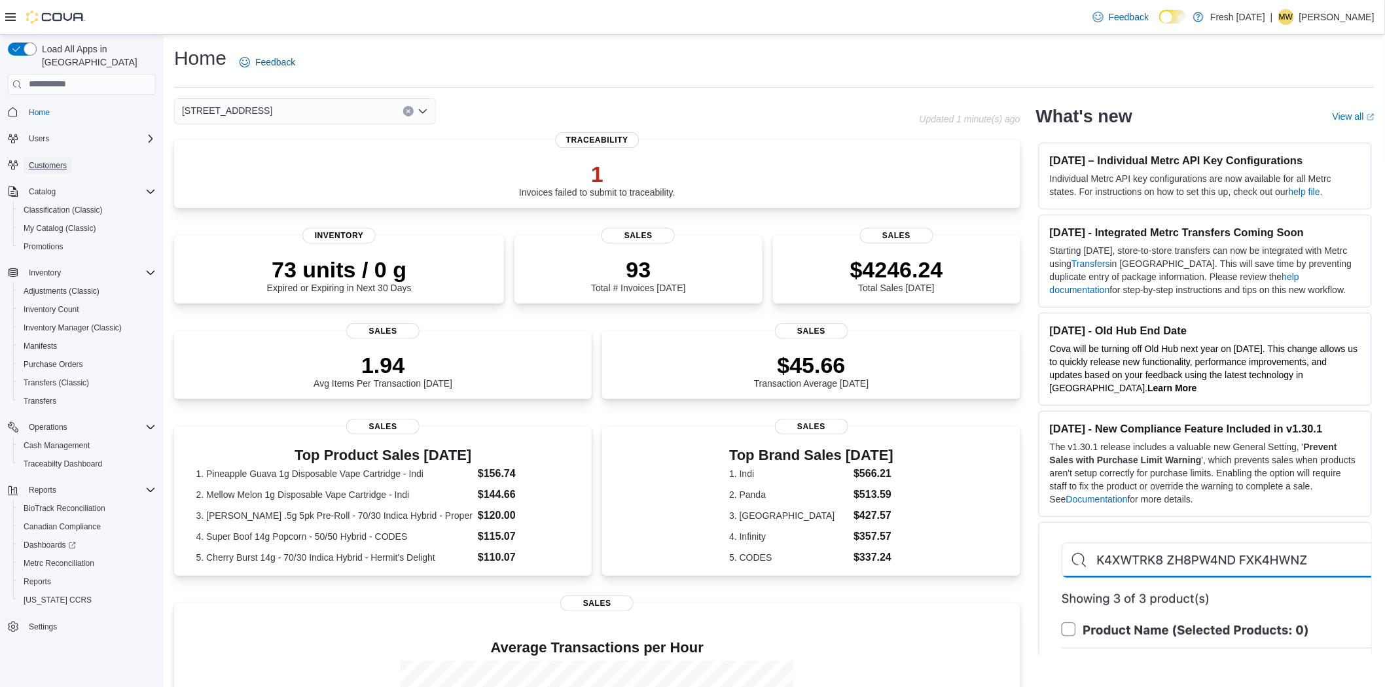
click at [41, 160] on span "Customers" at bounding box center [48, 165] width 38 height 10
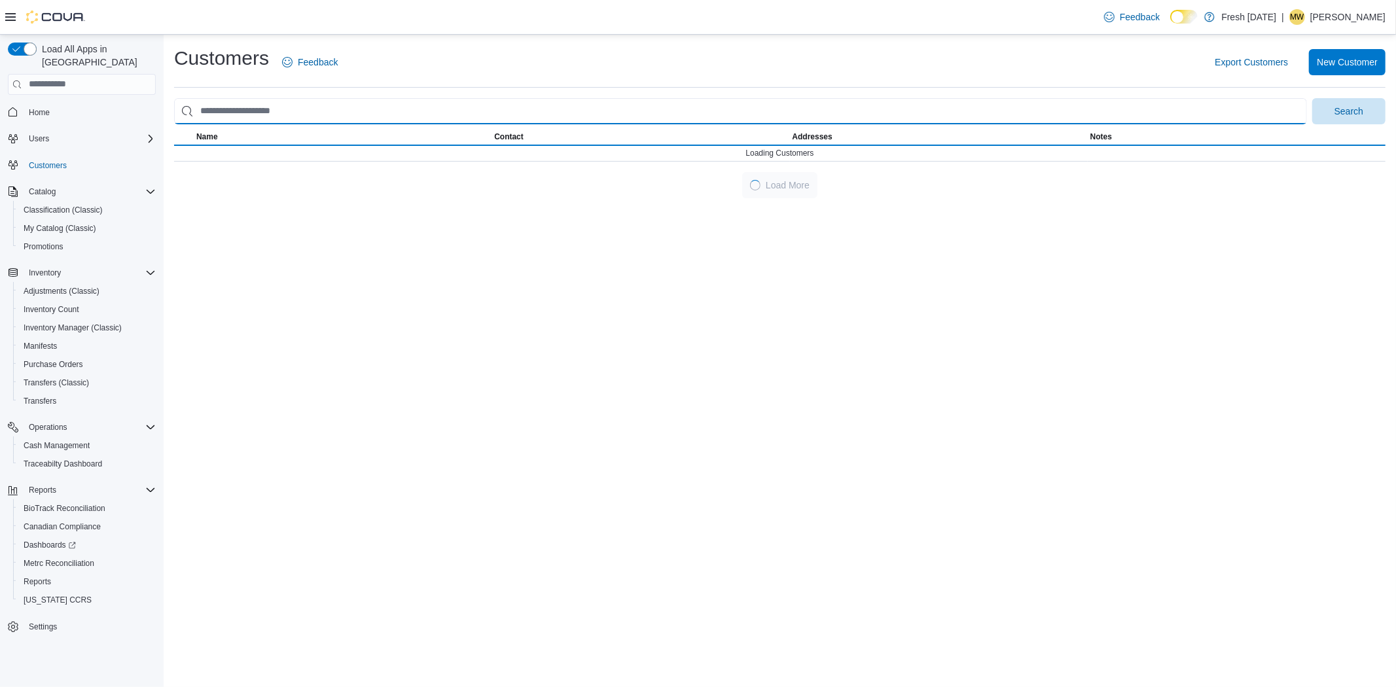
click at [276, 108] on input "search" at bounding box center [740, 111] width 1133 height 26
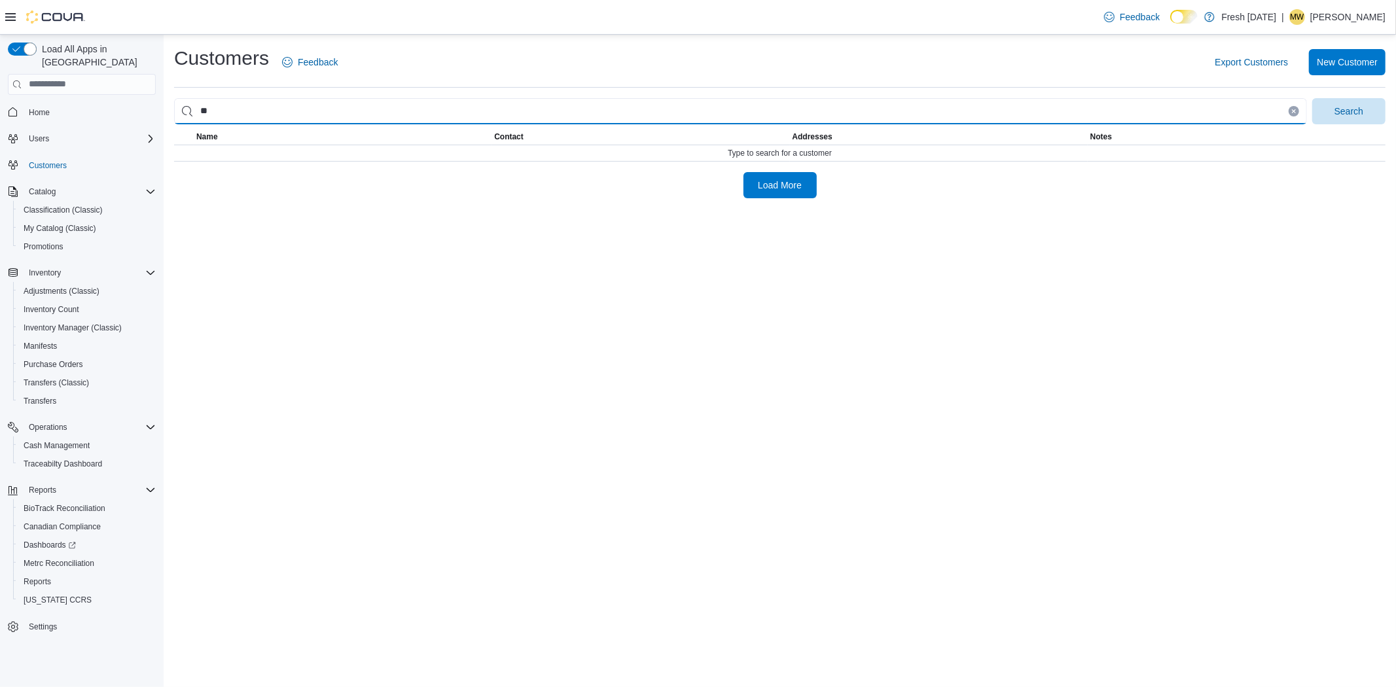
type input "*"
type input "**********"
click at [1312, 98] on button "Search" at bounding box center [1348, 111] width 73 height 26
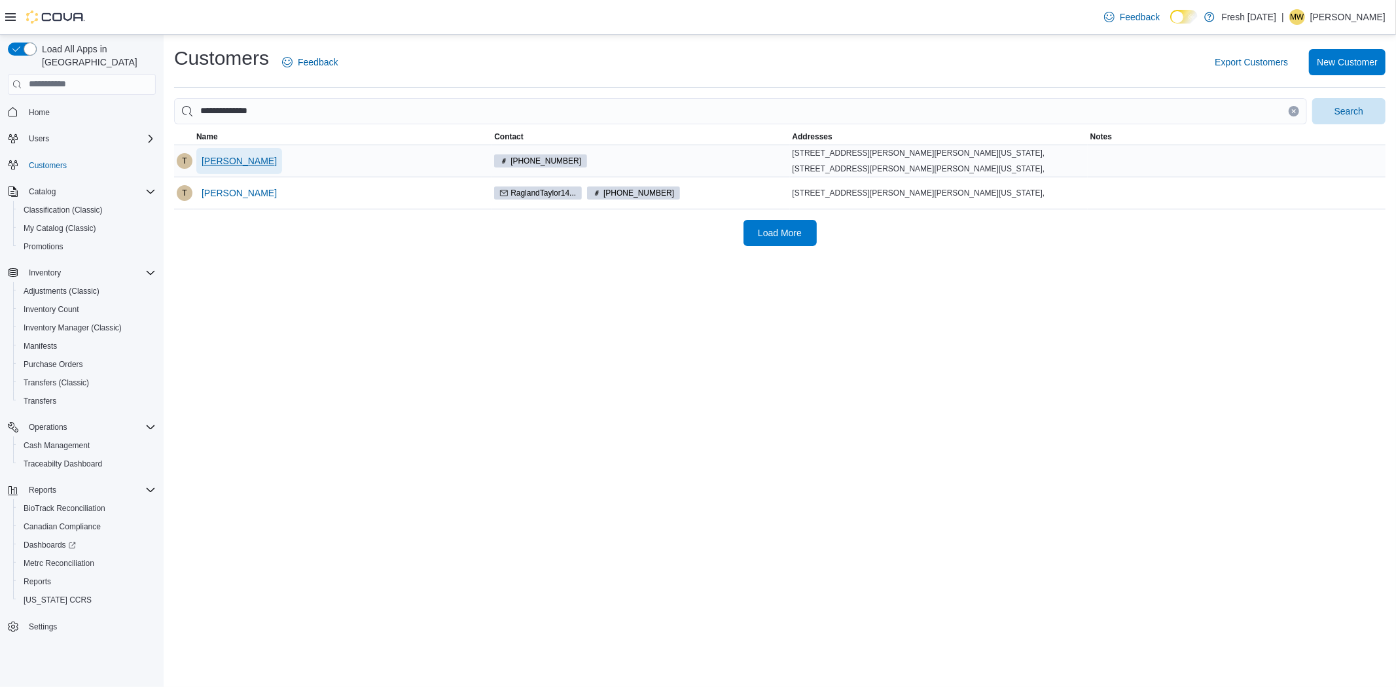
click at [233, 171] on span "Taylor Ragland" at bounding box center [239, 161] width 75 height 26
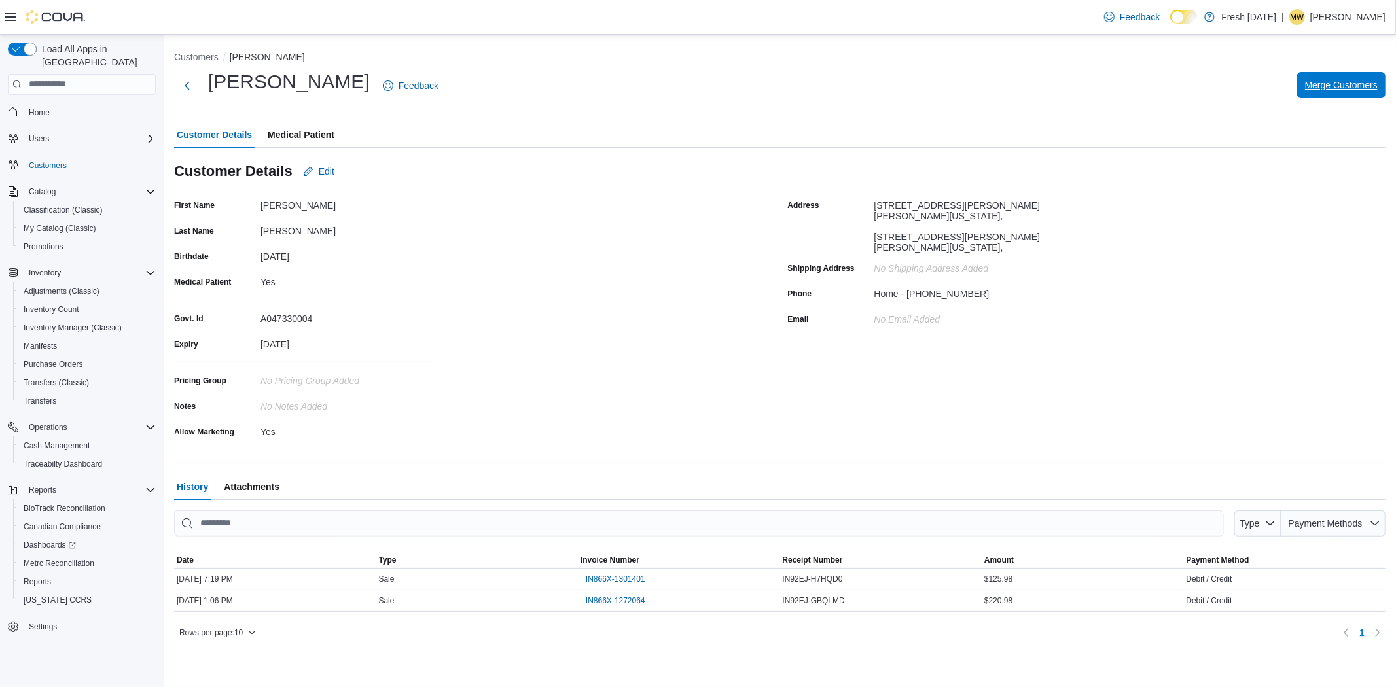
click at [1318, 82] on span "Merge Customers" at bounding box center [1341, 85] width 73 height 13
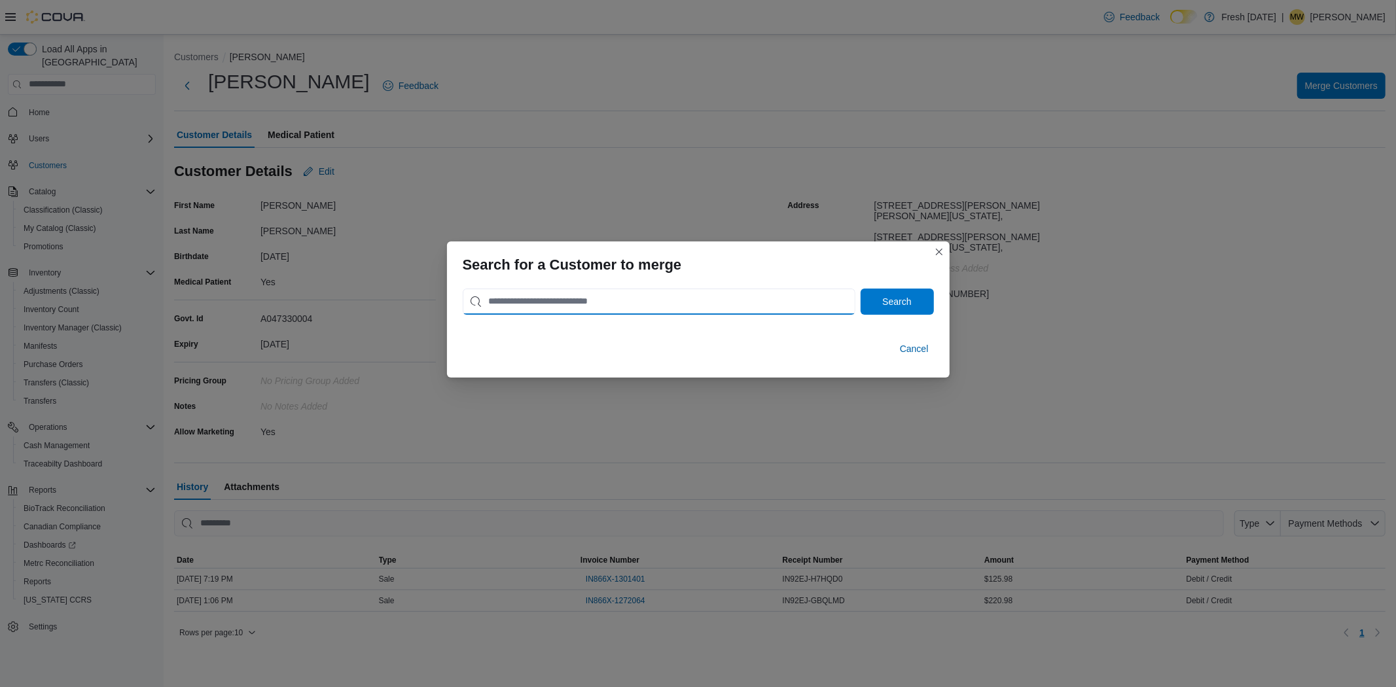
click at [527, 303] on input "search" at bounding box center [659, 302] width 393 height 26
type input "**********"
click at [861, 289] on button "Search" at bounding box center [897, 302] width 73 height 26
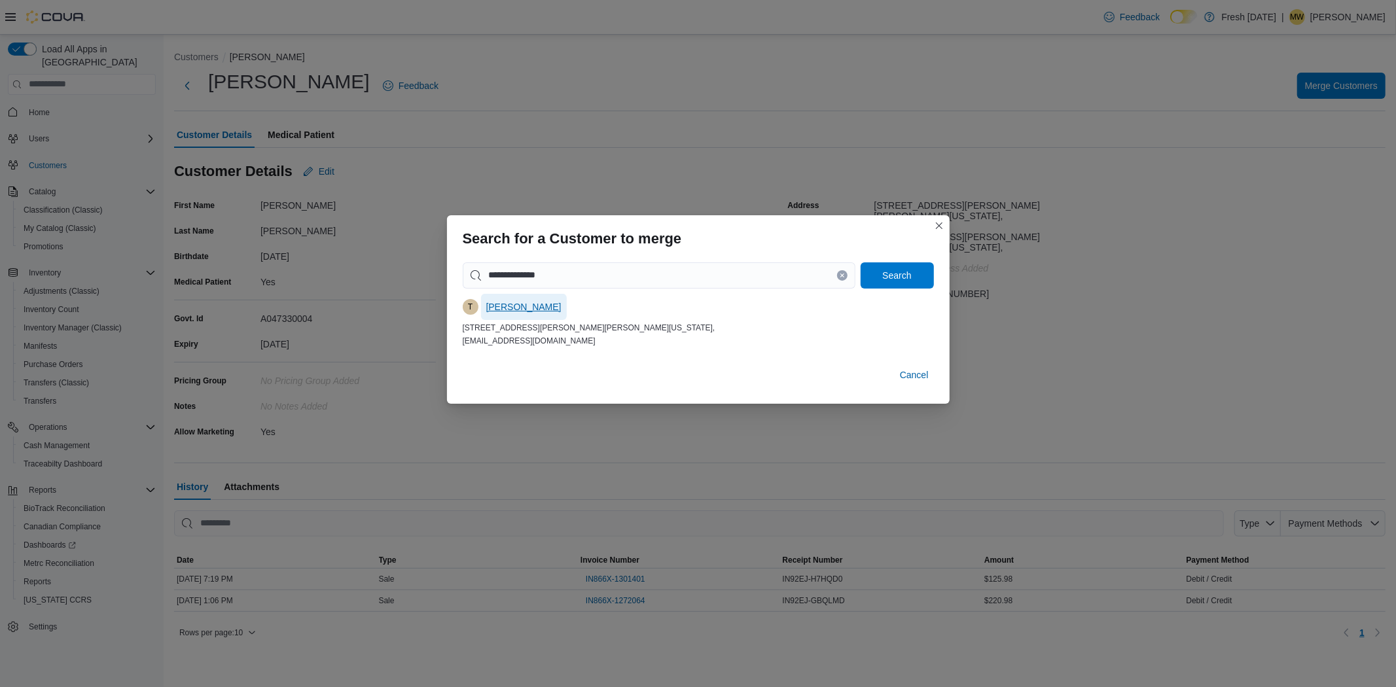
click at [504, 309] on span "Taylor Ragland" at bounding box center [523, 306] width 75 height 13
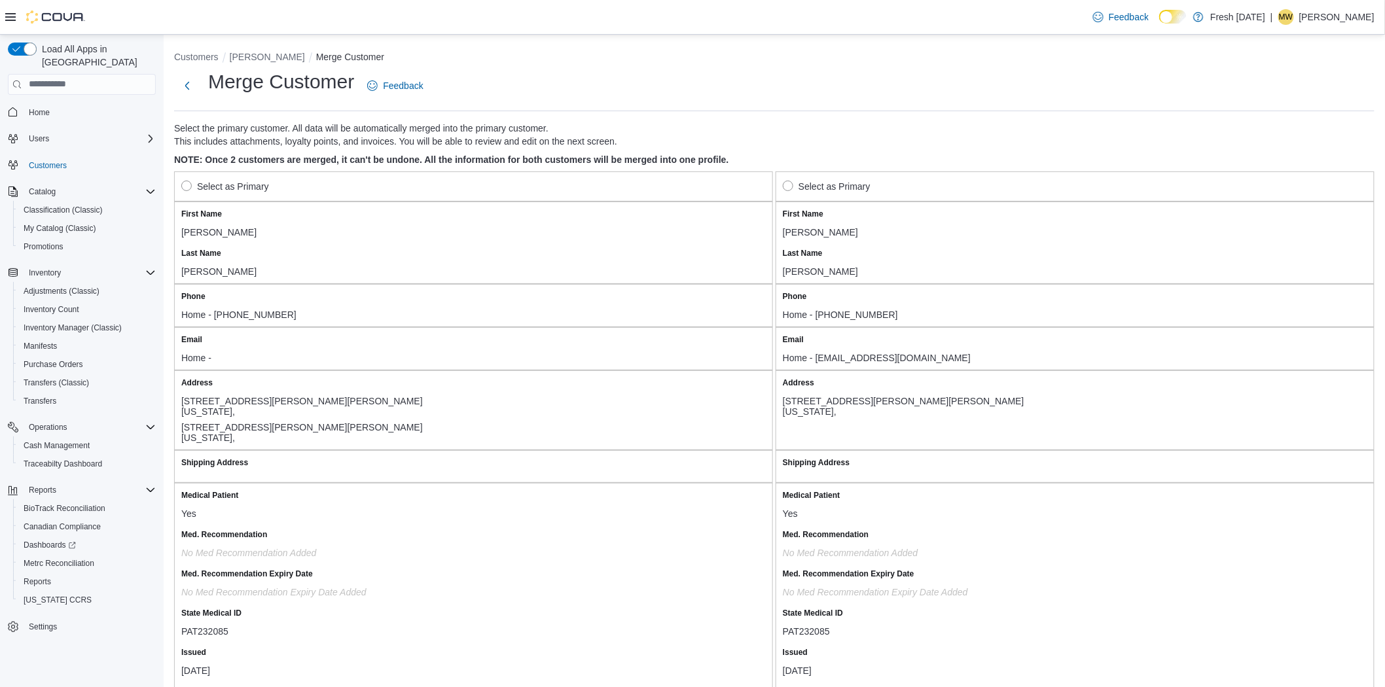
click at [183, 181] on label "Select as Primary" at bounding box center [225, 187] width 88 height 16
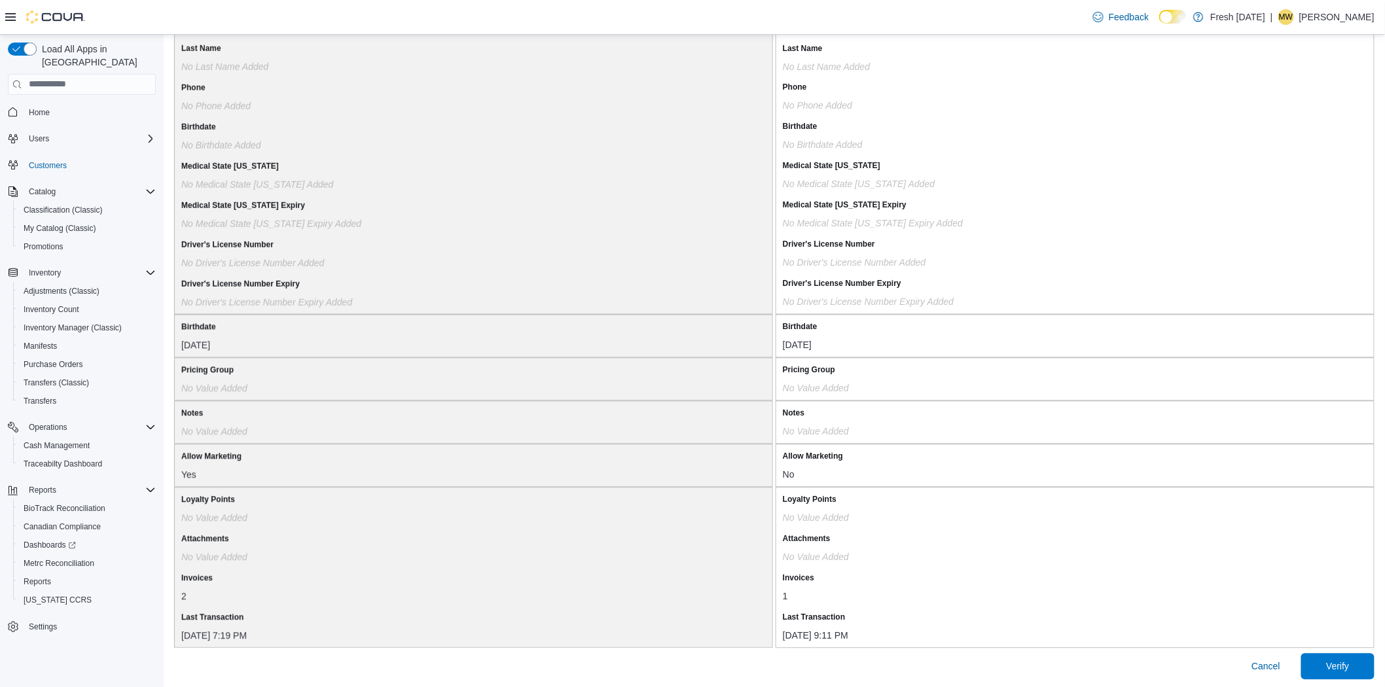
scroll to position [961, 0]
click at [1364, 659] on span "Verify" at bounding box center [1338, 663] width 58 height 26
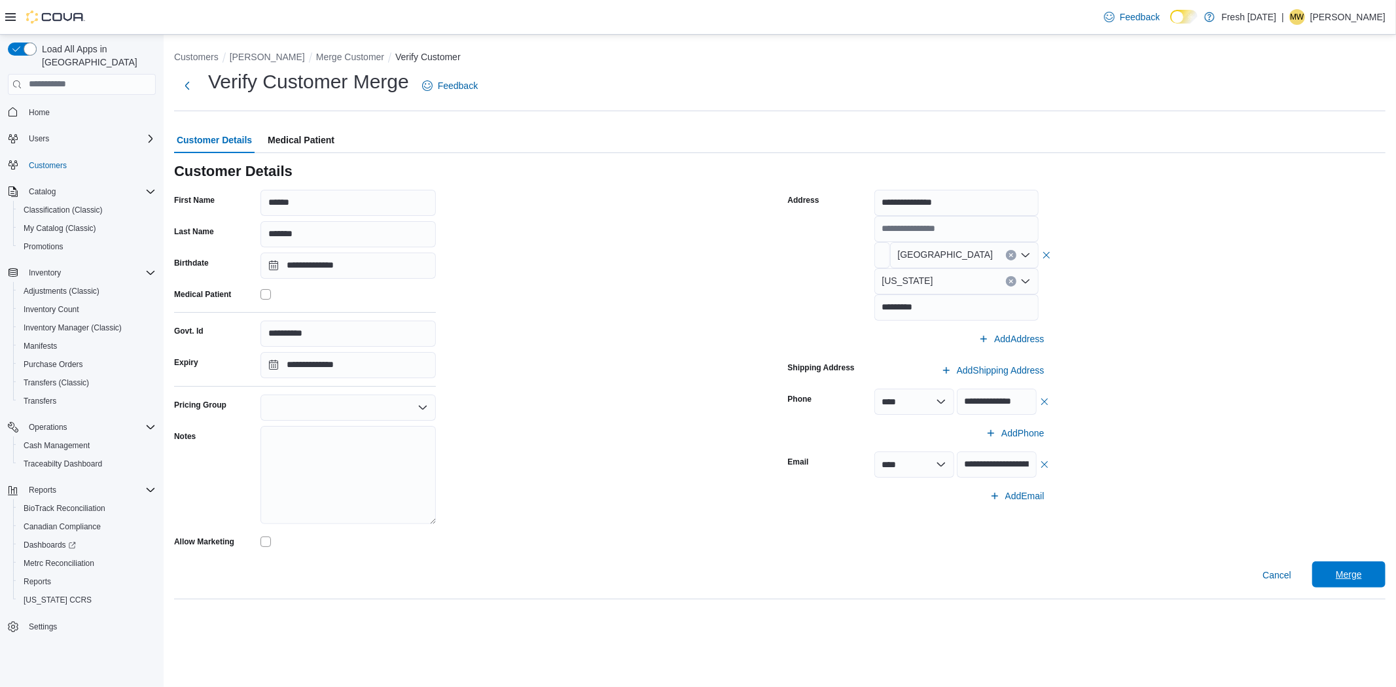
click at [1345, 565] on span "Merge" at bounding box center [1349, 575] width 58 height 26
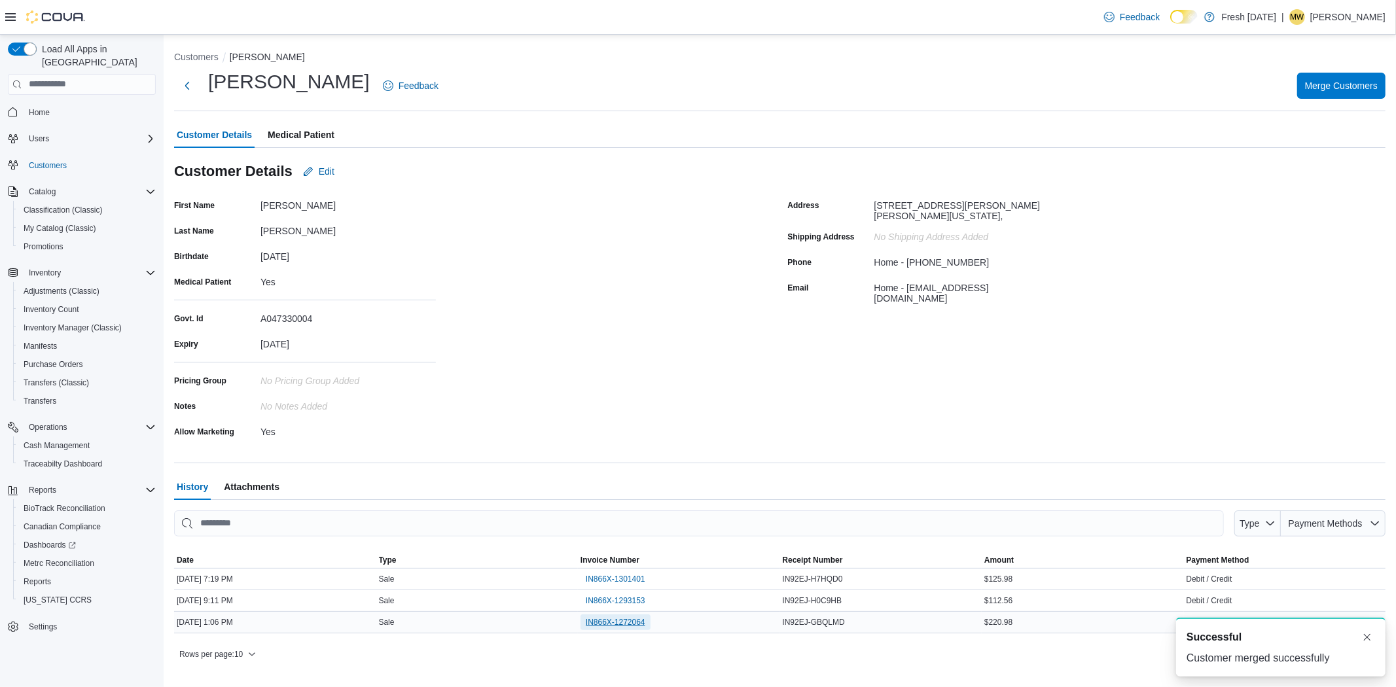
click at [603, 617] on span "IN866X-1272064" at bounding box center [616, 622] width 60 height 10
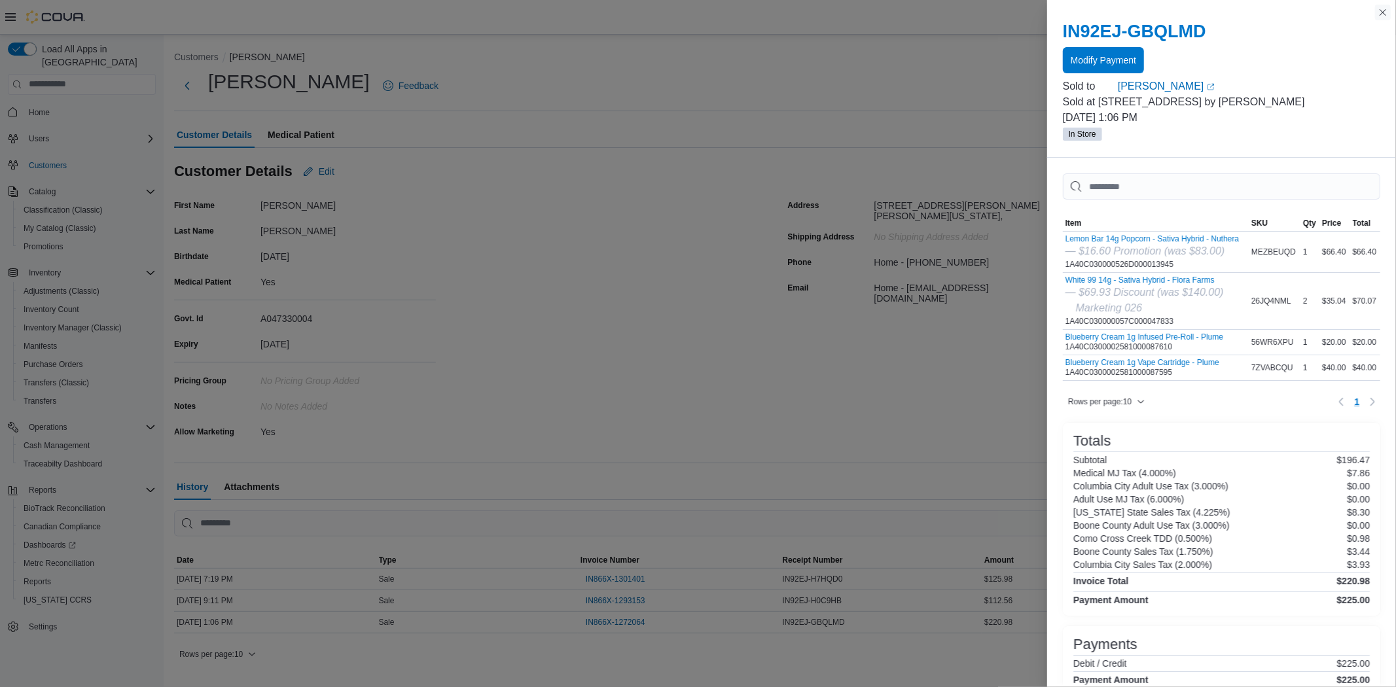
click at [1382, 14] on button "Close this dialog" at bounding box center [1383, 13] width 16 height 16
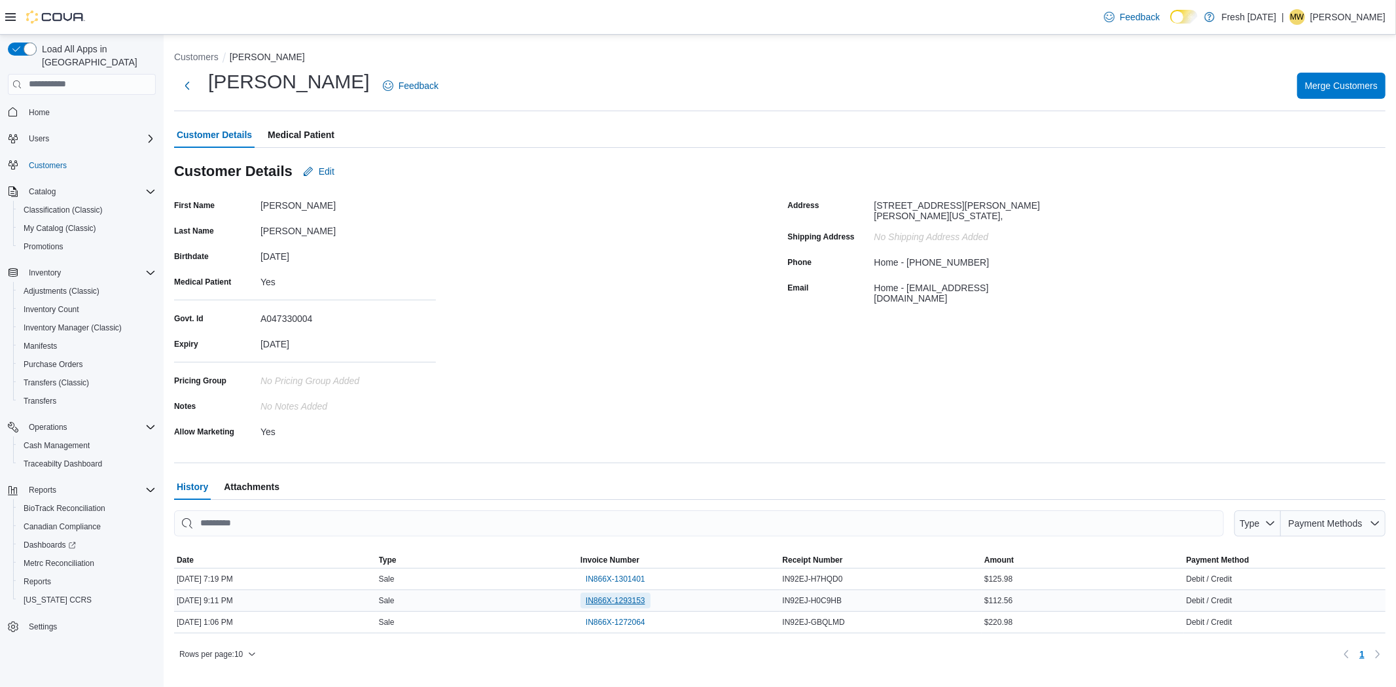
click at [603, 594] on span "IN866X-1293153" at bounding box center [616, 601] width 60 height 16
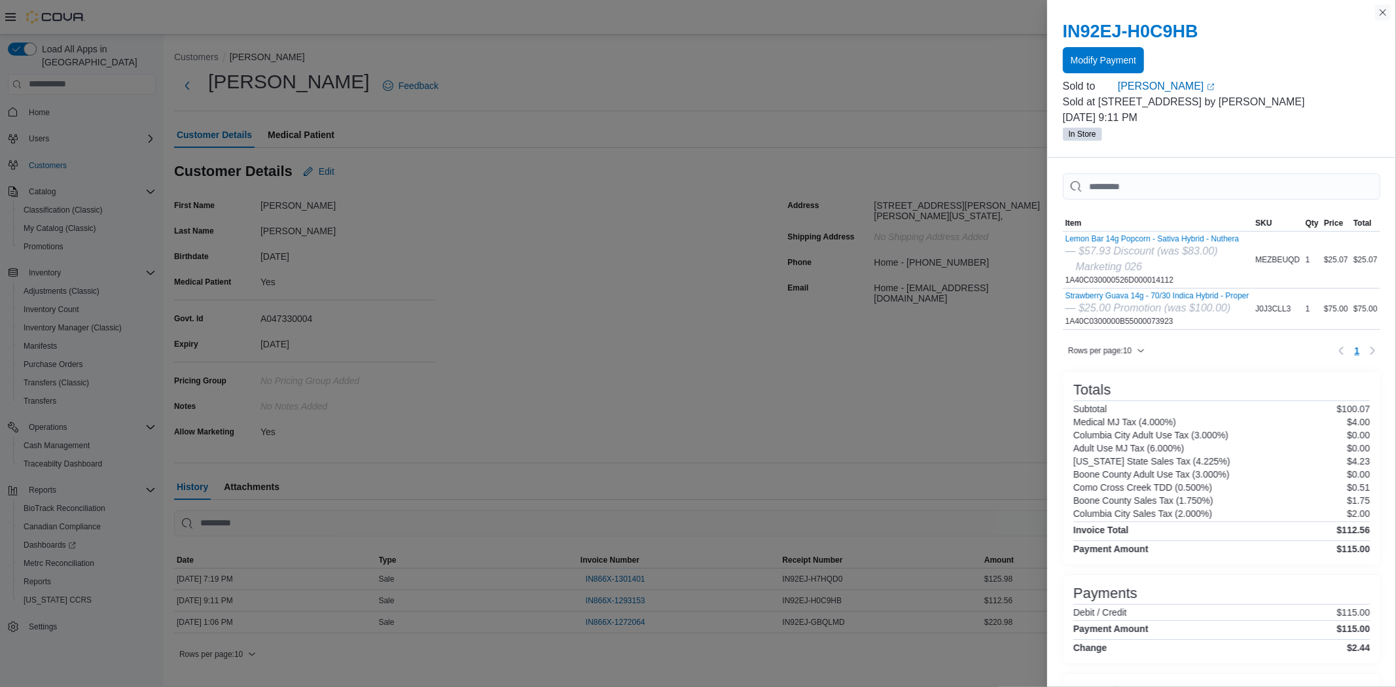
click at [1378, 15] on button "Close this dialog" at bounding box center [1383, 13] width 16 height 16
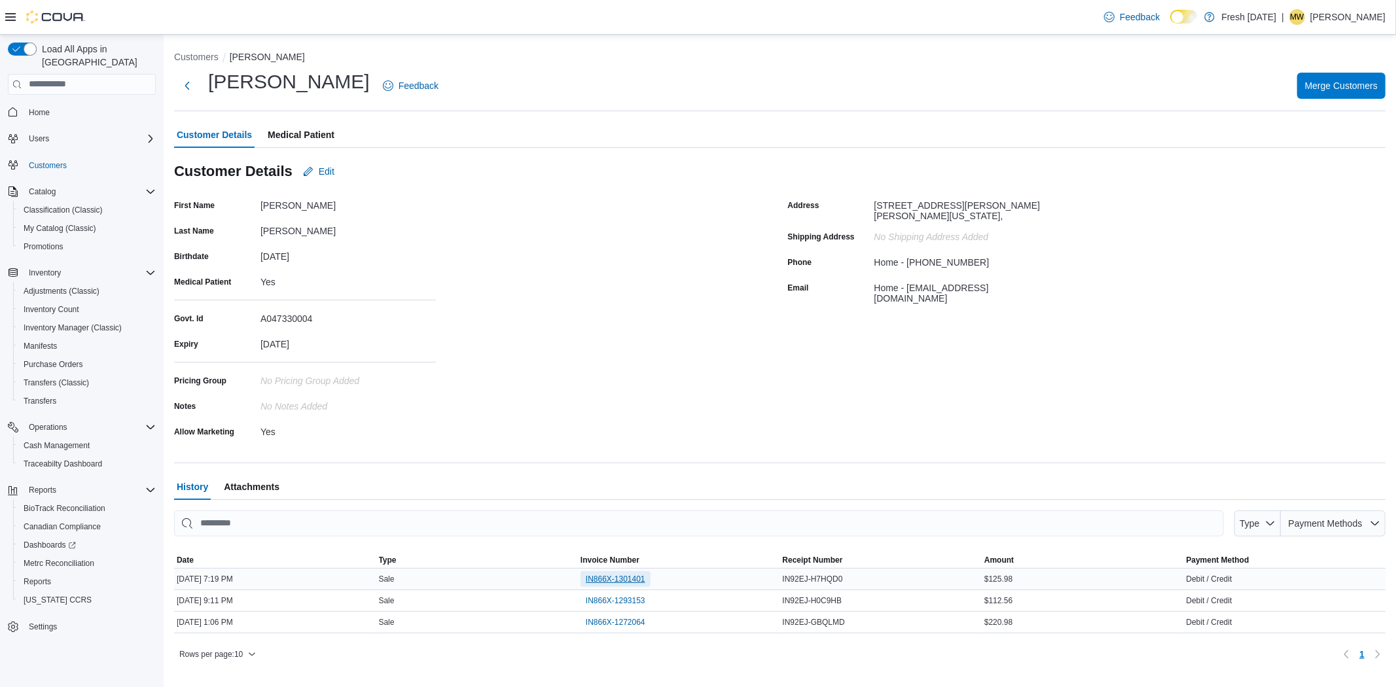
click at [596, 577] on span "IN866X-1301401" at bounding box center [616, 579] width 60 height 10
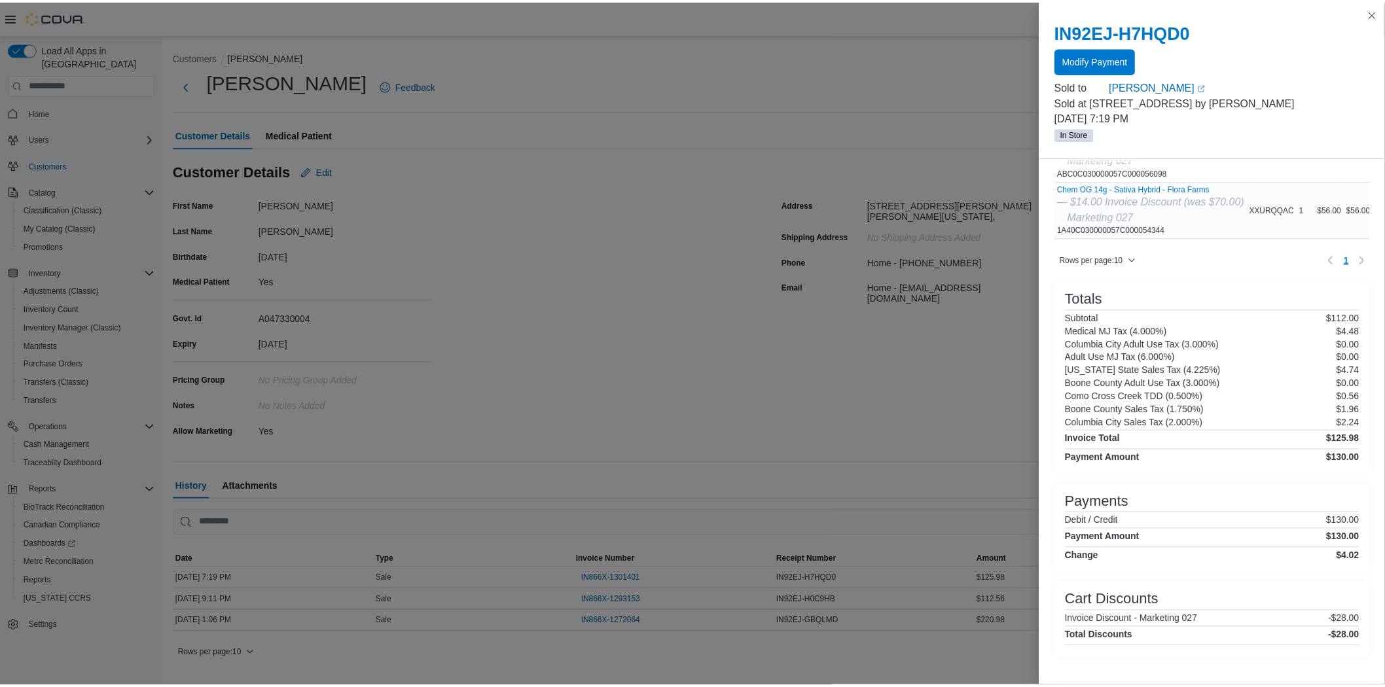
scroll to position [116, 0]
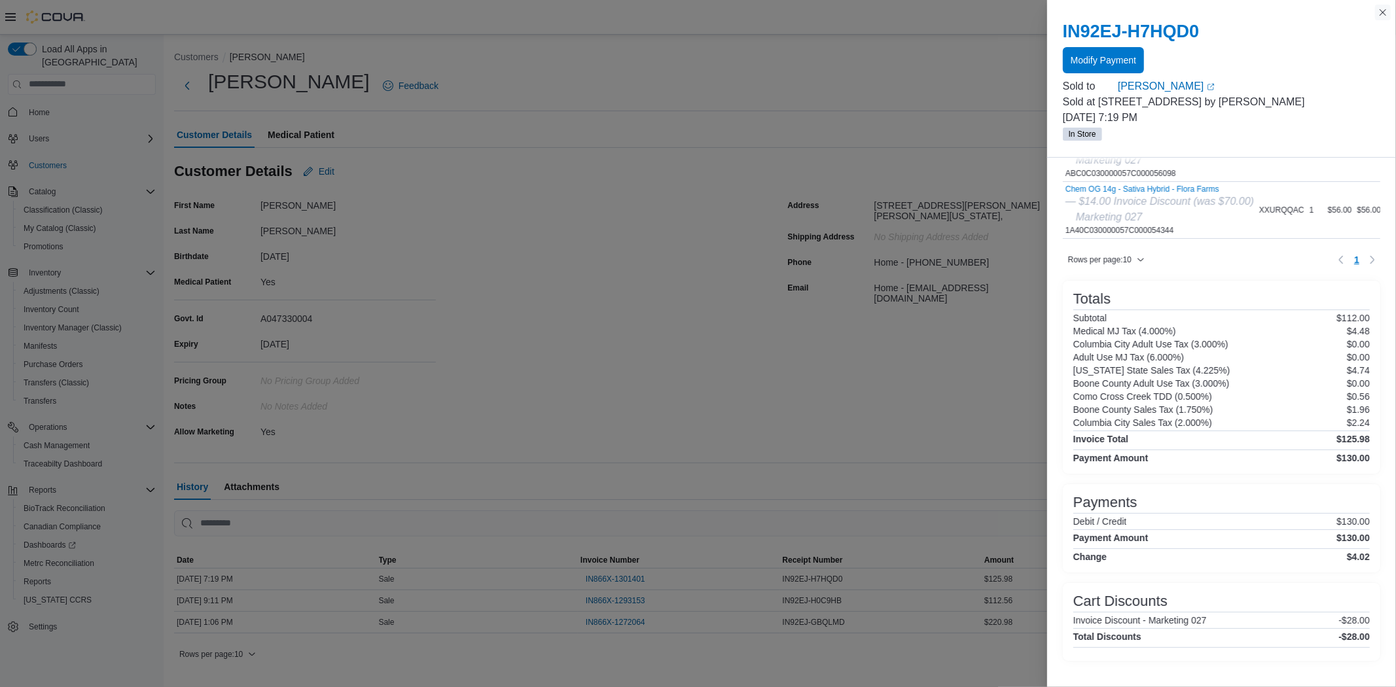
click at [1378, 17] on button "Close this dialog" at bounding box center [1383, 13] width 16 height 16
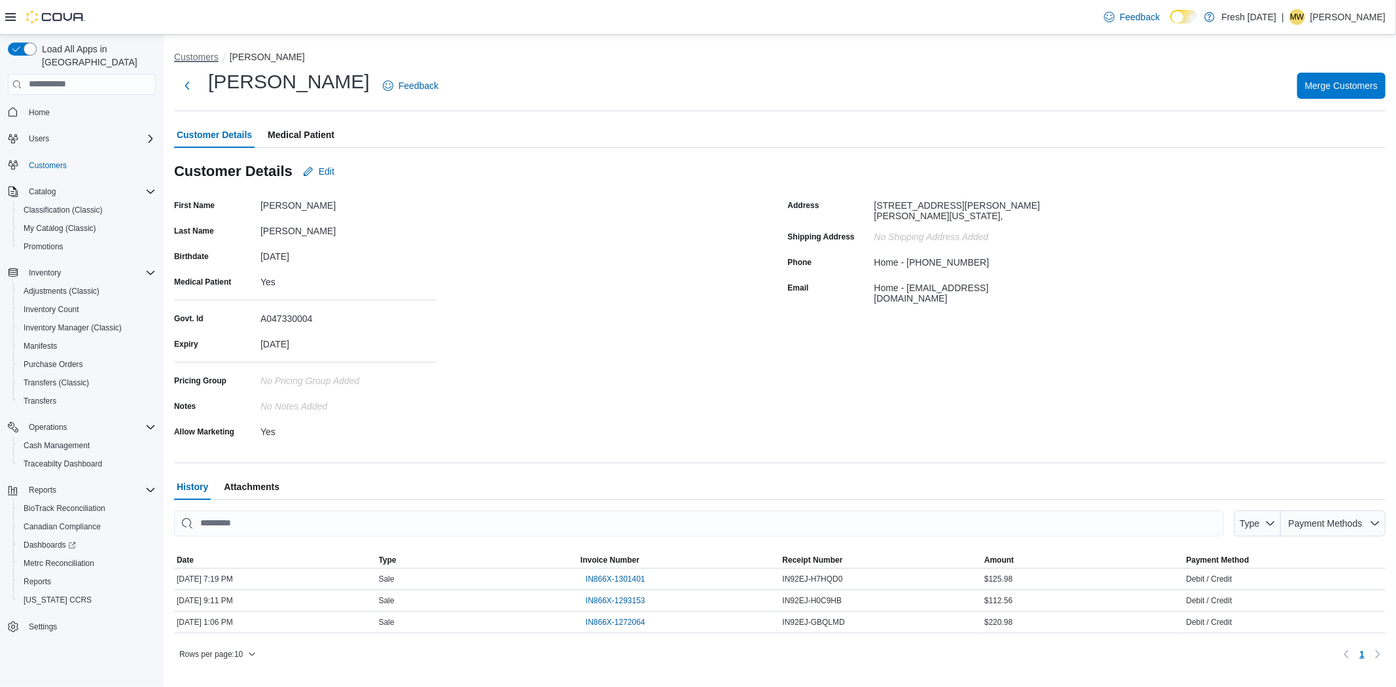
click at [206, 60] on button "Customers" at bounding box center [196, 57] width 45 height 10
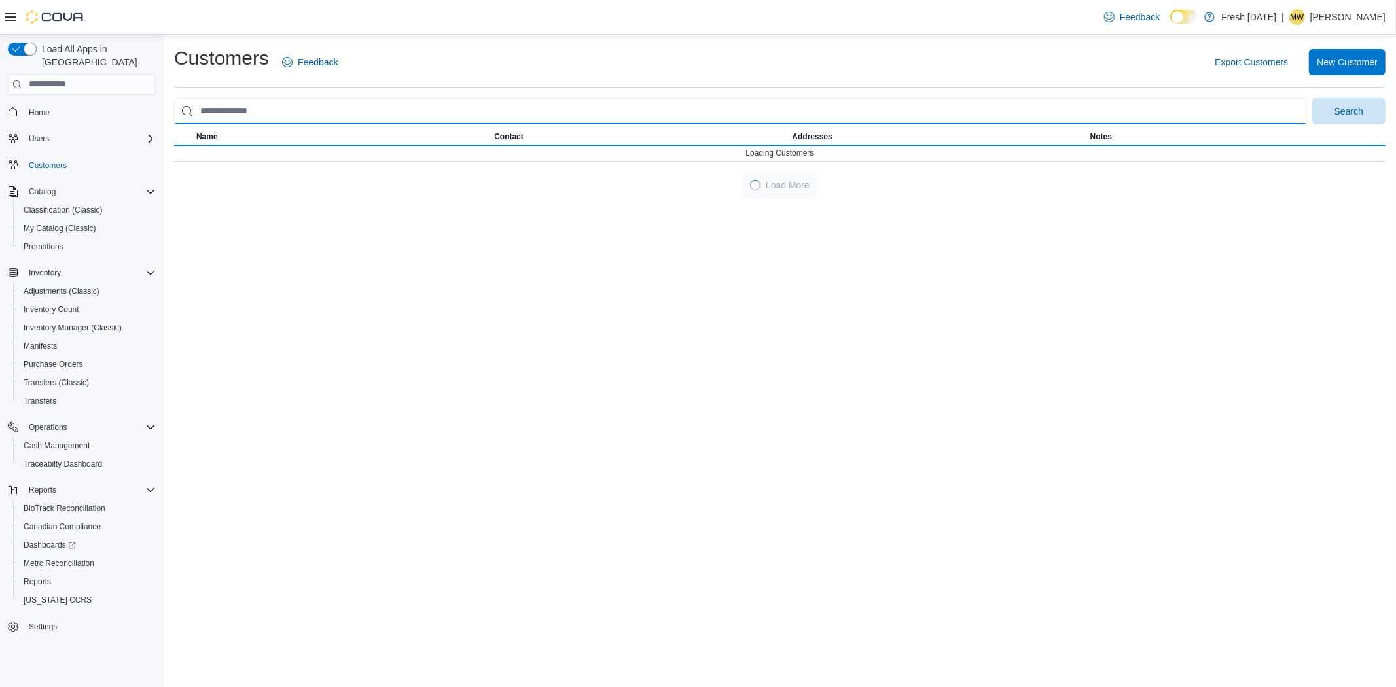
drag, startPoint x: 255, startPoint y: 109, endPoint x: 173, endPoint y: 112, distance: 82.5
click at [173, 112] on div "Customers Feedback Export Customers New Customer Search Name Contact Addresses …" at bounding box center [780, 122] width 1232 height 174
drag, startPoint x: 271, startPoint y: 110, endPoint x: 126, endPoint y: 109, distance: 144.6
click at [126, 109] on div "Load All Apps in New Hub Home Users Customers Catalog Classification (Classic) …" at bounding box center [698, 361] width 1396 height 653
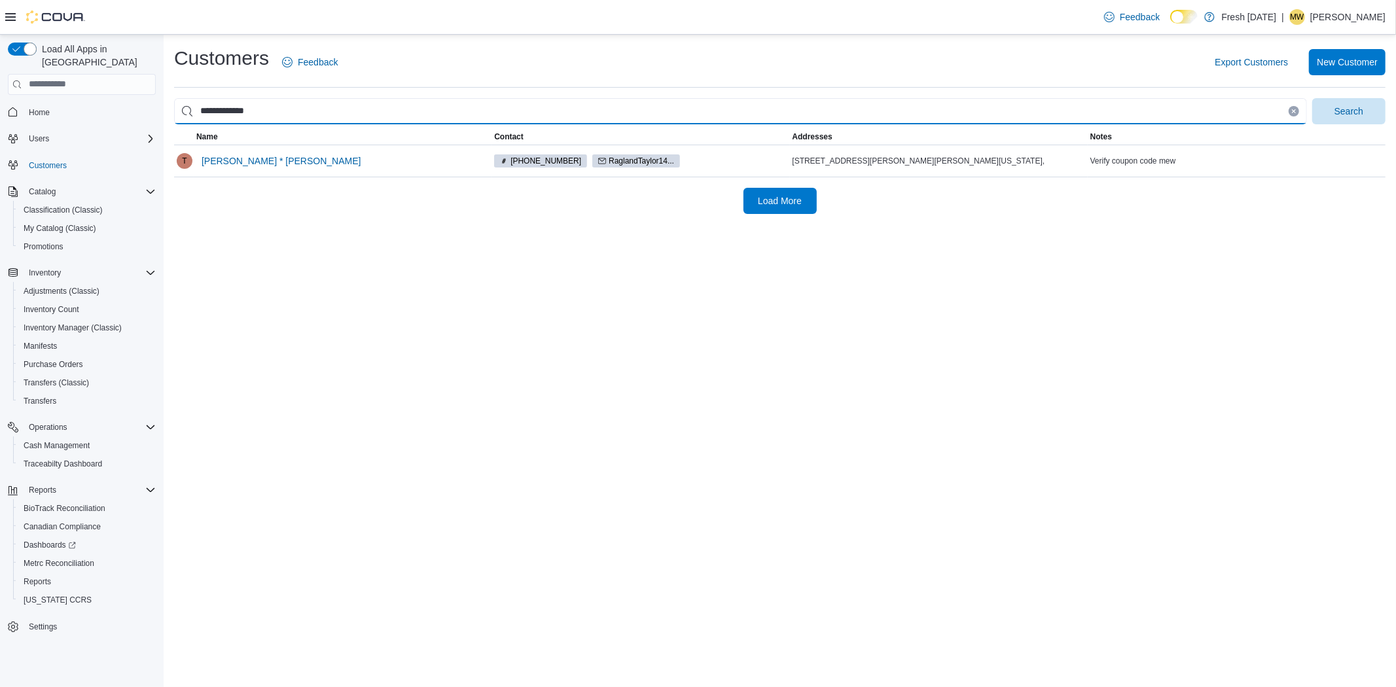
type input "**********"
click at [1312, 98] on button "Search" at bounding box center [1348, 111] width 73 height 26
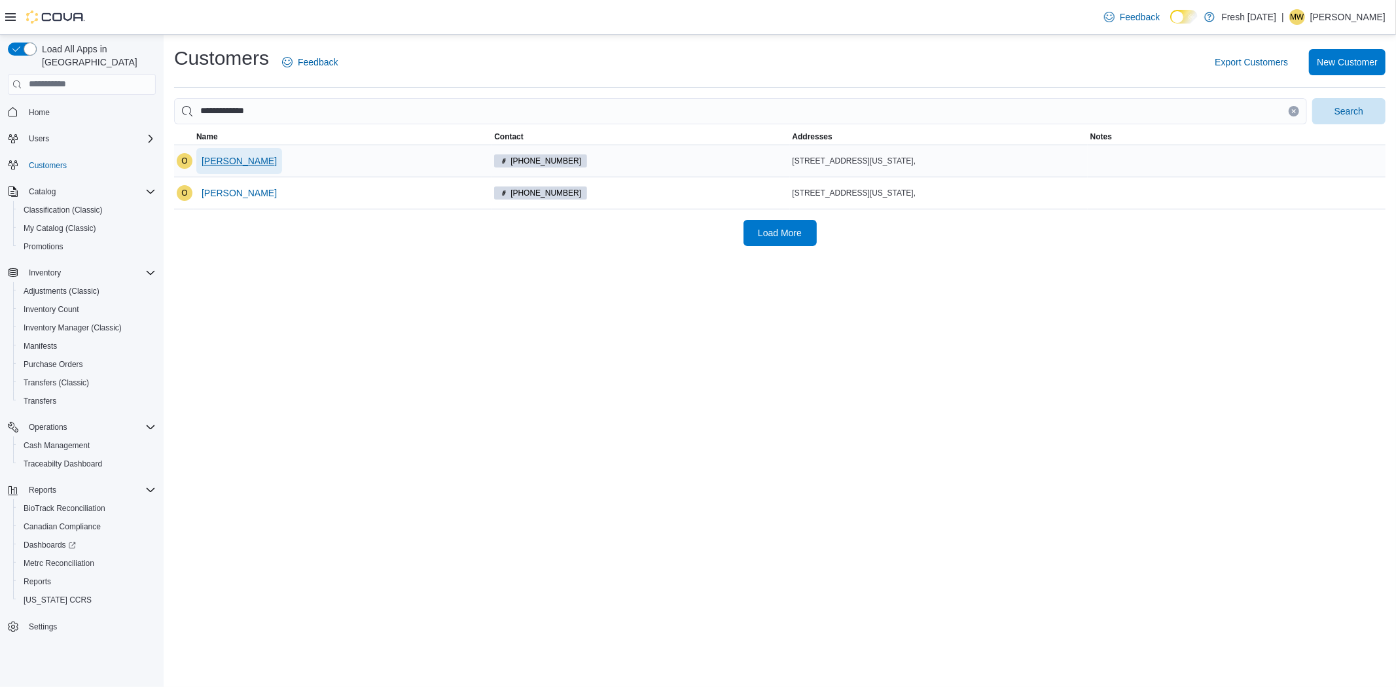
click at [241, 168] on span "Omari Simmons" at bounding box center [239, 161] width 75 height 26
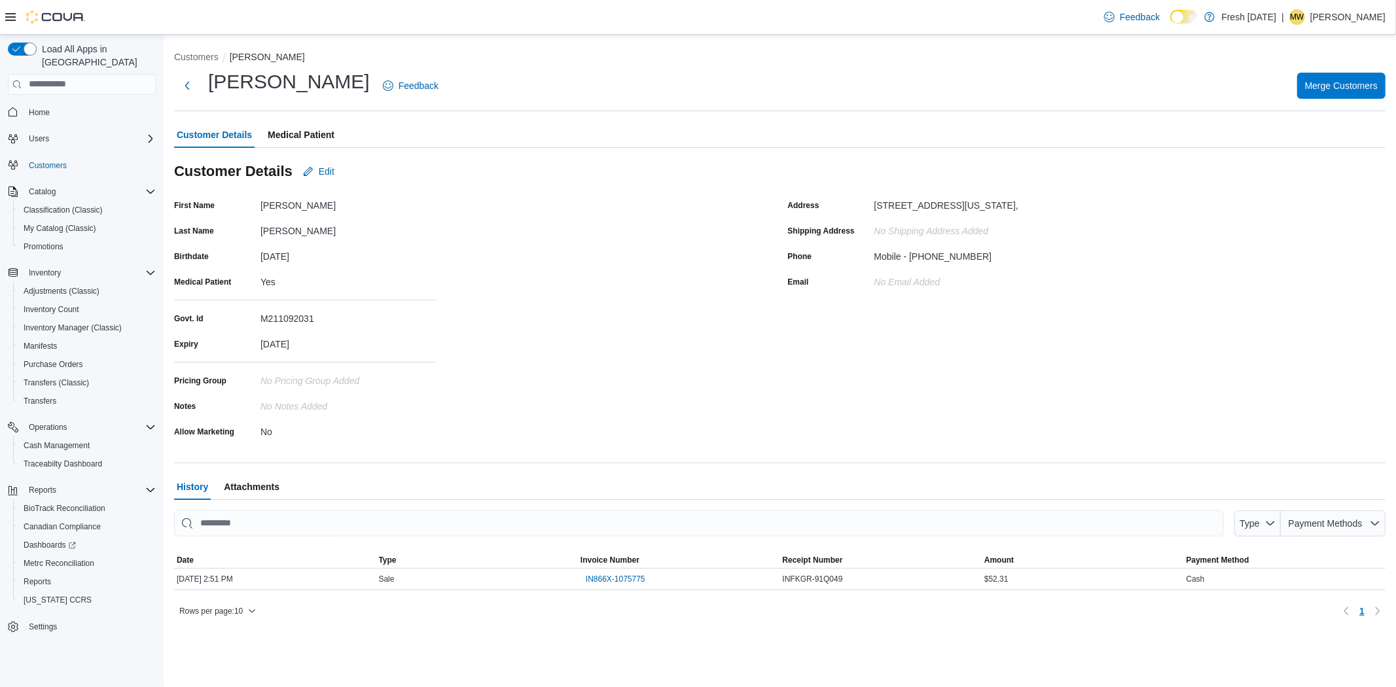
click at [1336, 105] on div "Omari Simmons Feedback Merge Customers" at bounding box center [779, 90] width 1211 height 43
click at [1344, 90] on span "Merge Customers" at bounding box center [1341, 85] width 73 height 13
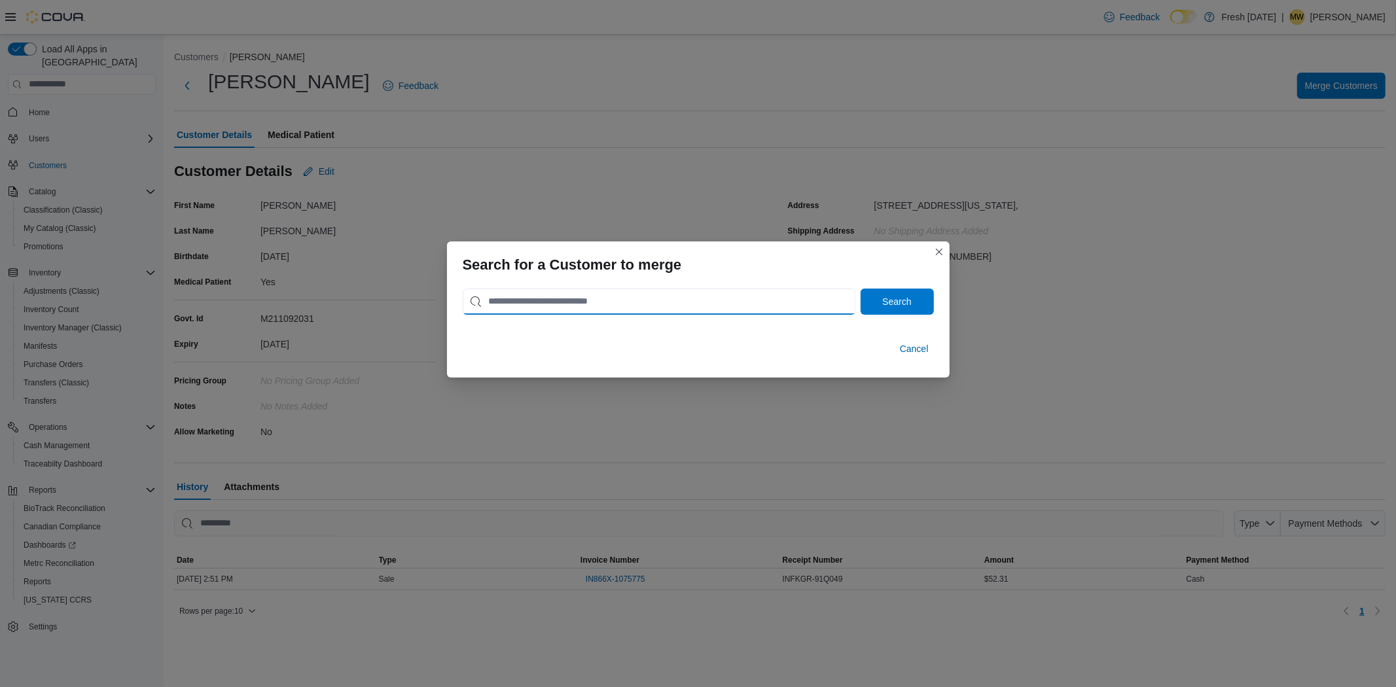
click at [711, 302] on input "search" at bounding box center [659, 302] width 393 height 26
type input "**********"
click at [861, 289] on button "Search" at bounding box center [897, 302] width 73 height 26
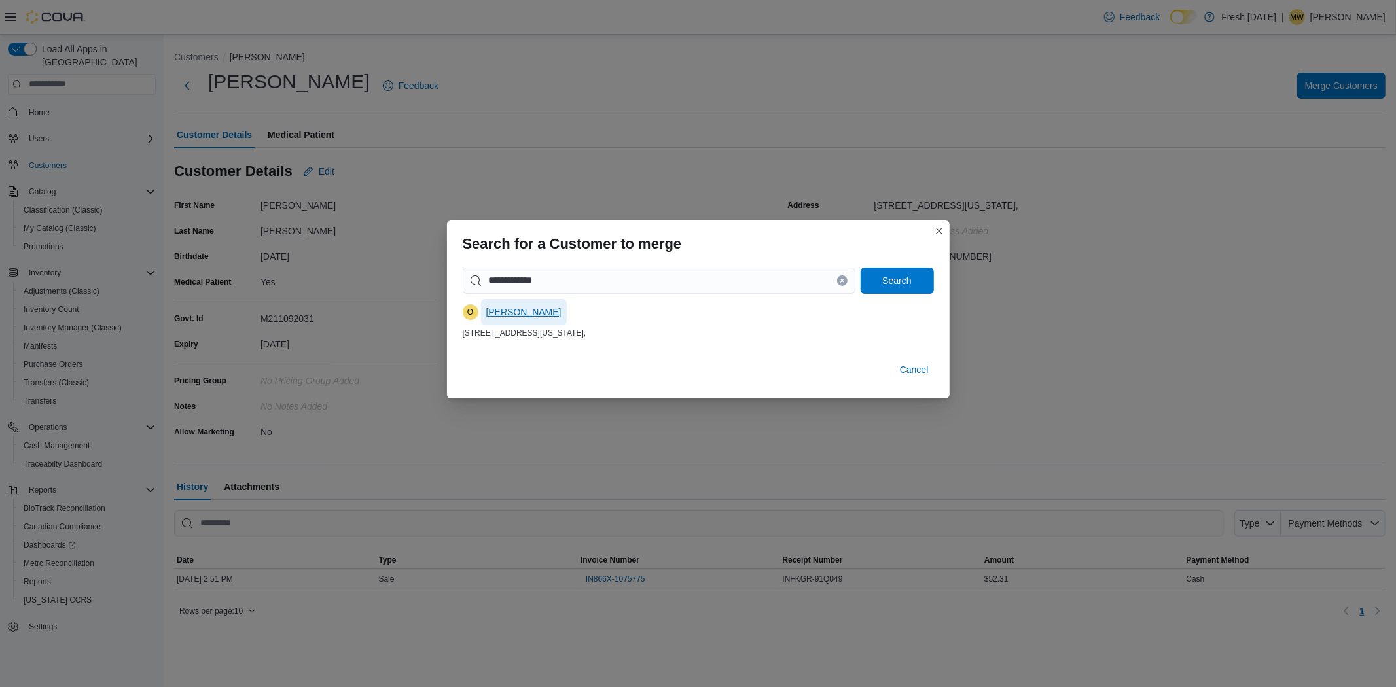
click at [518, 315] on span "Omari Simmons" at bounding box center [523, 312] width 75 height 13
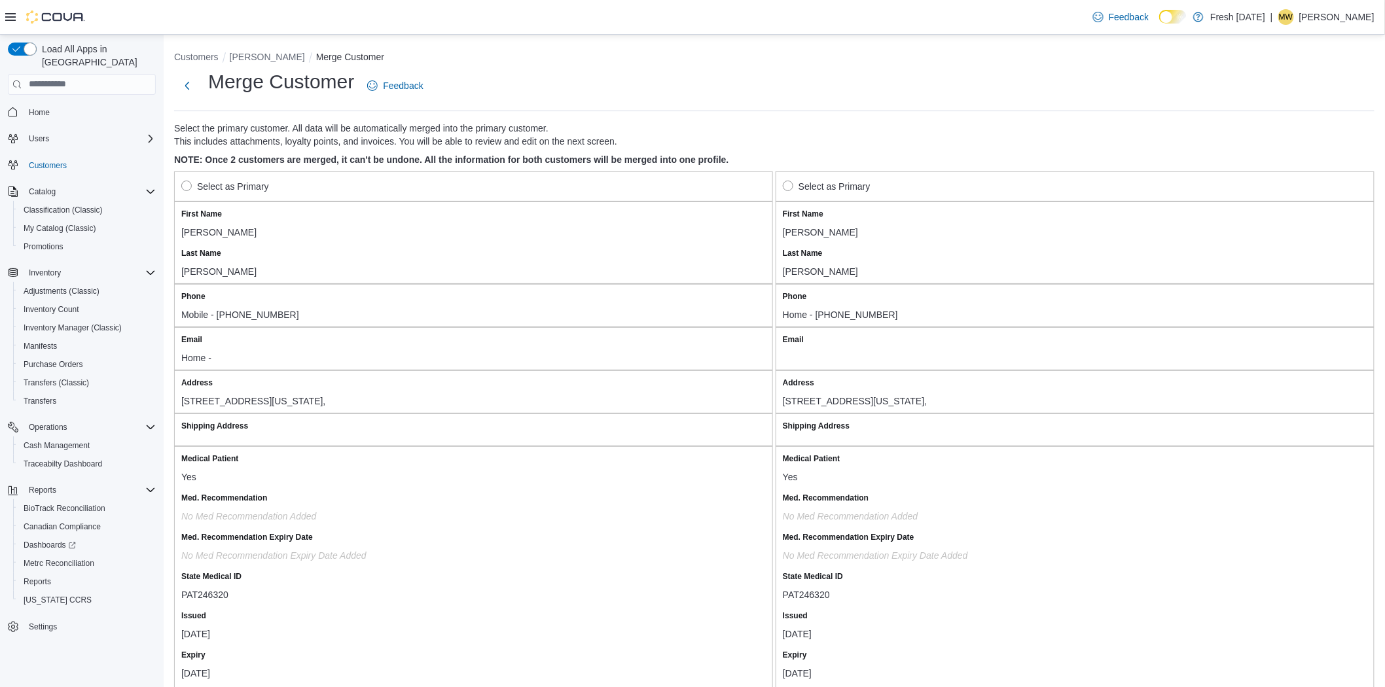
click at [186, 179] on label "Select as Primary" at bounding box center [225, 187] width 88 height 16
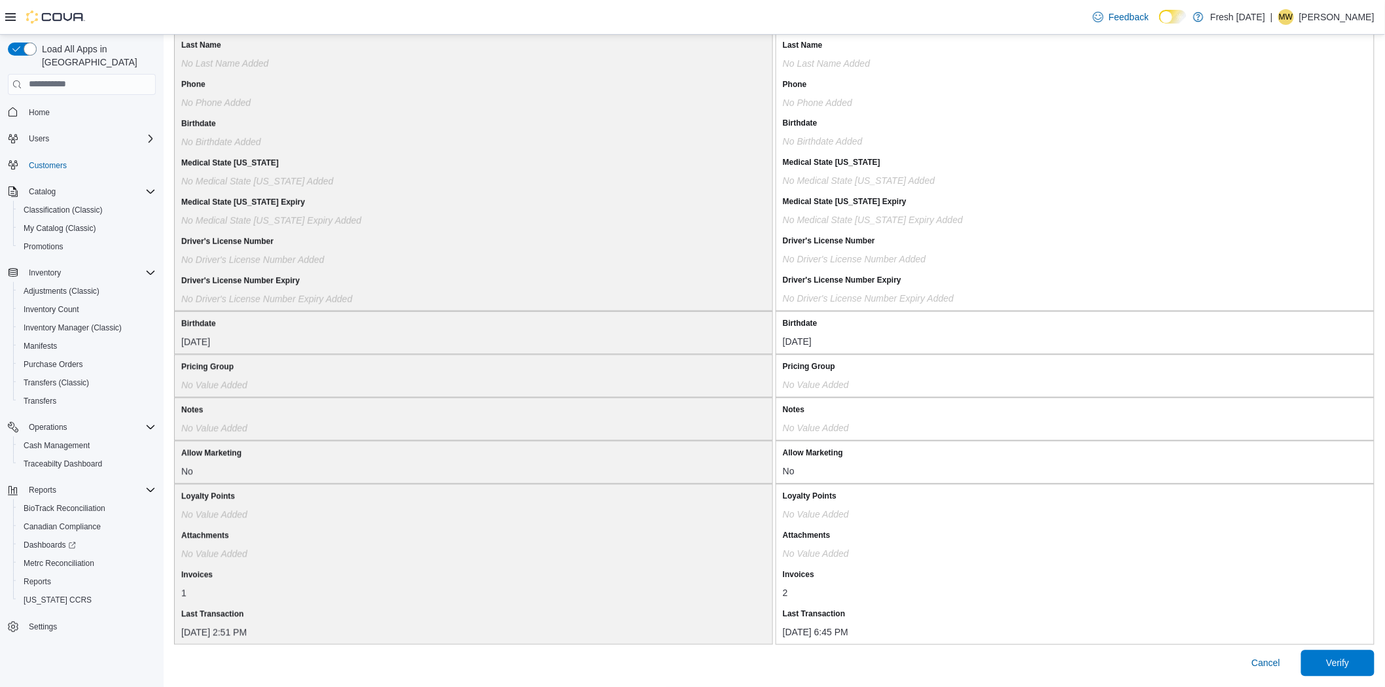
scroll to position [935, 0]
click at [1342, 675] on span "Verify" at bounding box center [1338, 663] width 58 height 26
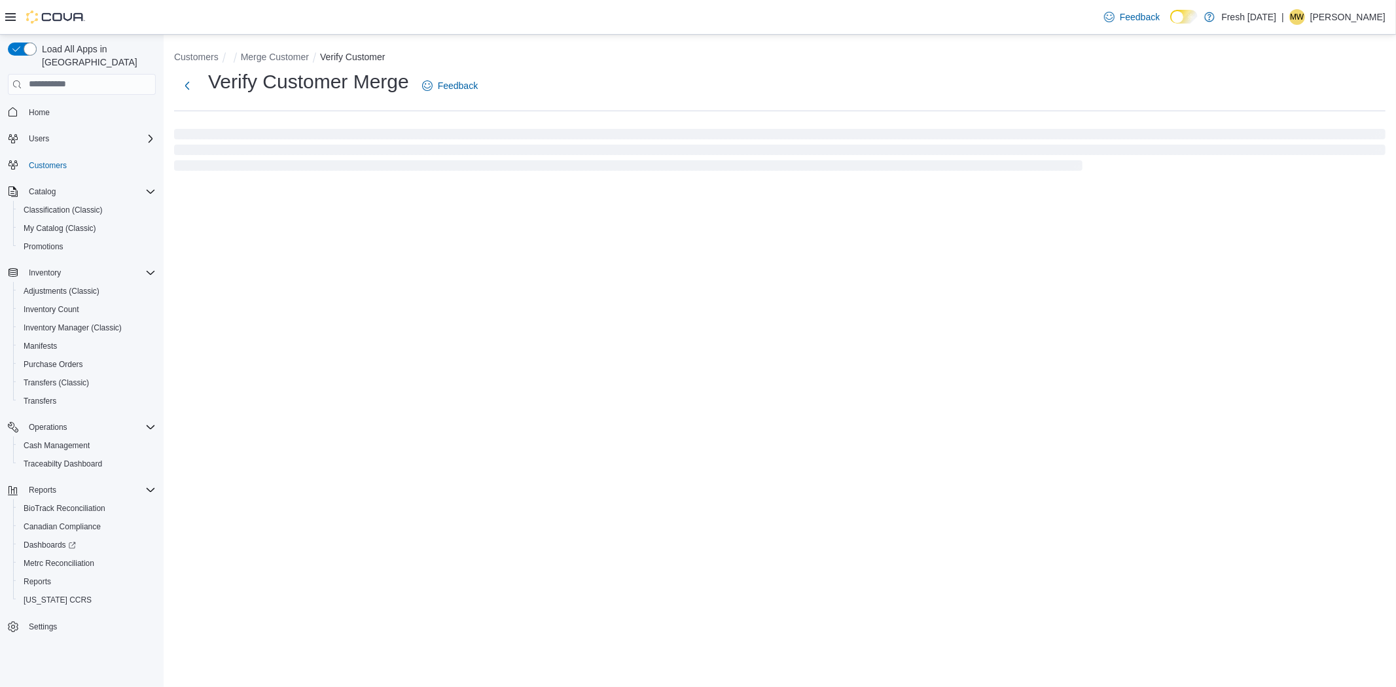
select select "******"
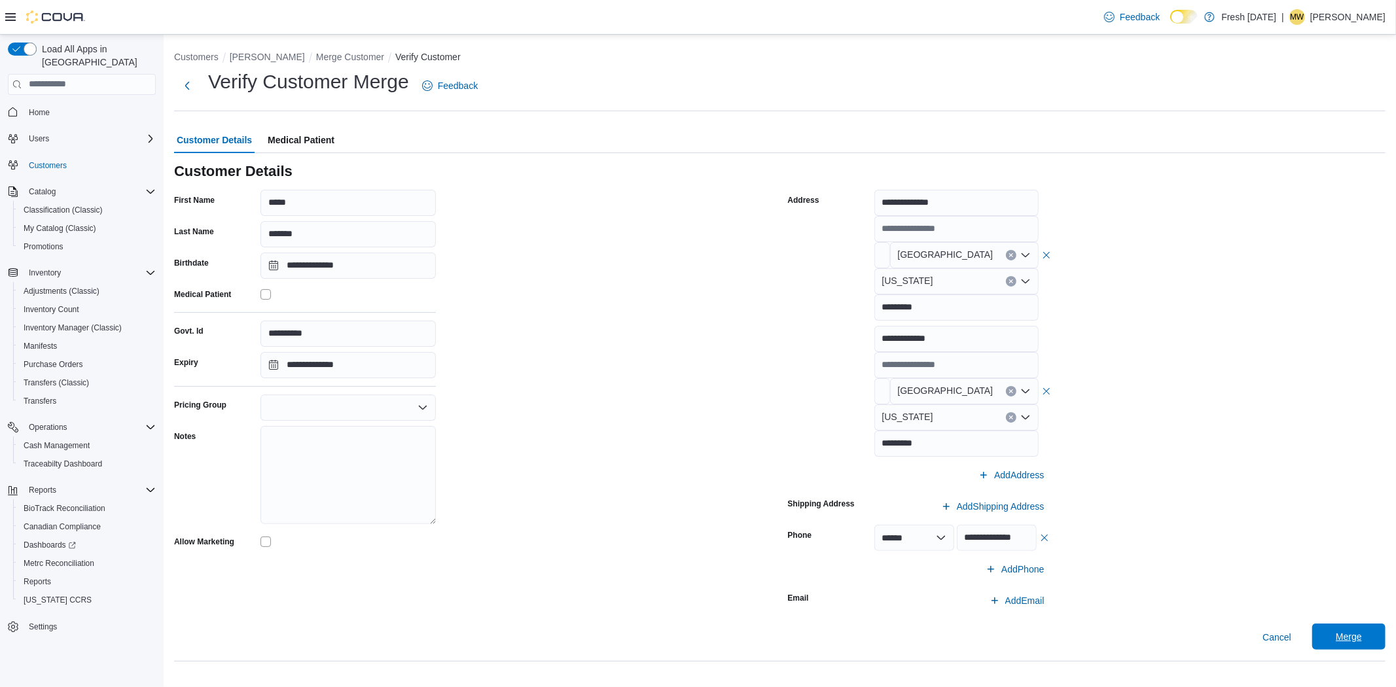
click at [1343, 630] on span "Merge" at bounding box center [1349, 637] width 58 height 26
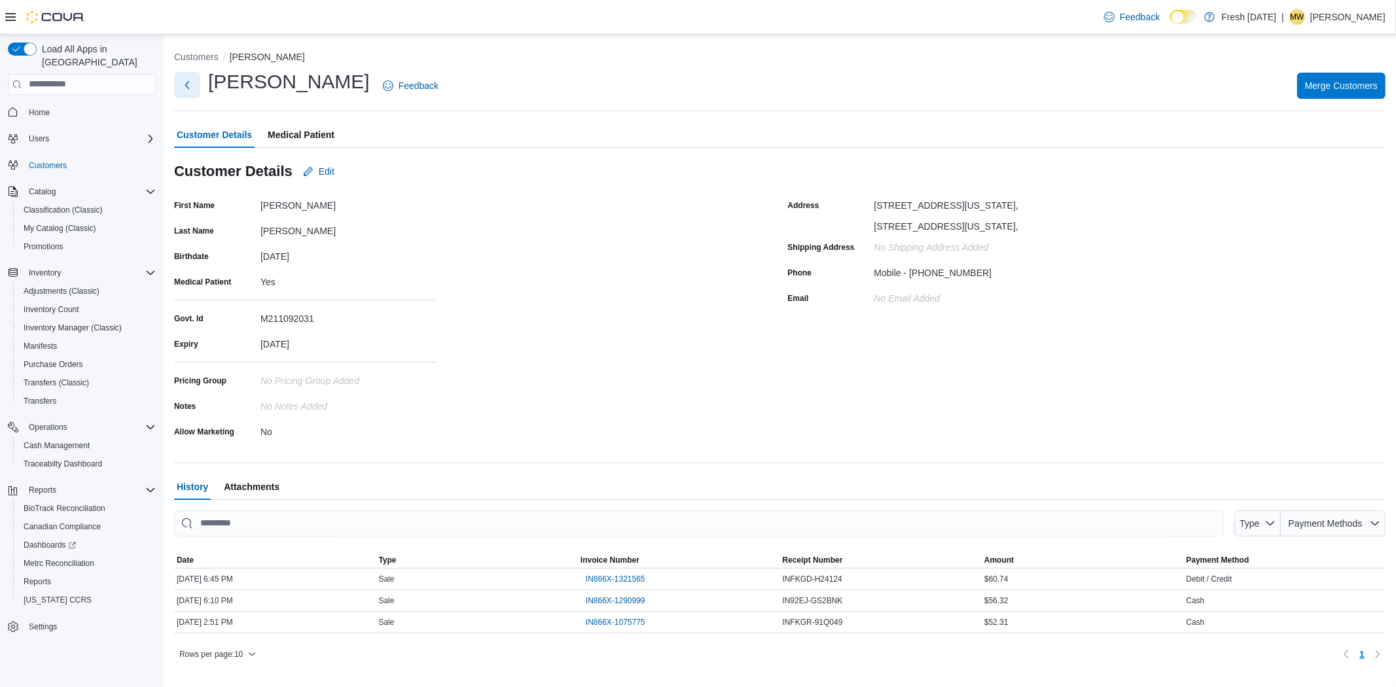
click at [181, 83] on button "Next" at bounding box center [187, 85] width 26 height 26
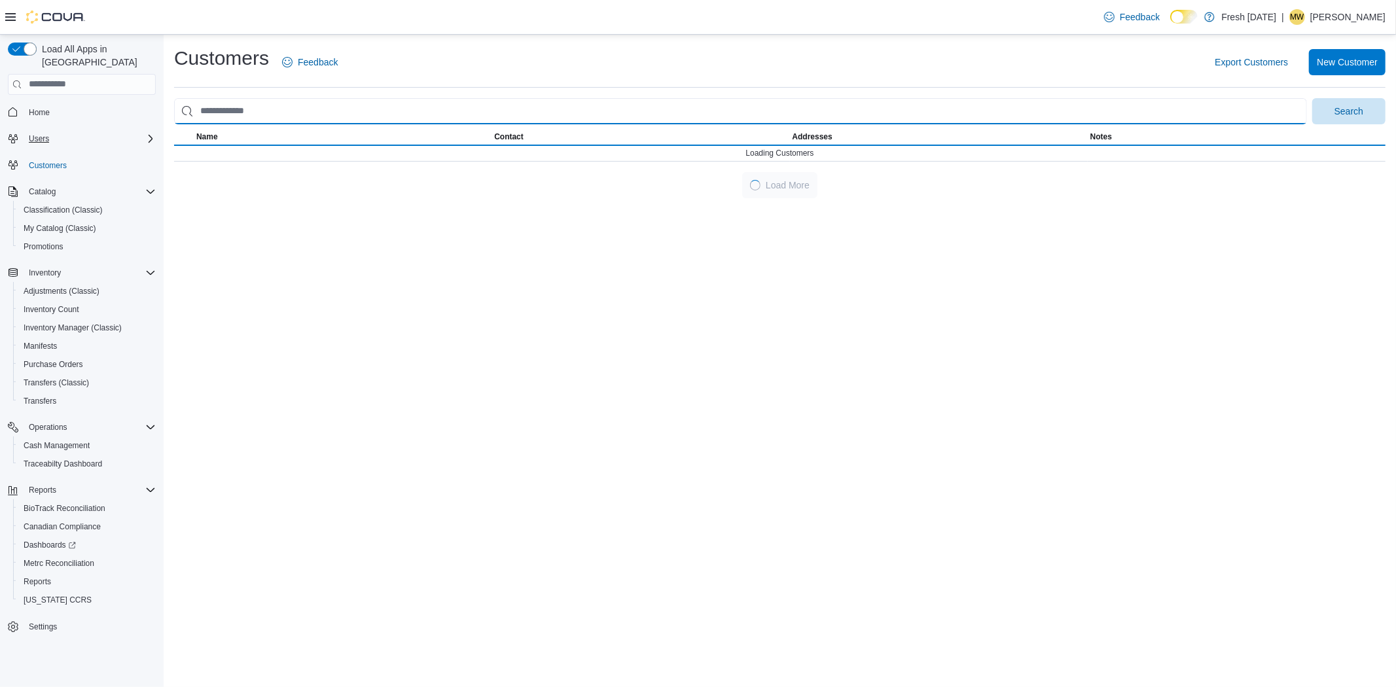
drag, startPoint x: 325, startPoint y: 116, endPoint x: 85, endPoint y: 118, distance: 239.6
click at [85, 118] on div "Load All Apps in New Hub Home Users Customers Catalog Classification (Classic) …" at bounding box center [698, 361] width 1396 height 653
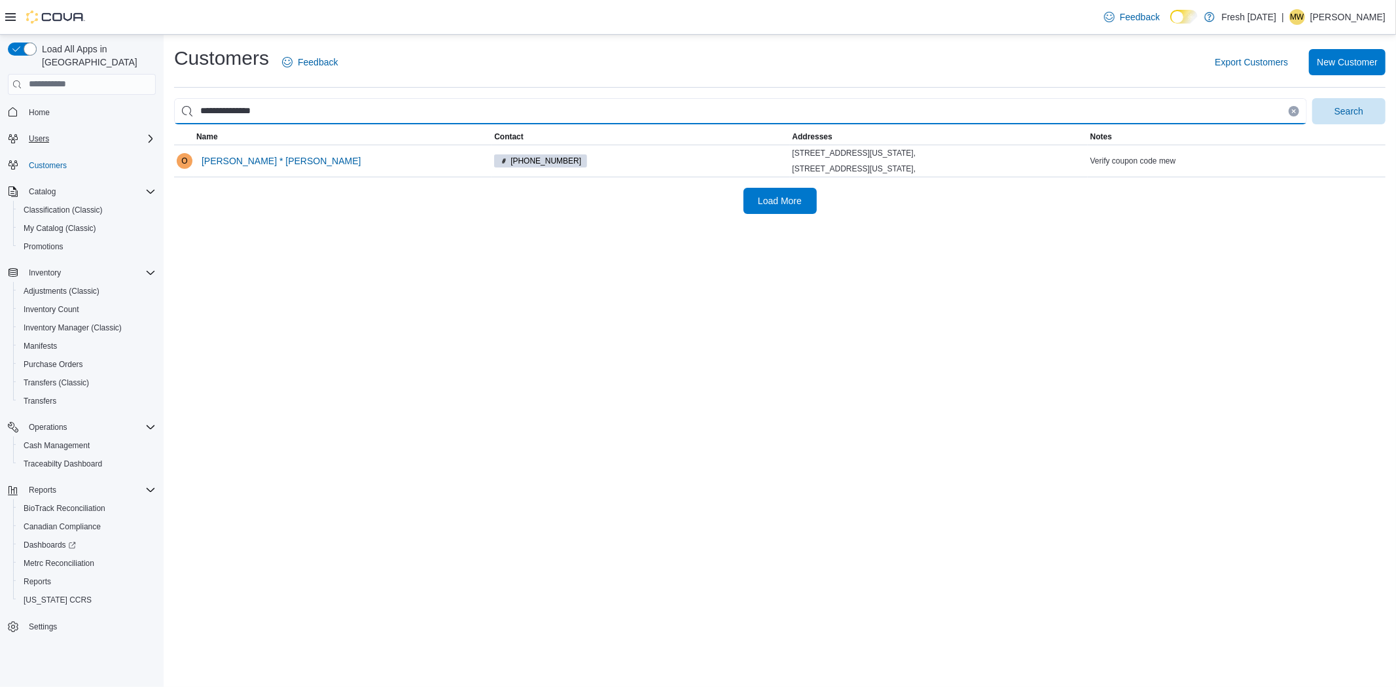
type input "**********"
click at [1312, 98] on button "Search" at bounding box center [1348, 111] width 73 height 26
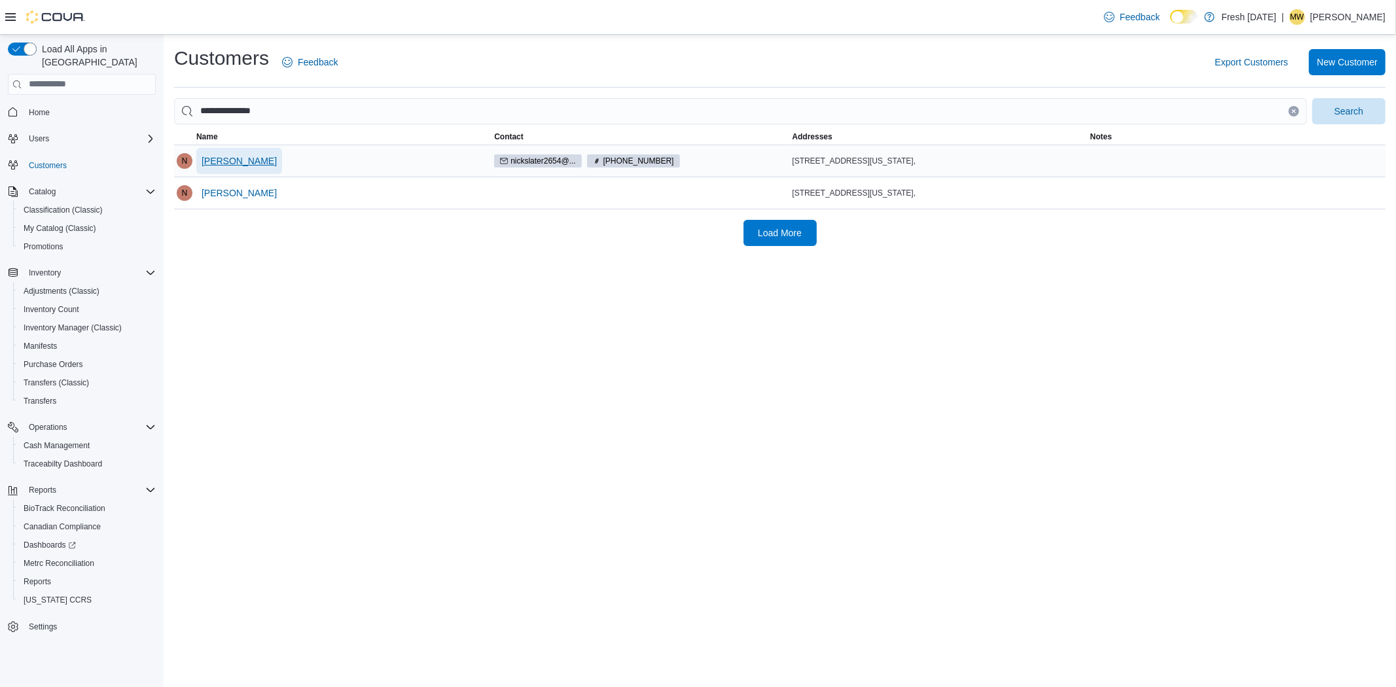
click at [236, 154] on span "Nicholas Slater" at bounding box center [239, 160] width 75 height 13
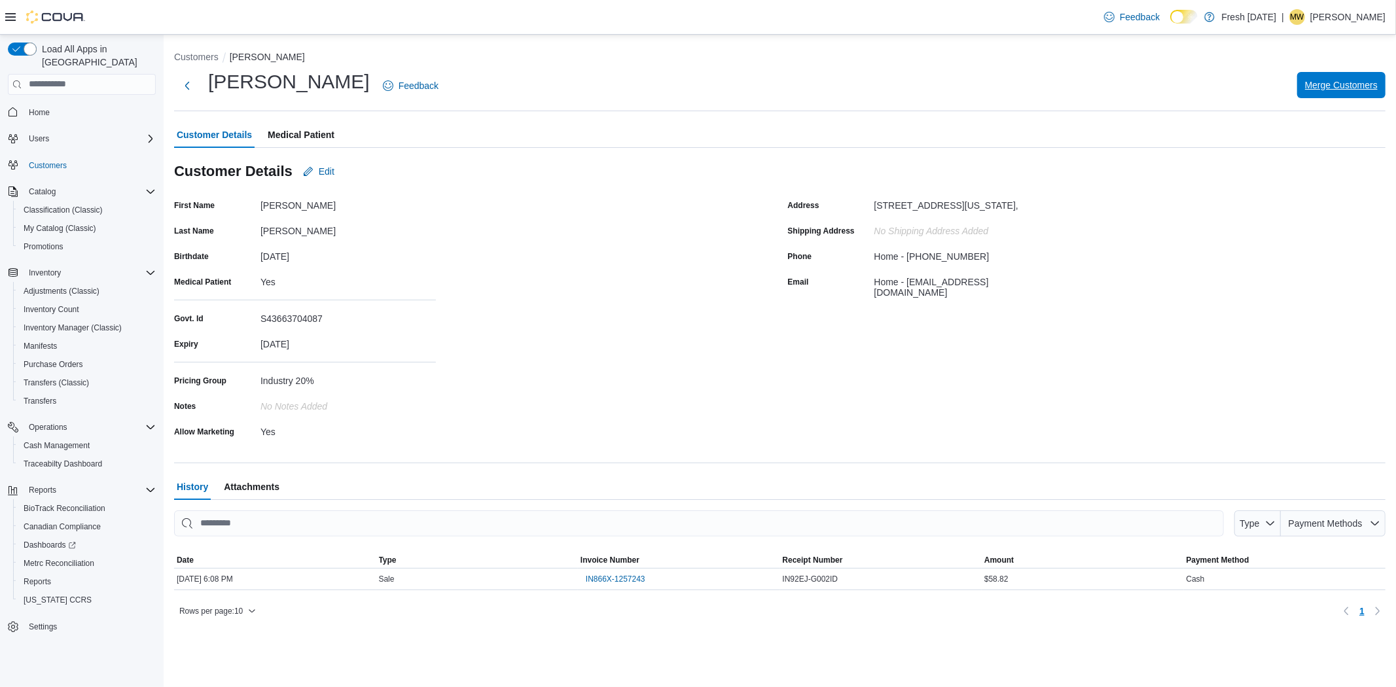
click at [1336, 90] on span "Merge Customers" at bounding box center [1341, 85] width 73 height 13
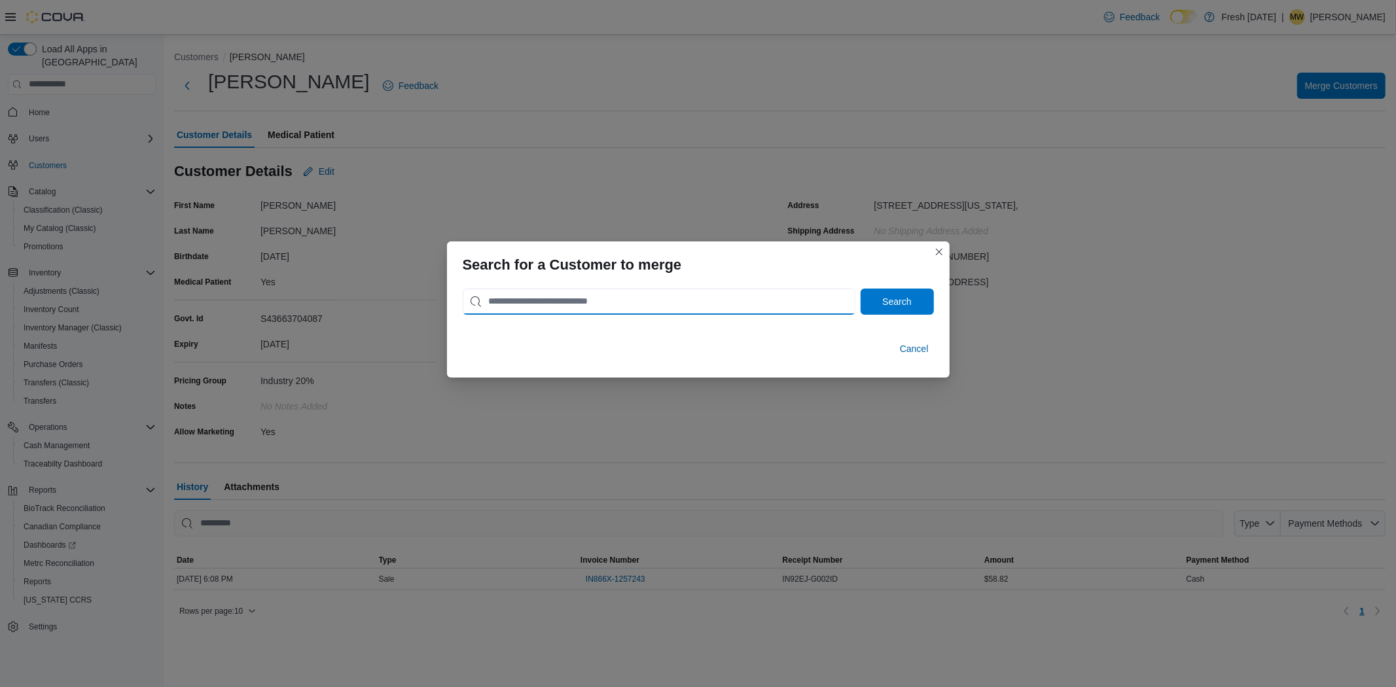
click at [550, 302] on input "search" at bounding box center [659, 302] width 393 height 26
type input "**********"
click at [861, 289] on button "Search" at bounding box center [897, 302] width 73 height 26
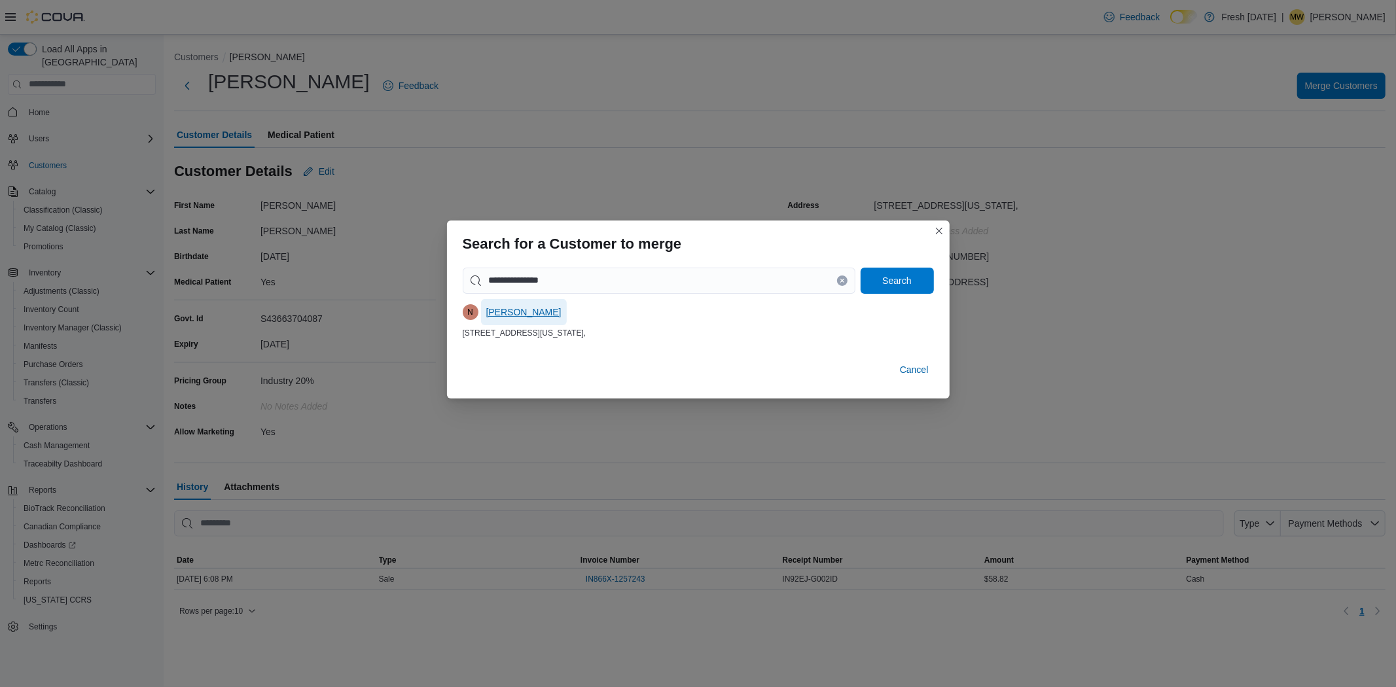
click at [550, 302] on button "Nicholas Slater" at bounding box center [524, 312] width 86 height 26
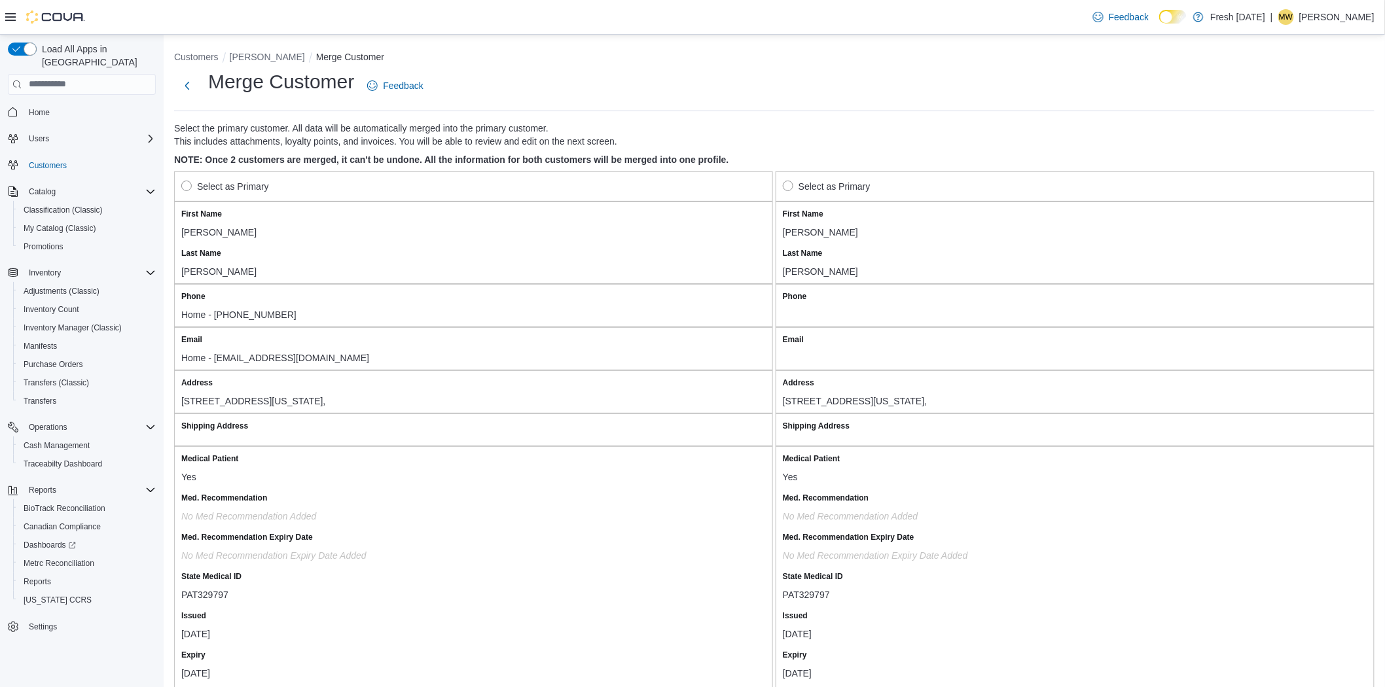
click at [179, 185] on div "Select as Primary" at bounding box center [473, 186] width 599 height 30
click at [181, 187] on label "Select as Primary" at bounding box center [225, 187] width 88 height 16
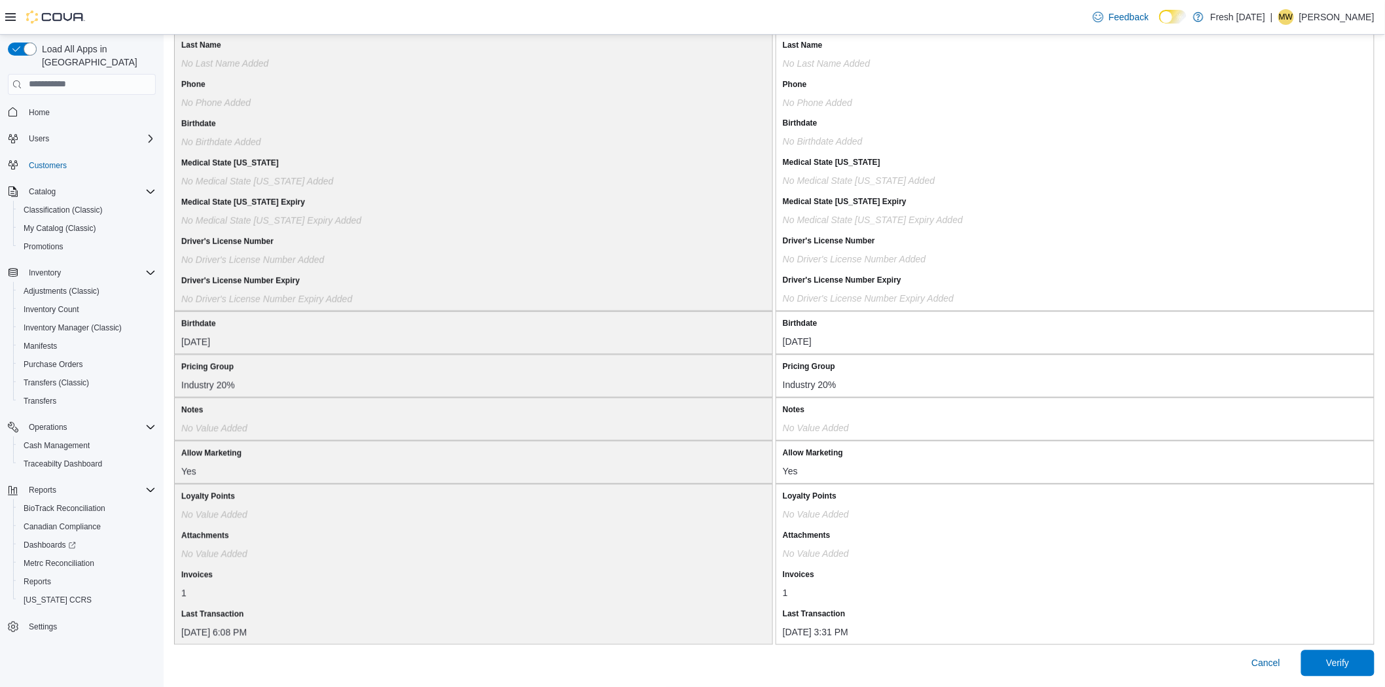
scroll to position [925, 0]
click at [1349, 659] on span "Verify" at bounding box center [1337, 662] width 23 height 13
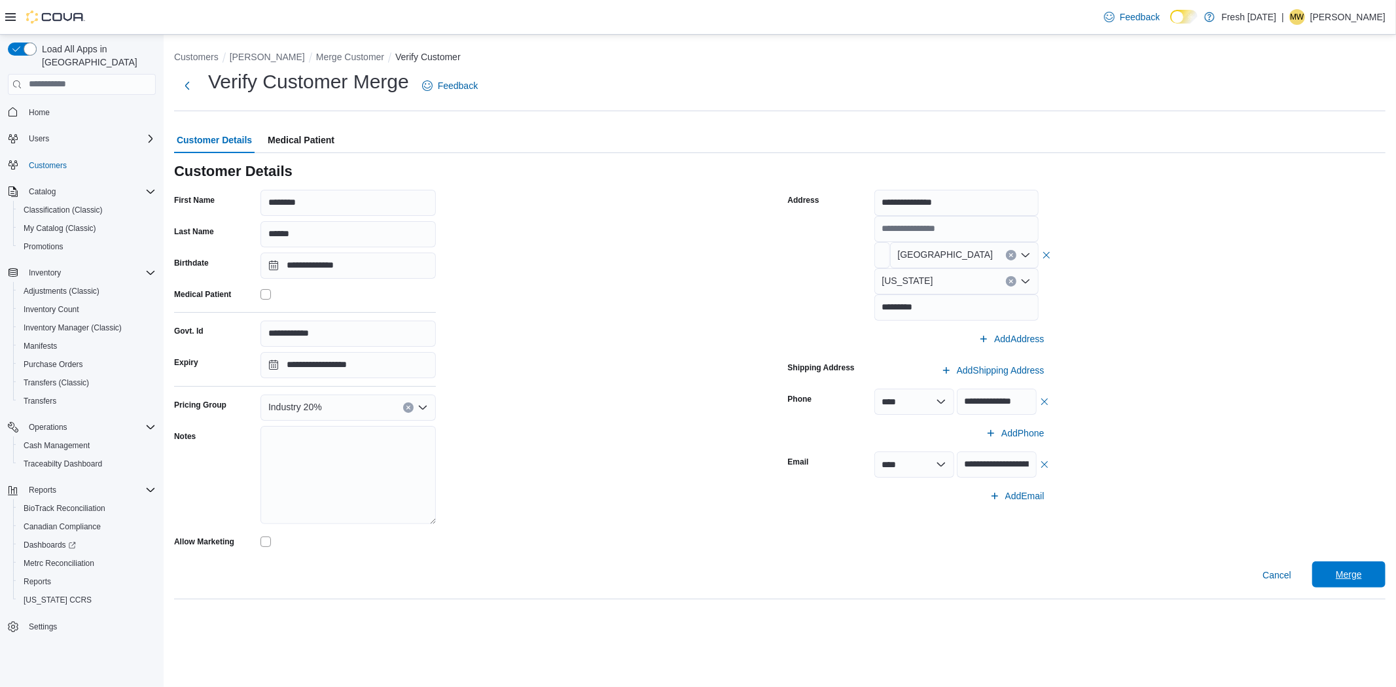
click at [1365, 583] on span "Merge" at bounding box center [1349, 575] width 58 height 26
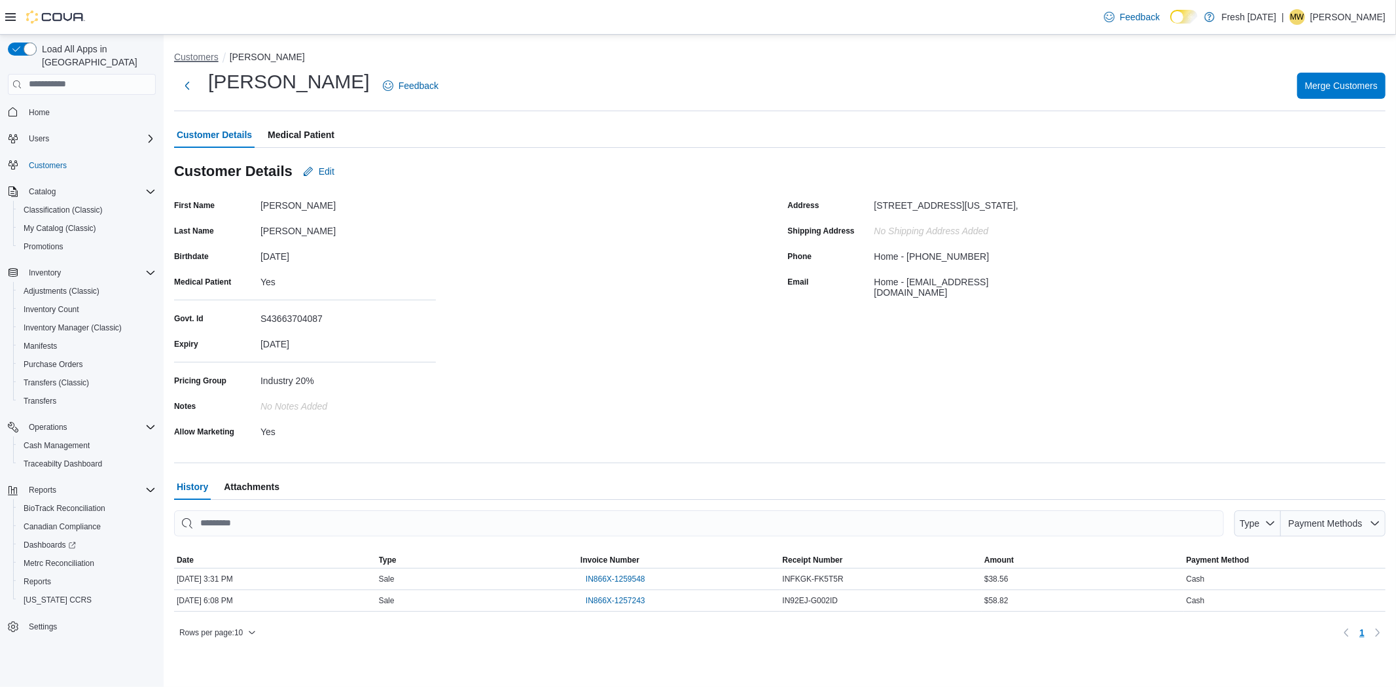
click at [206, 60] on button "Customers" at bounding box center [196, 57] width 45 height 10
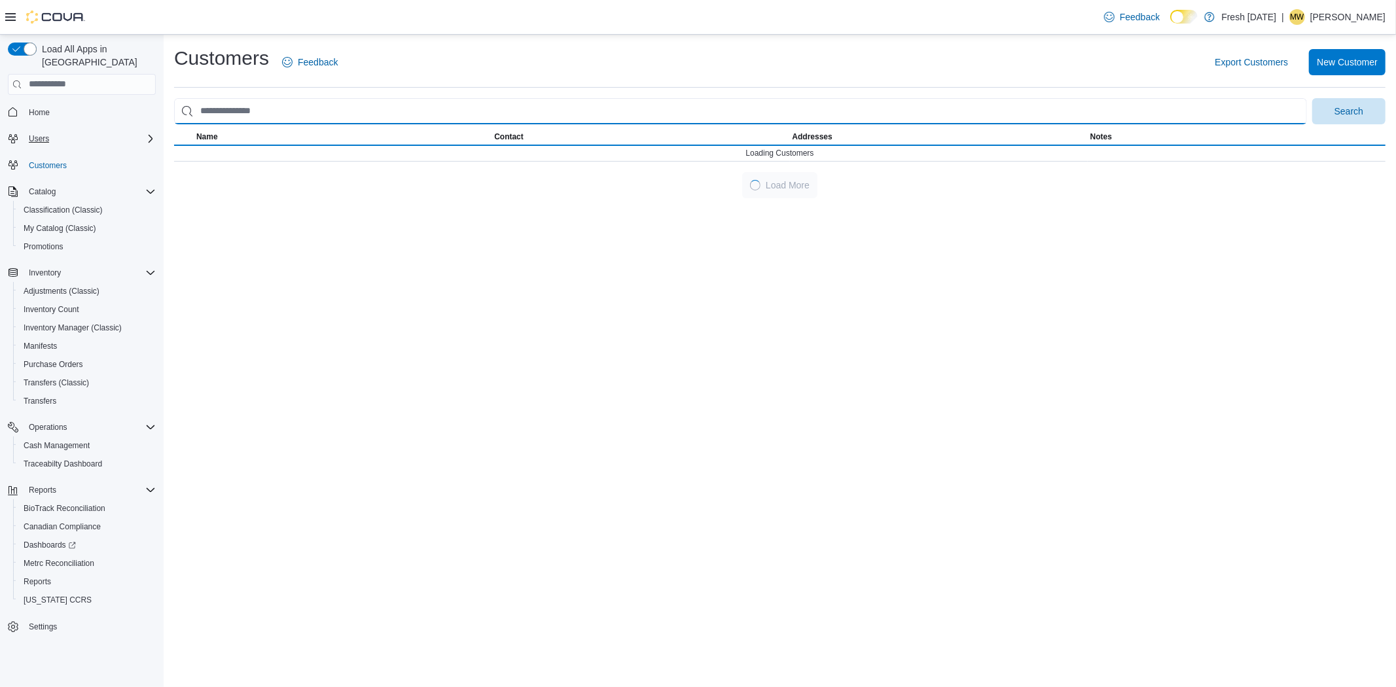
drag, startPoint x: 346, startPoint y: 111, endPoint x: 35, endPoint y: 115, distance: 310.2
click at [35, 115] on div "Load All Apps in New Hub Home Users Customers Catalog Classification (Classic) …" at bounding box center [698, 361] width 1396 height 653
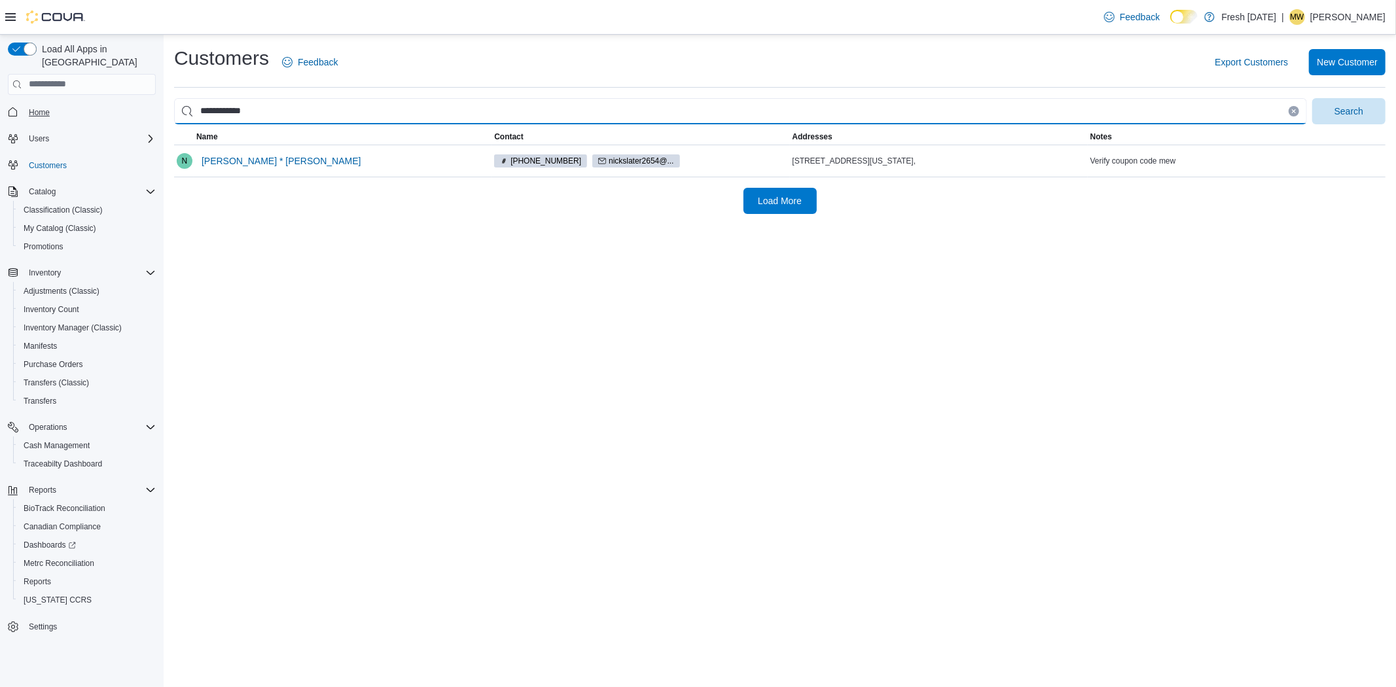
click at [1312, 98] on button "Search" at bounding box center [1348, 111] width 73 height 26
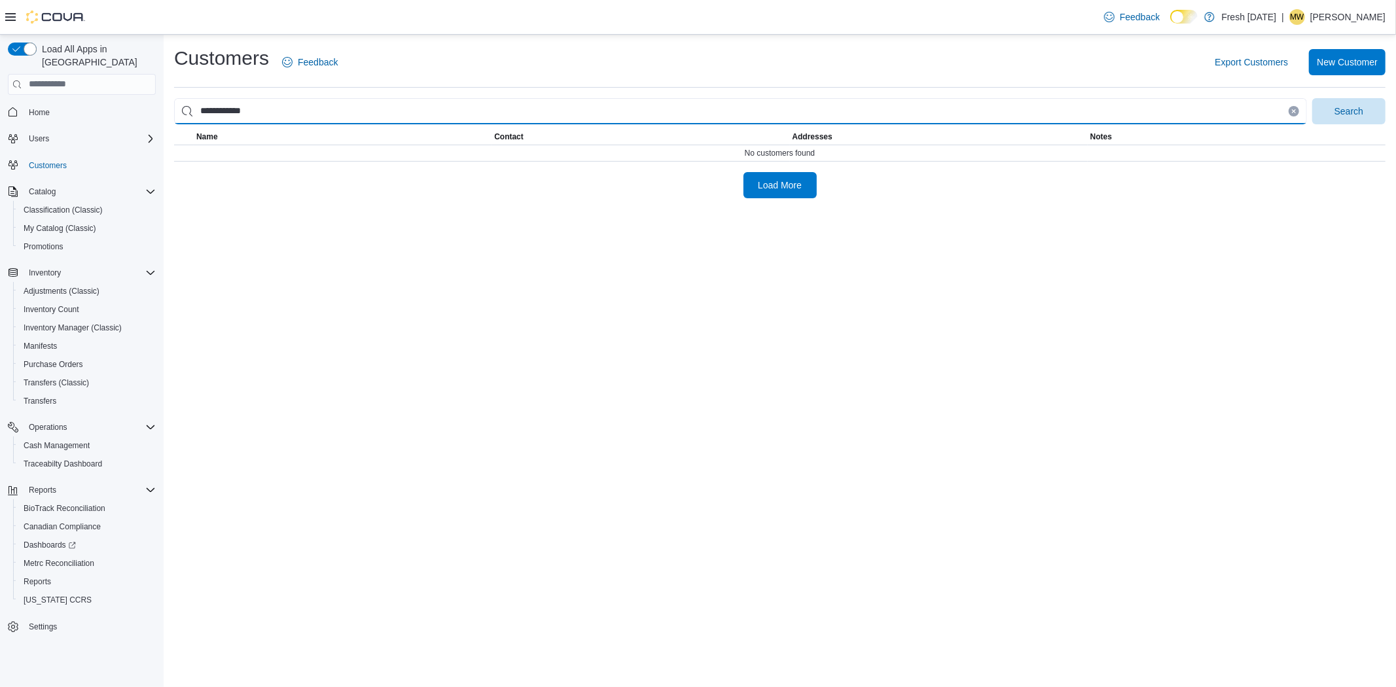
click at [223, 109] on input "**********" at bounding box center [740, 111] width 1133 height 26
type input "**********"
click at [1312, 98] on button "Search" at bounding box center [1348, 111] width 73 height 26
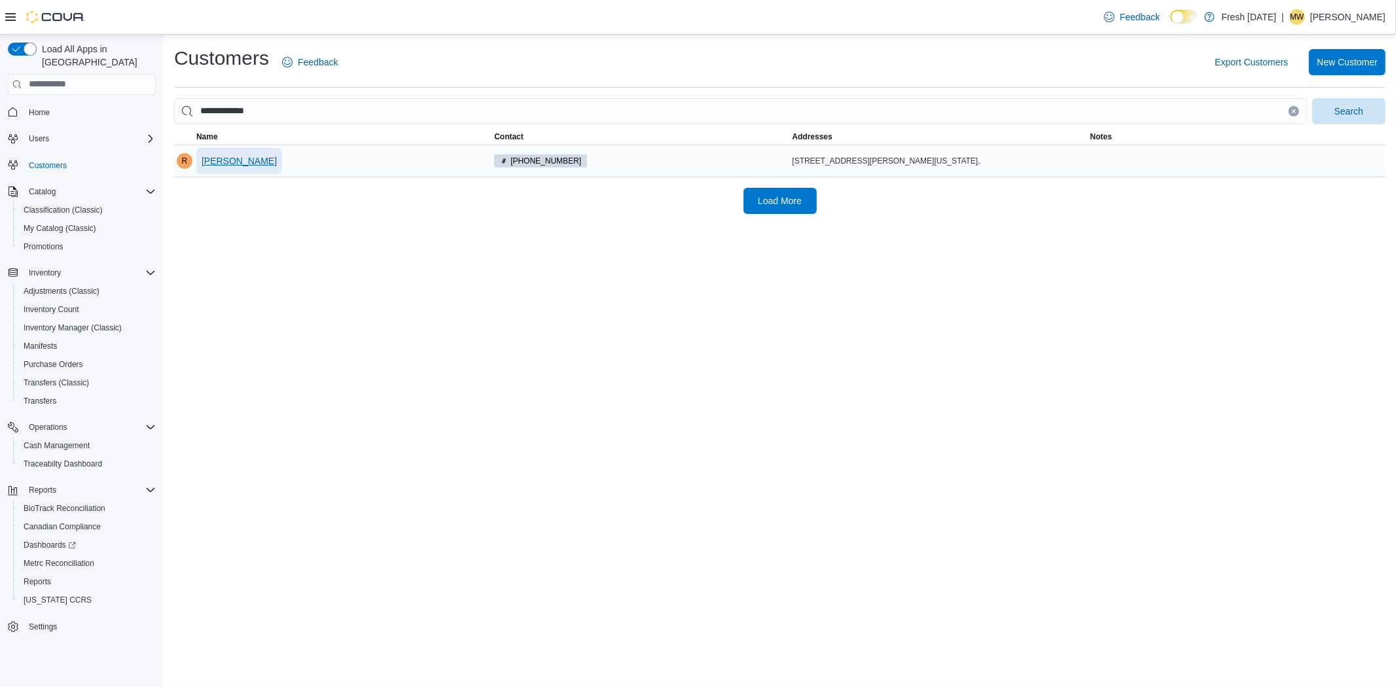
click at [233, 160] on span "Russell Lewis" at bounding box center [239, 160] width 75 height 13
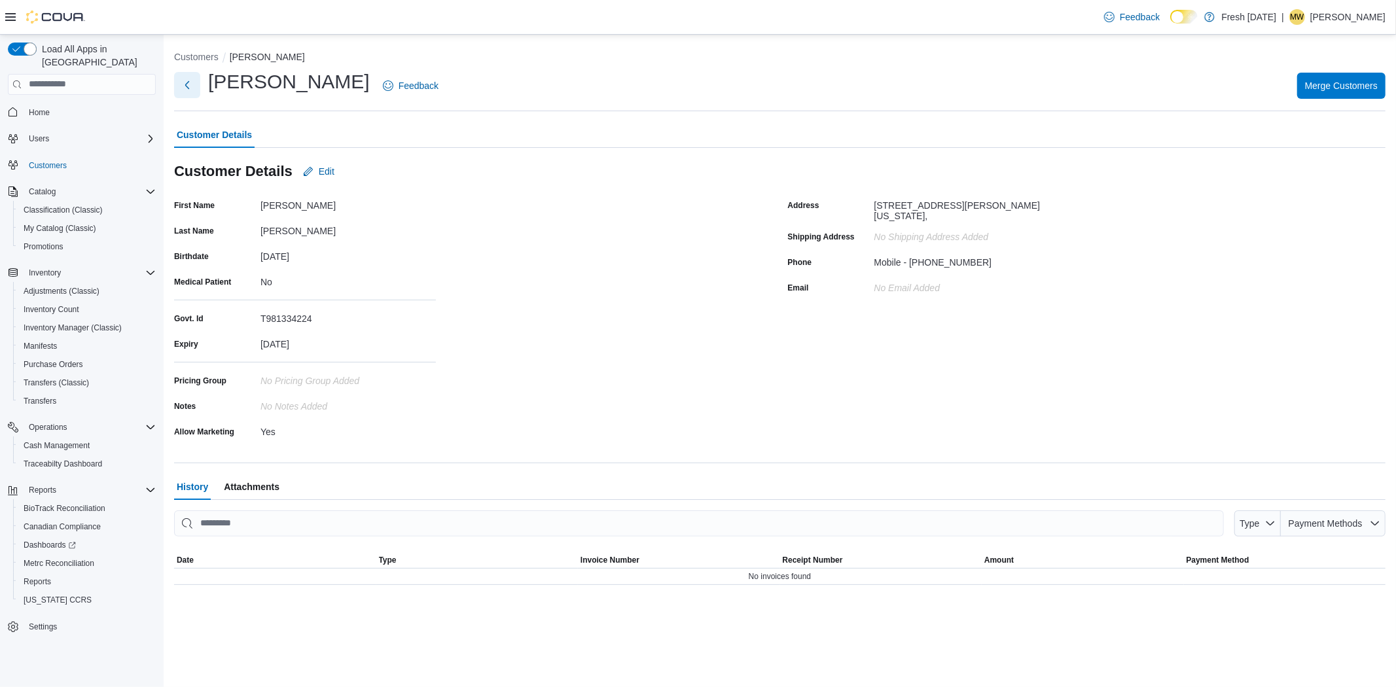
click at [192, 86] on button "Next" at bounding box center [187, 85] width 26 height 26
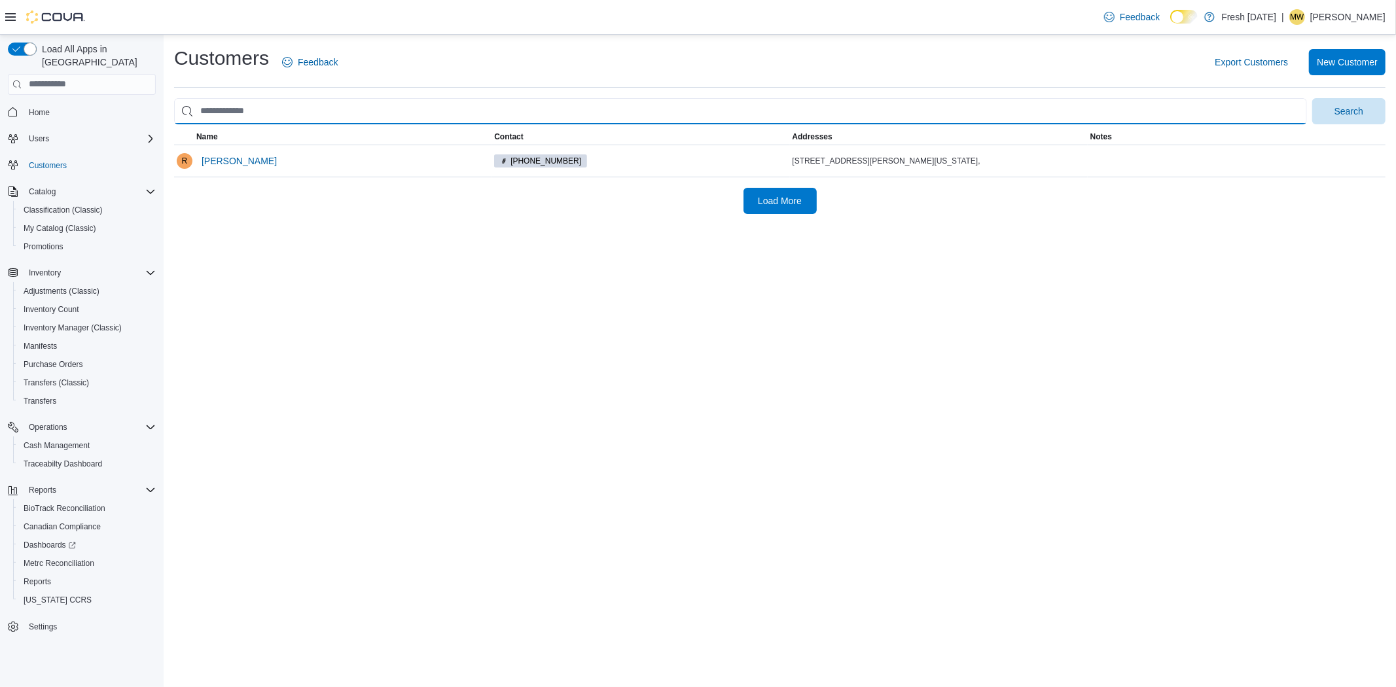
drag, startPoint x: 228, startPoint y: 105, endPoint x: 170, endPoint y: 120, distance: 59.4
click at [170, 120] on div "Customers Feedback Export Customers New Customer Search Name Contact Addresses …" at bounding box center [780, 130] width 1232 height 190
drag, startPoint x: 226, startPoint y: 113, endPoint x: 181, endPoint y: 113, distance: 44.5
click at [181, 113] on input "search" at bounding box center [740, 111] width 1133 height 26
click at [214, 108] on input "search" at bounding box center [740, 111] width 1133 height 26
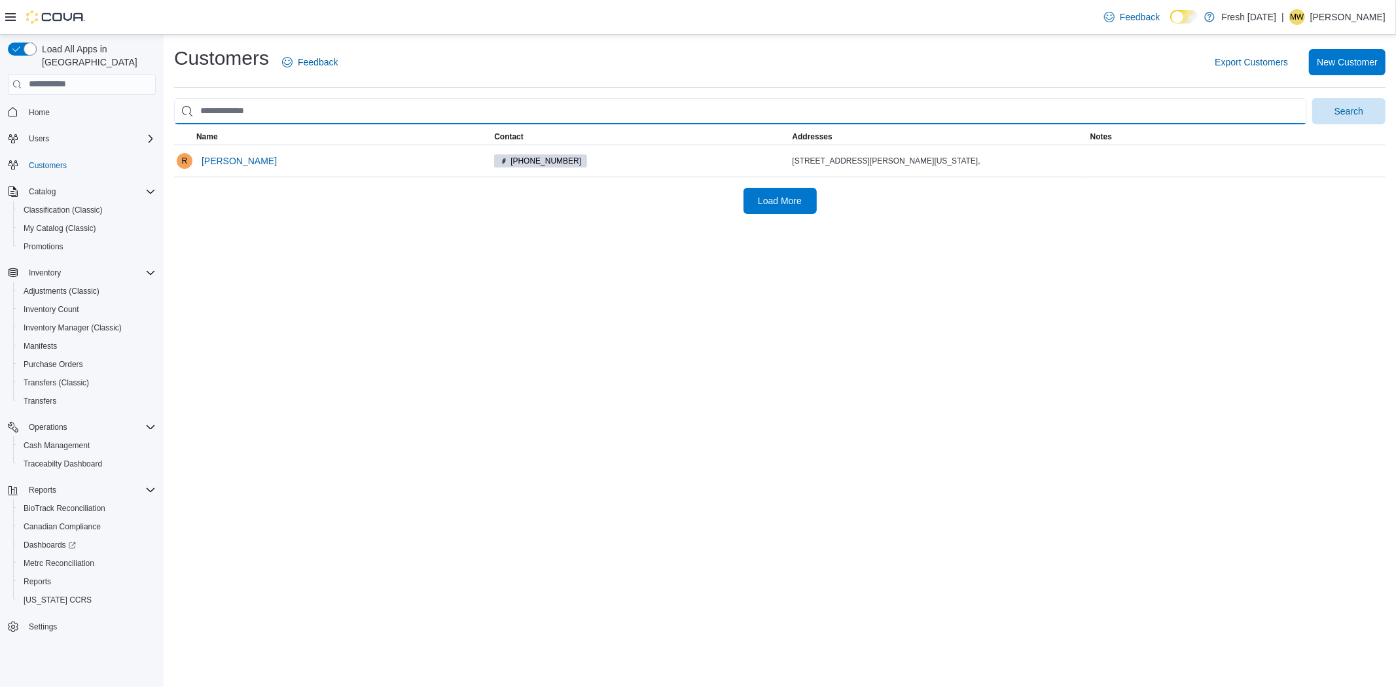
click at [214, 108] on input "search" at bounding box center [740, 111] width 1133 height 26
click at [226, 112] on input "search" at bounding box center [740, 111] width 1133 height 26
click at [232, 107] on input "search" at bounding box center [740, 111] width 1133 height 26
click at [226, 111] on input "search" at bounding box center [740, 111] width 1133 height 26
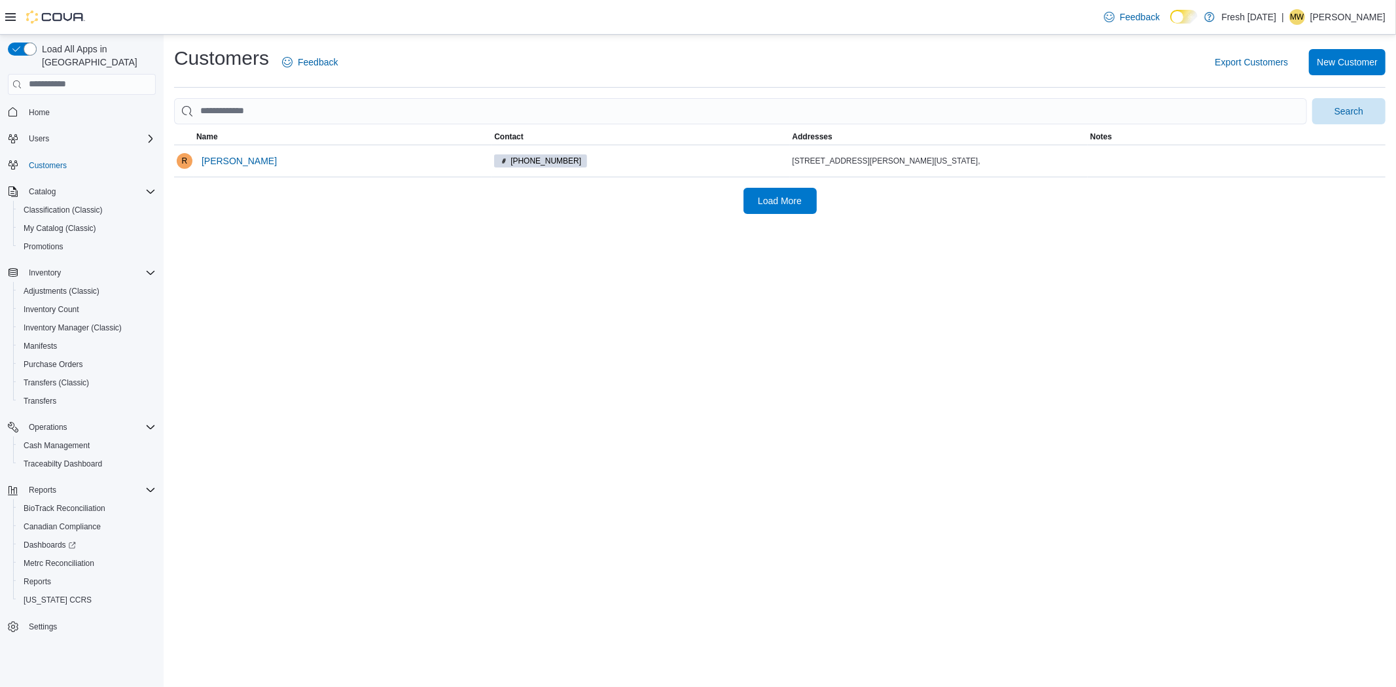
click at [441, 90] on div "Customers Feedback Export Customers New Customer Search This table contains 1 r…" at bounding box center [779, 129] width 1211 height 169
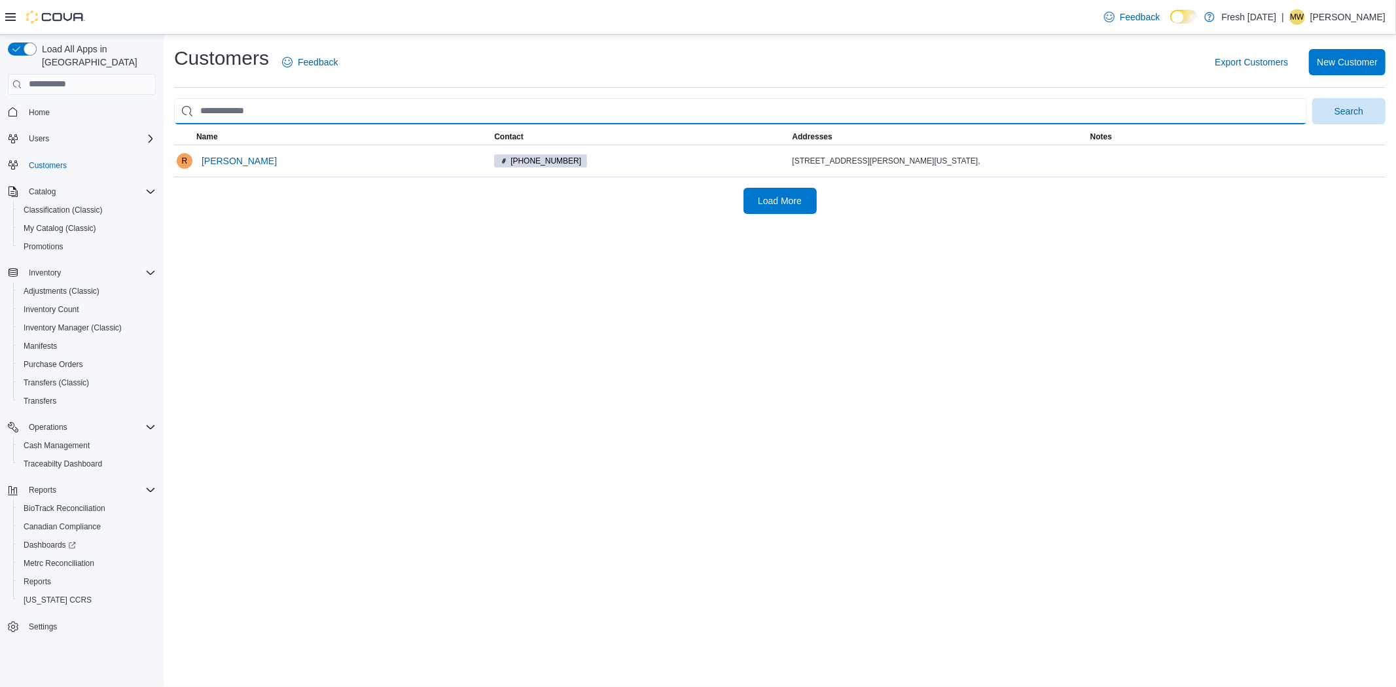
click at [247, 115] on input "search" at bounding box center [740, 111] width 1133 height 26
type input "**********"
click at [1312, 98] on button "Search" at bounding box center [1348, 111] width 73 height 26
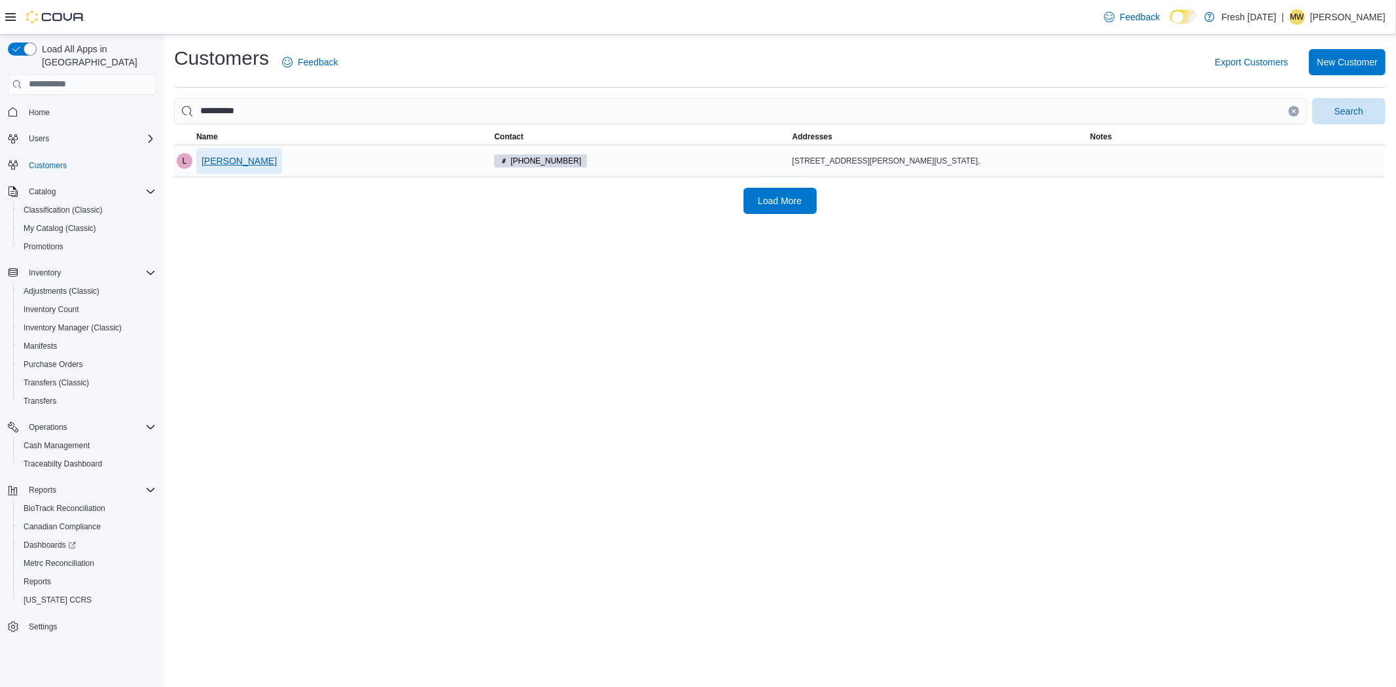
click at [217, 166] on span "Lisa Lewis" at bounding box center [239, 160] width 75 height 13
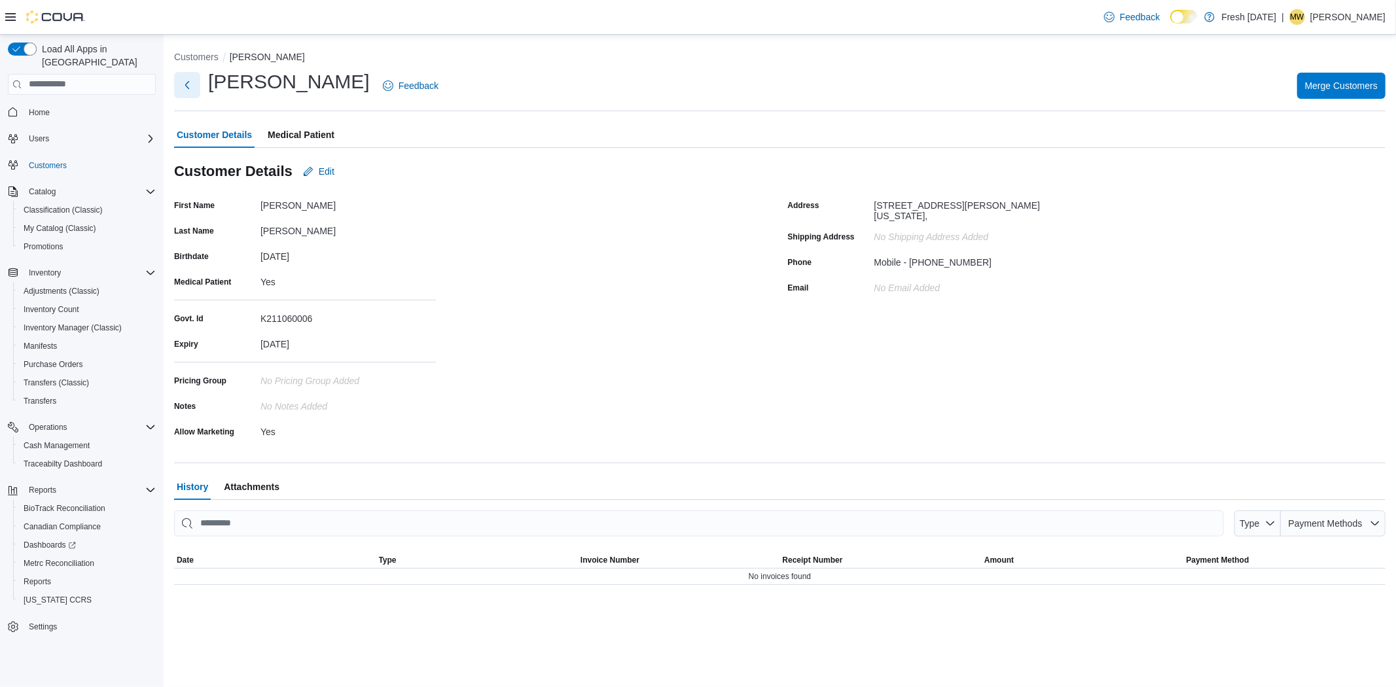
click at [178, 87] on button "Next" at bounding box center [187, 85] width 26 height 26
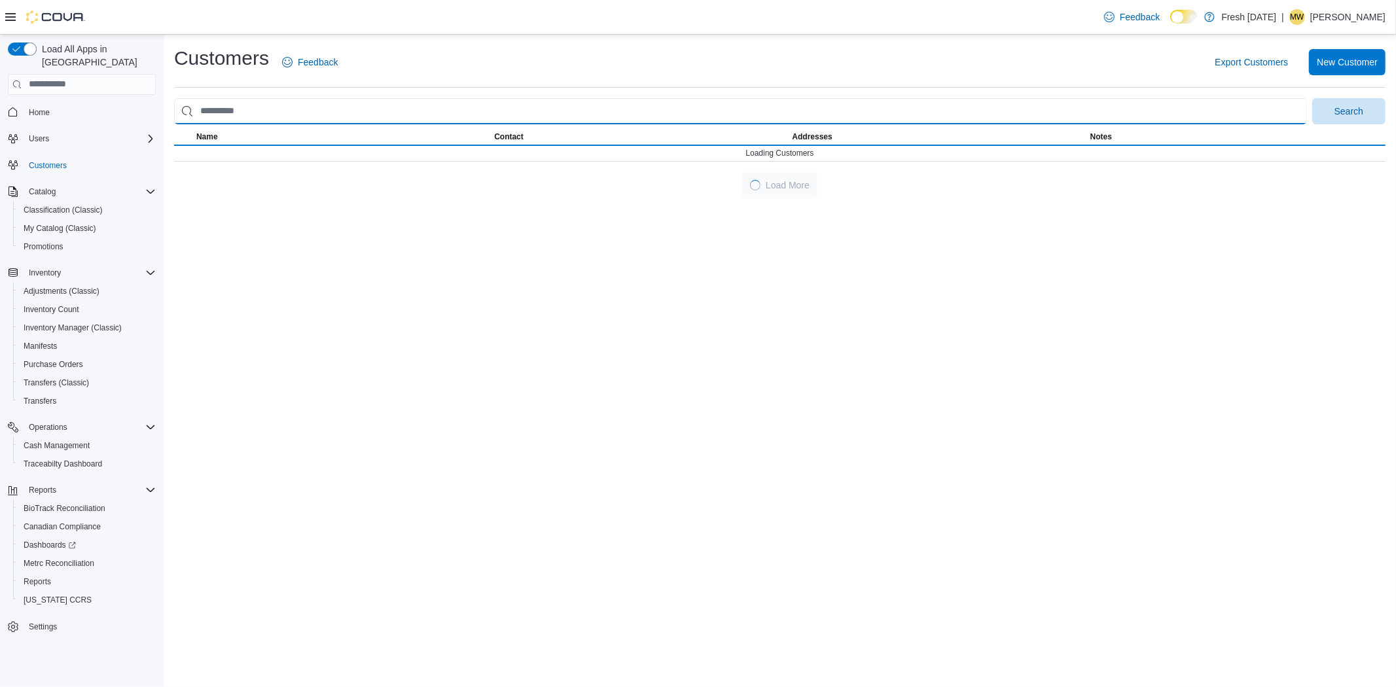
click at [255, 114] on input "search" at bounding box center [740, 111] width 1133 height 26
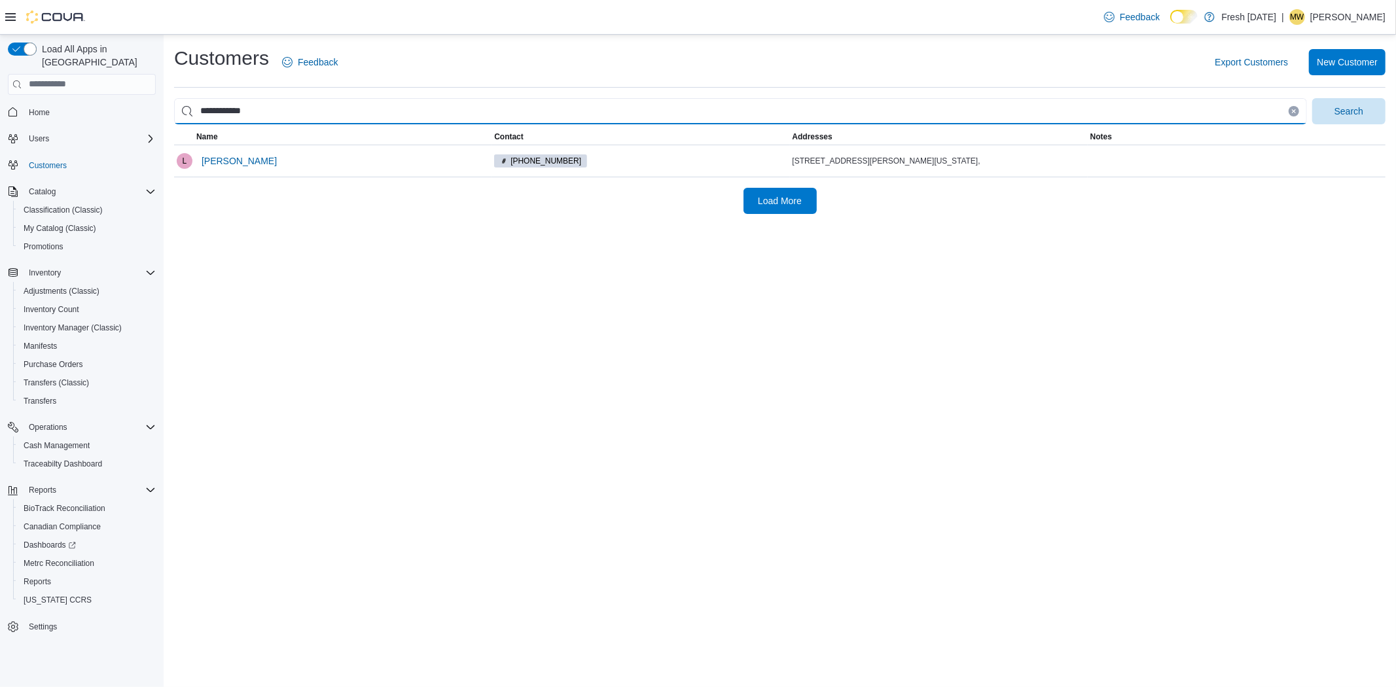
type input "**********"
click at [1312, 98] on button "Search" at bounding box center [1348, 111] width 73 height 26
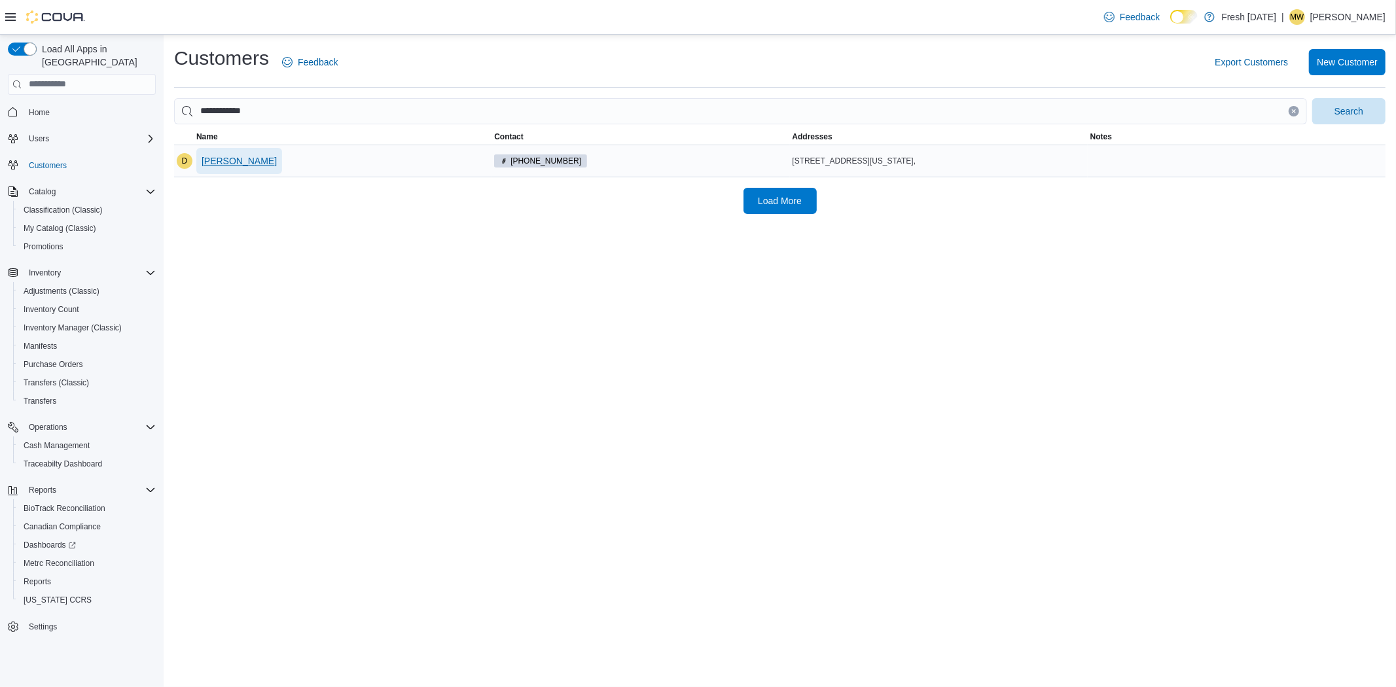
click at [233, 171] on span "Devin Savage" at bounding box center [239, 161] width 75 height 26
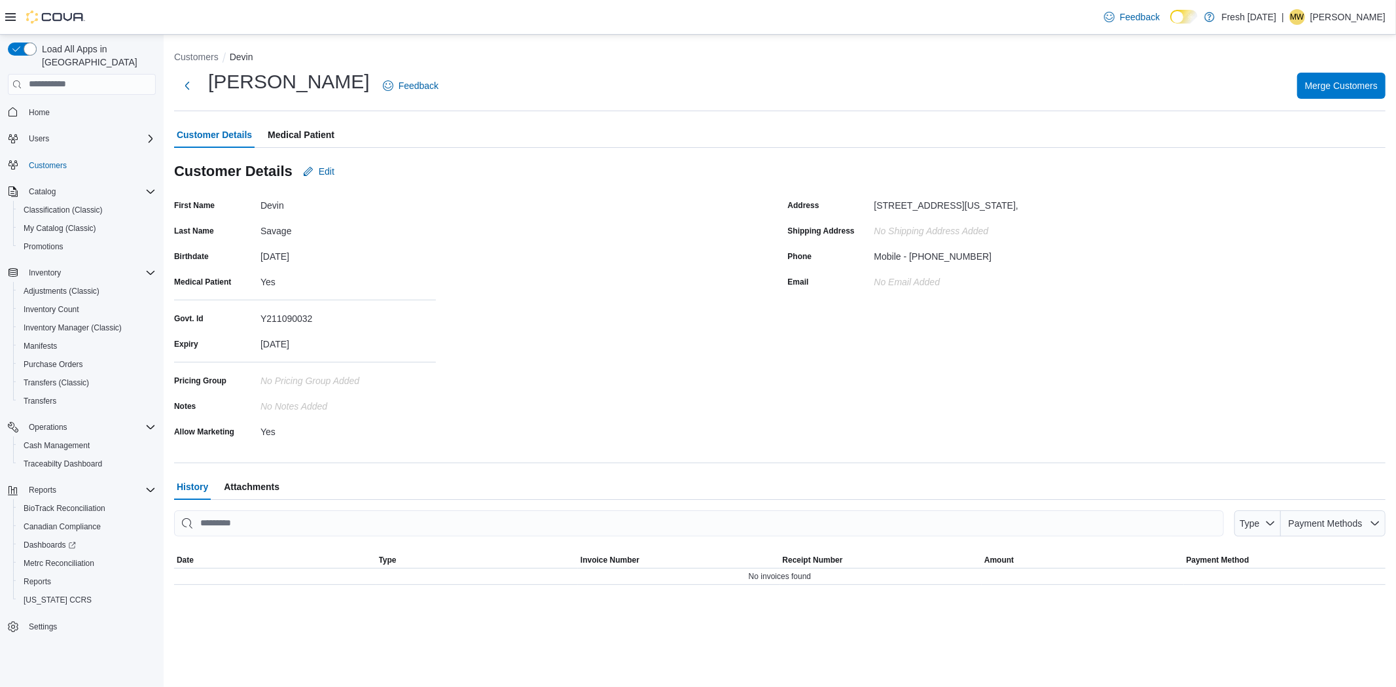
click at [190, 63] on ol "Customers Devin" at bounding box center [779, 58] width 1211 height 16
click at [192, 57] on button "Customers" at bounding box center [196, 57] width 45 height 10
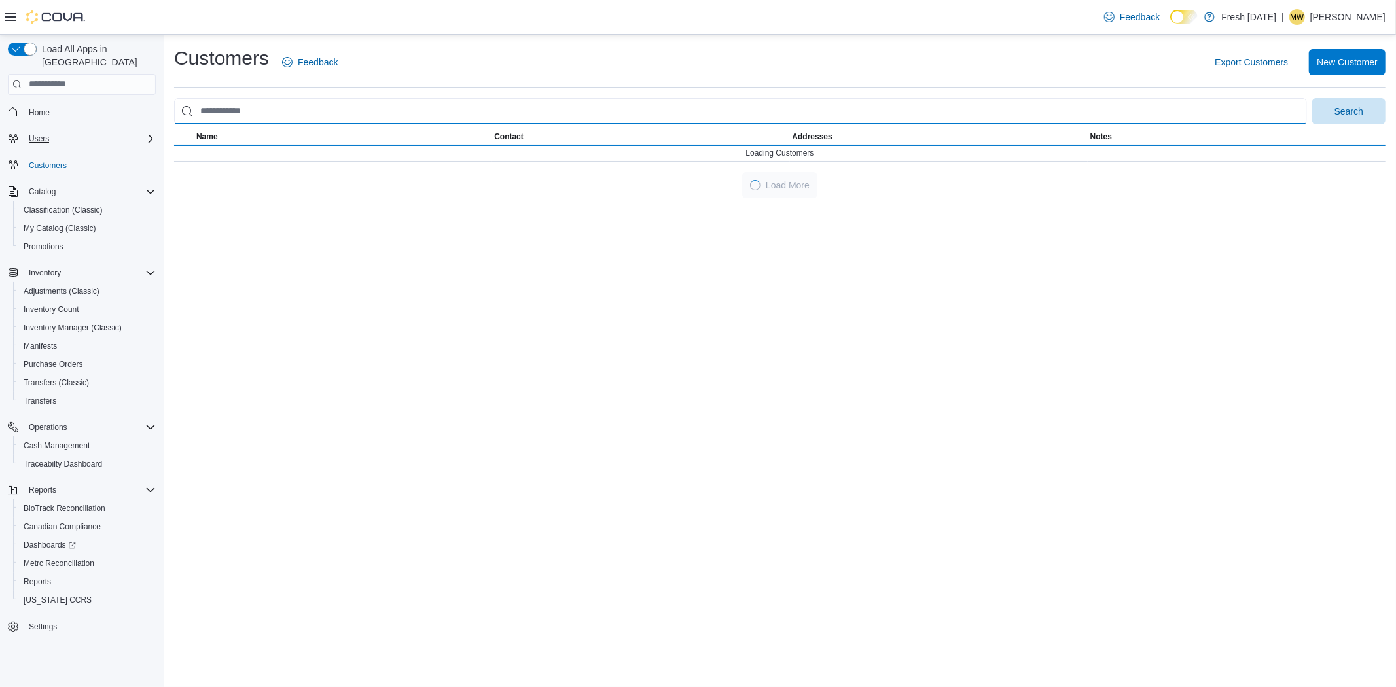
drag, startPoint x: 266, startPoint y: 122, endPoint x: 86, endPoint y: 122, distance: 180.6
click at [86, 122] on div "Load All Apps in New Hub Home Users Customers Catalog Classification (Classic) …" at bounding box center [698, 361] width 1396 height 653
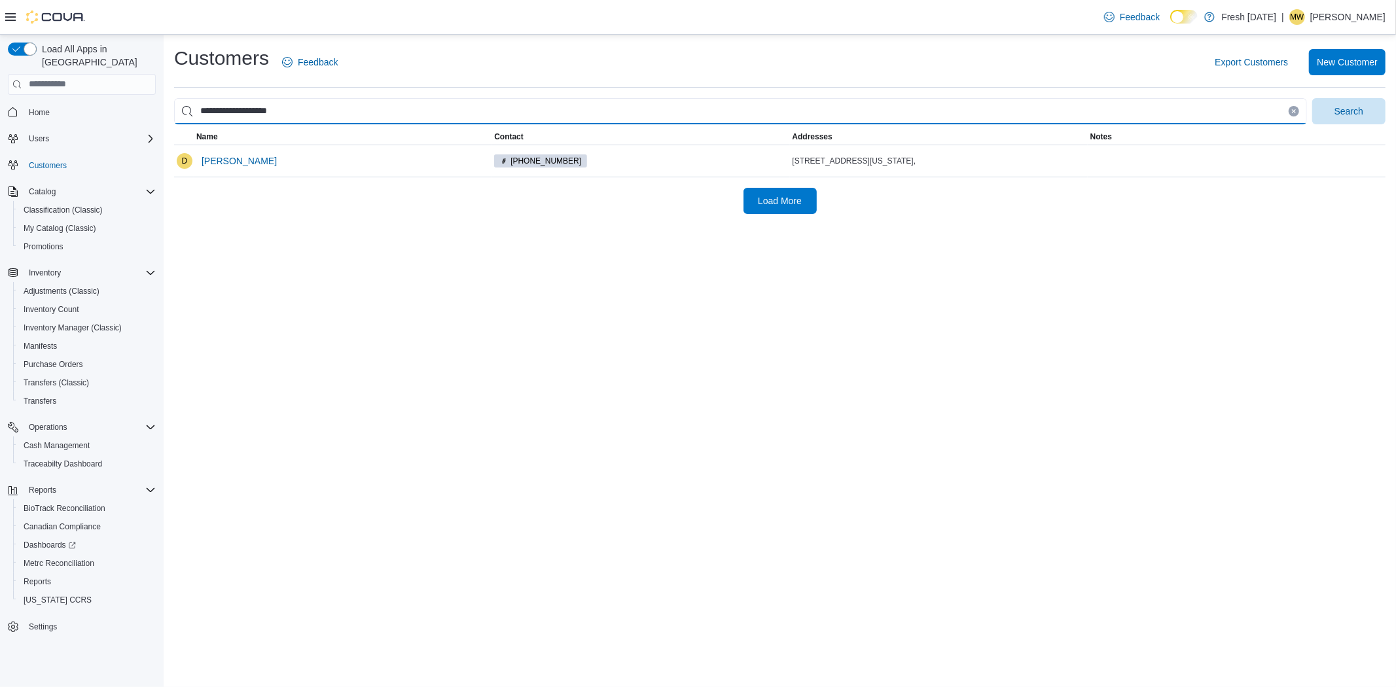
type input "**********"
click at [1312, 98] on button "Search" at bounding box center [1348, 111] width 73 height 26
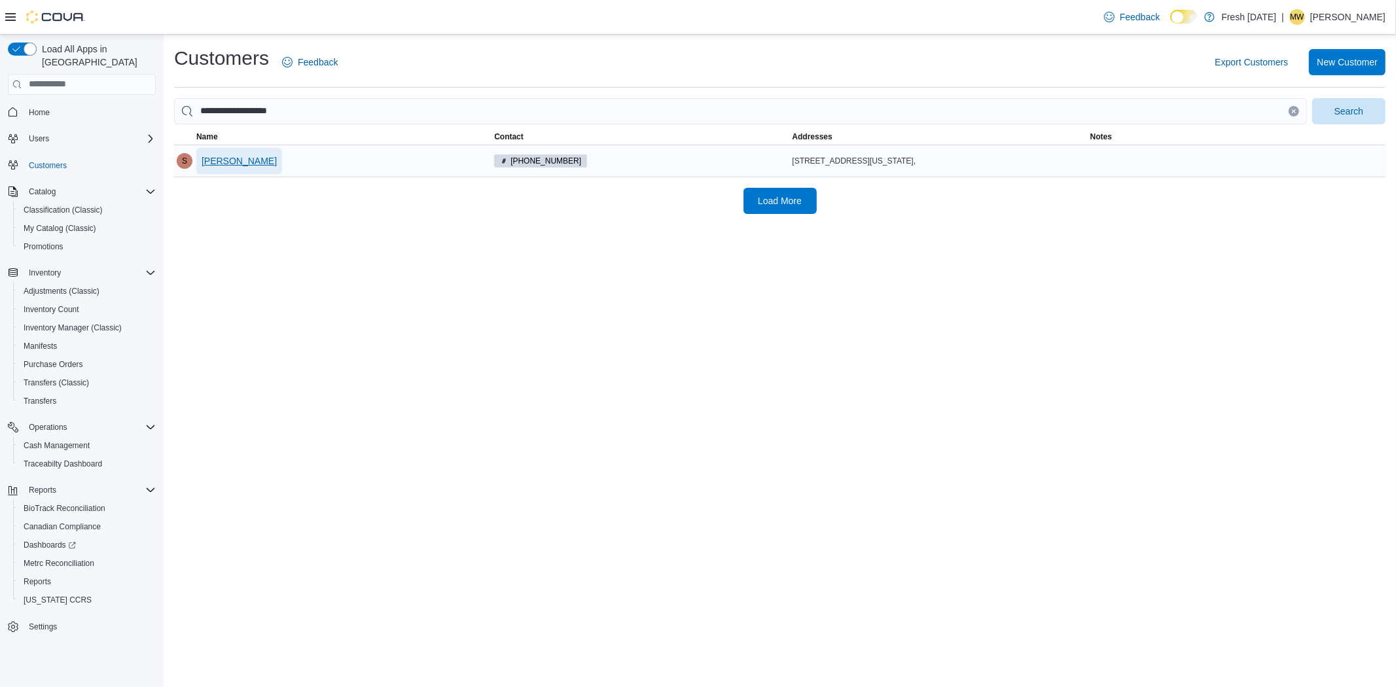
click at [282, 157] on button "Samantha Radermacher" at bounding box center [239, 161] width 86 height 26
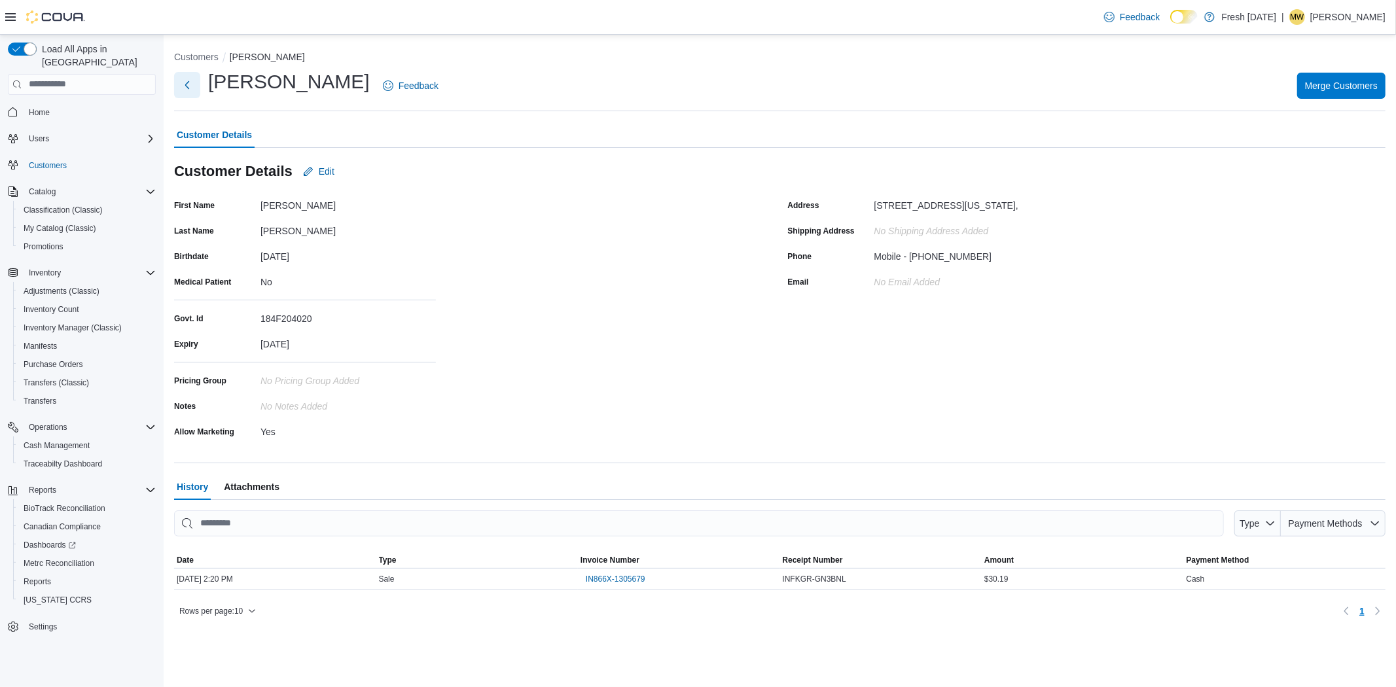
click at [187, 75] on button "Next" at bounding box center [187, 85] width 26 height 26
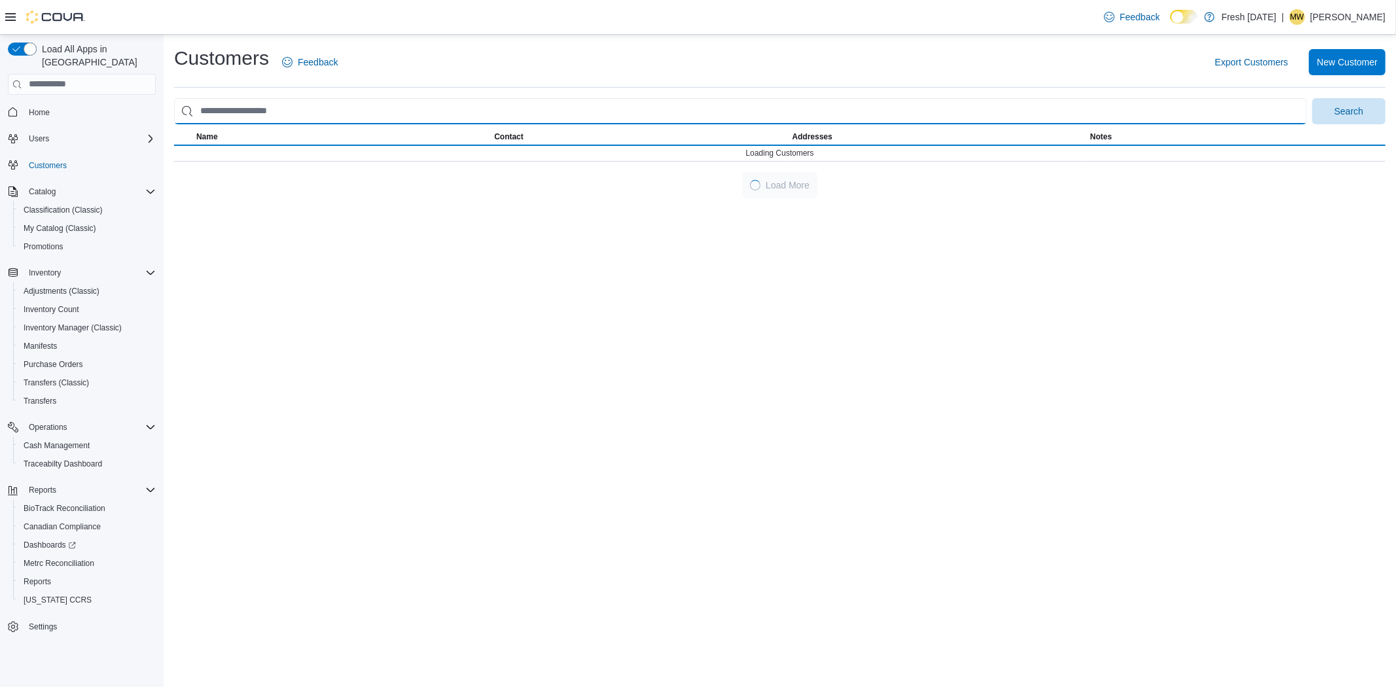
click at [279, 109] on input "search" at bounding box center [740, 111] width 1133 height 26
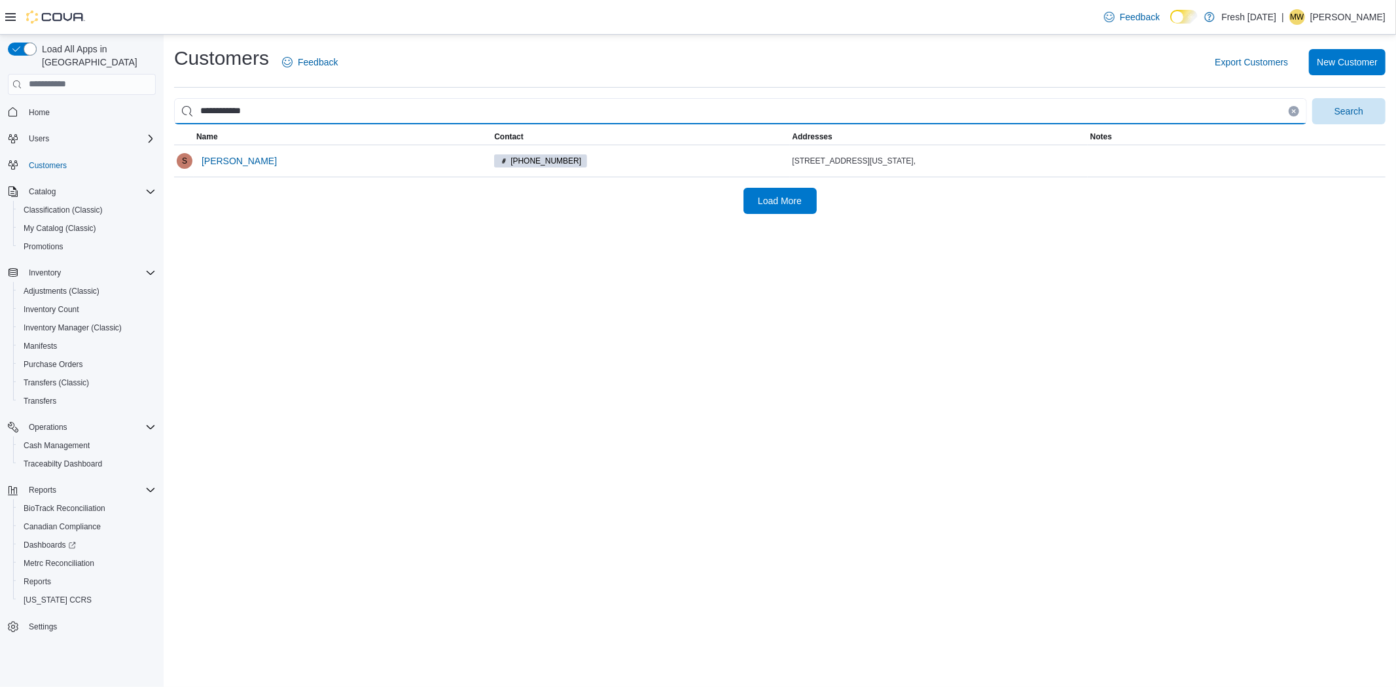
type input "**********"
click at [1312, 98] on button "Search" at bounding box center [1348, 111] width 73 height 26
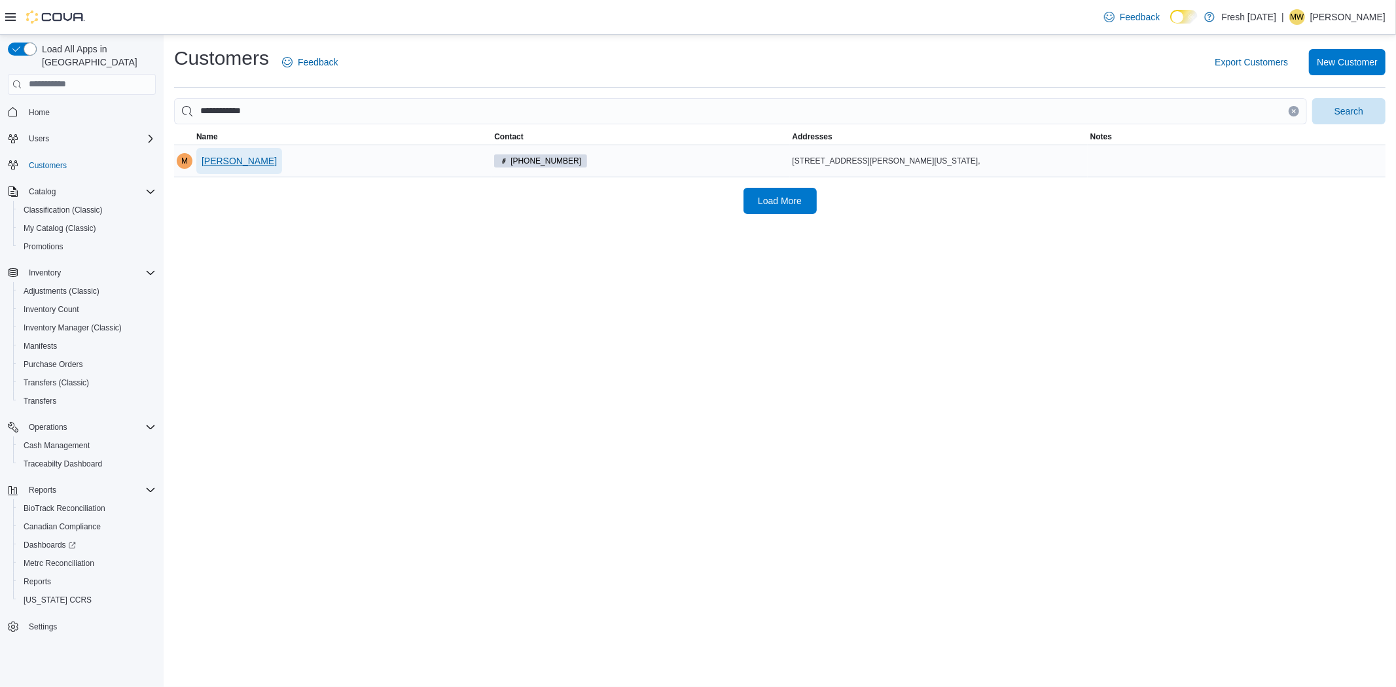
click at [242, 159] on span "Michael Mott" at bounding box center [239, 160] width 75 height 13
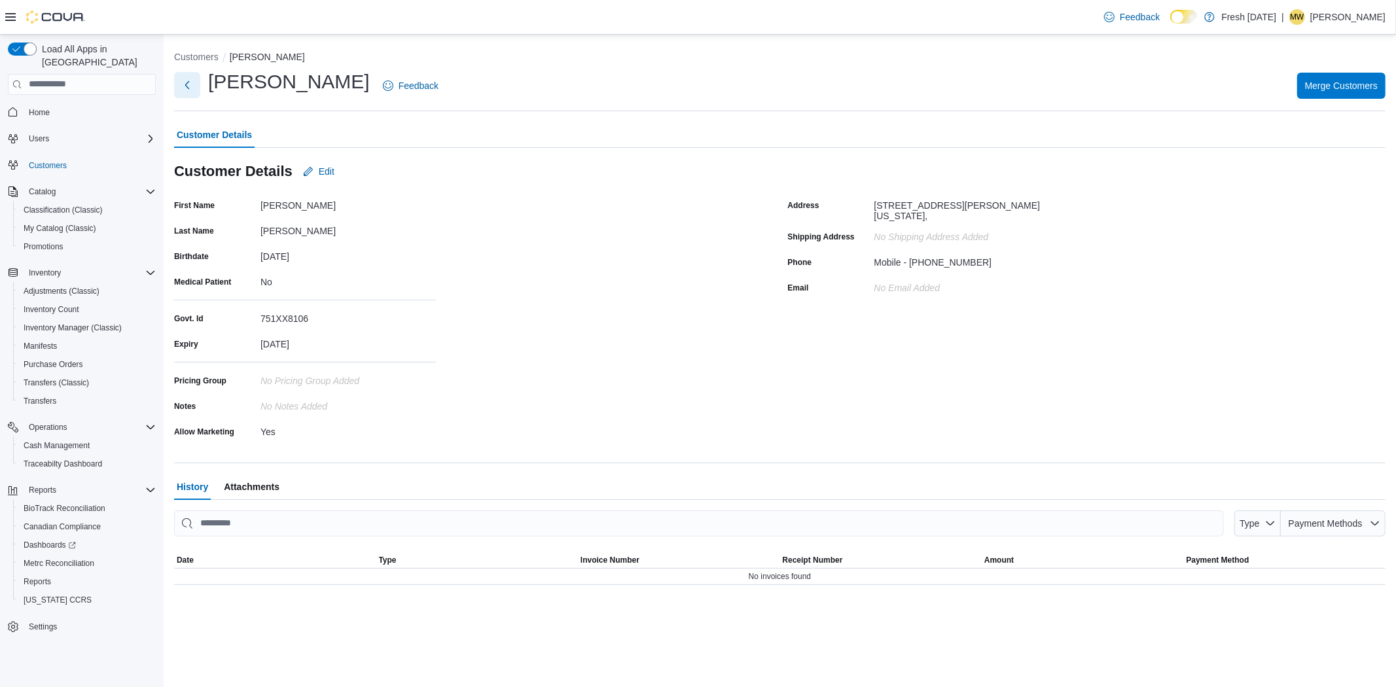
click at [187, 90] on button "Next" at bounding box center [187, 85] width 26 height 26
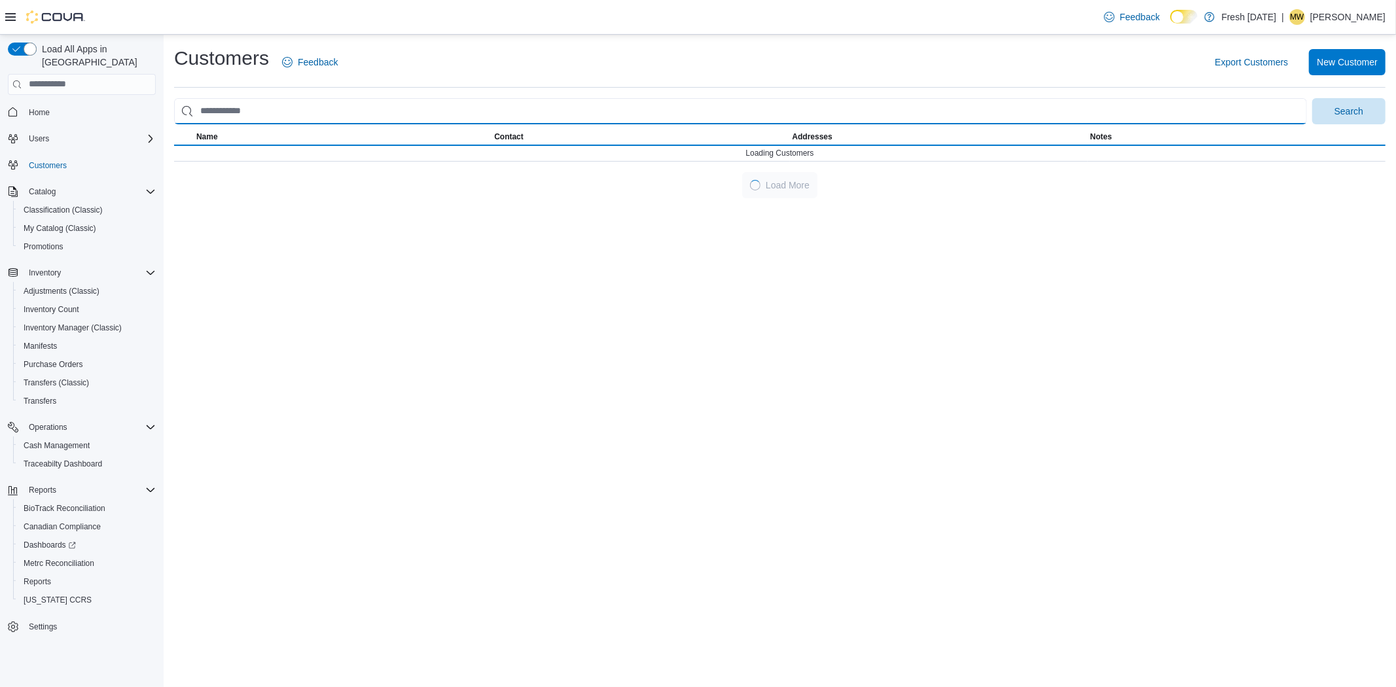
click at [267, 109] on input "search" at bounding box center [740, 111] width 1133 height 26
drag, startPoint x: 267, startPoint y: 109, endPoint x: 226, endPoint y: 109, distance: 40.6
click at [226, 109] on input "search" at bounding box center [740, 111] width 1133 height 26
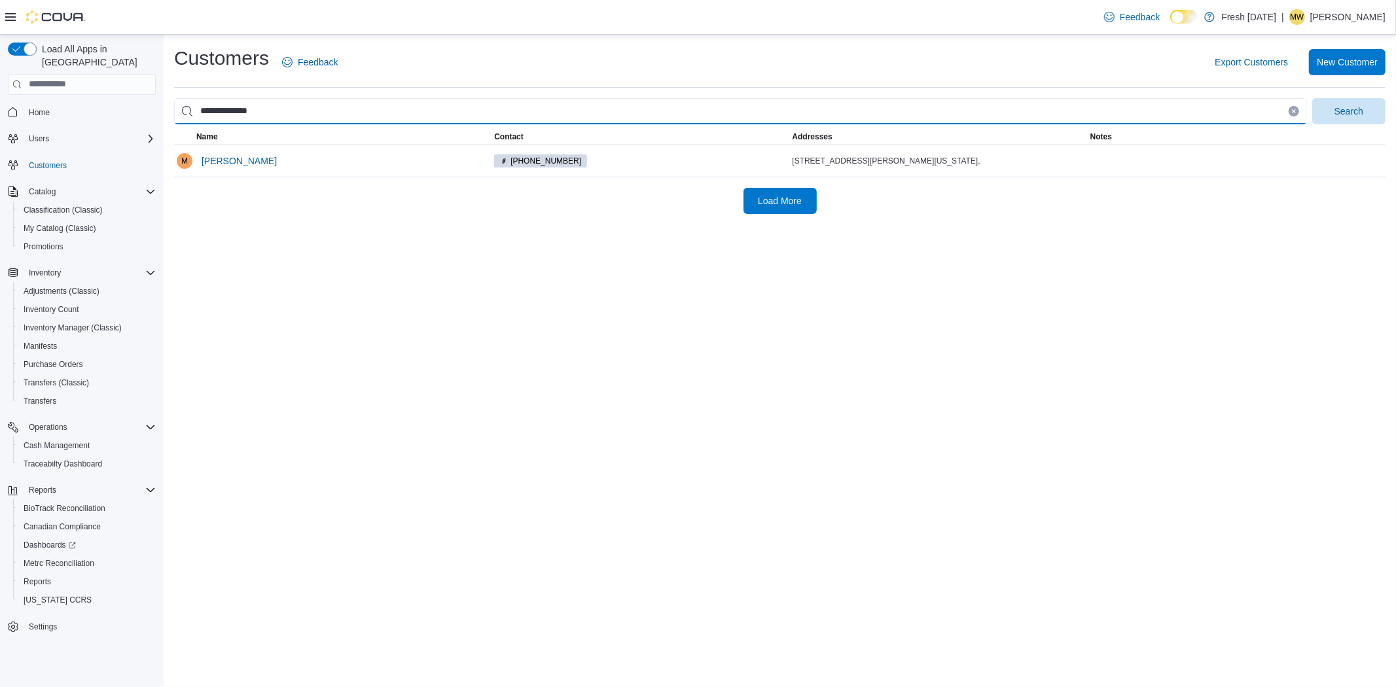
click at [1312, 98] on button "Search" at bounding box center [1348, 111] width 73 height 26
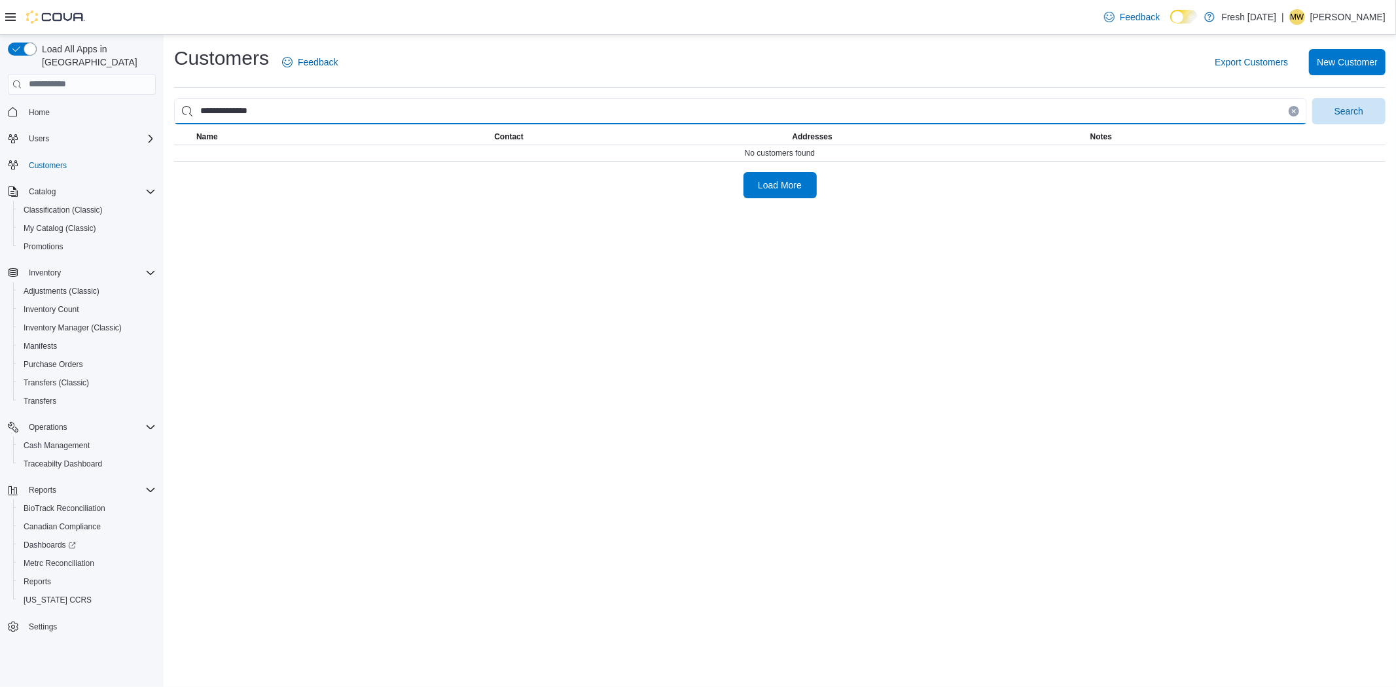
type input "**********"
click at [1312, 98] on button "Search" at bounding box center [1348, 111] width 73 height 26
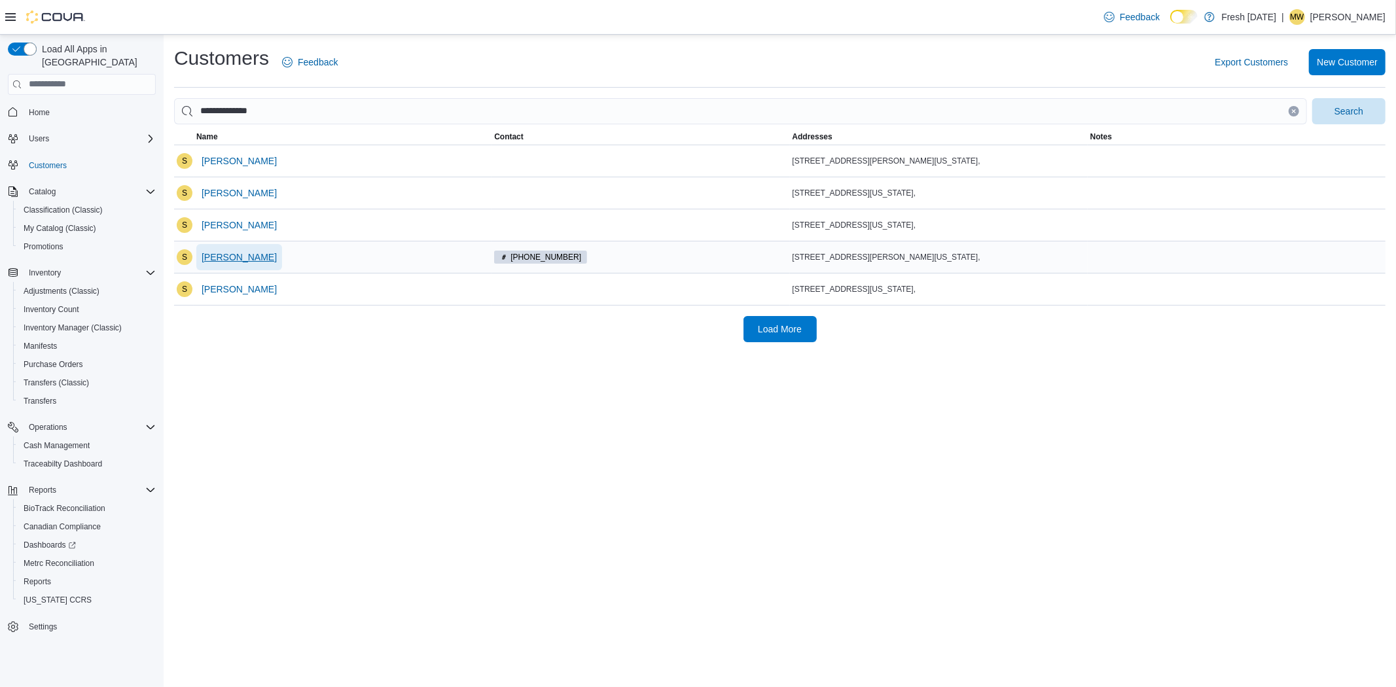
click at [221, 253] on span "Scott Peterson" at bounding box center [239, 257] width 75 height 13
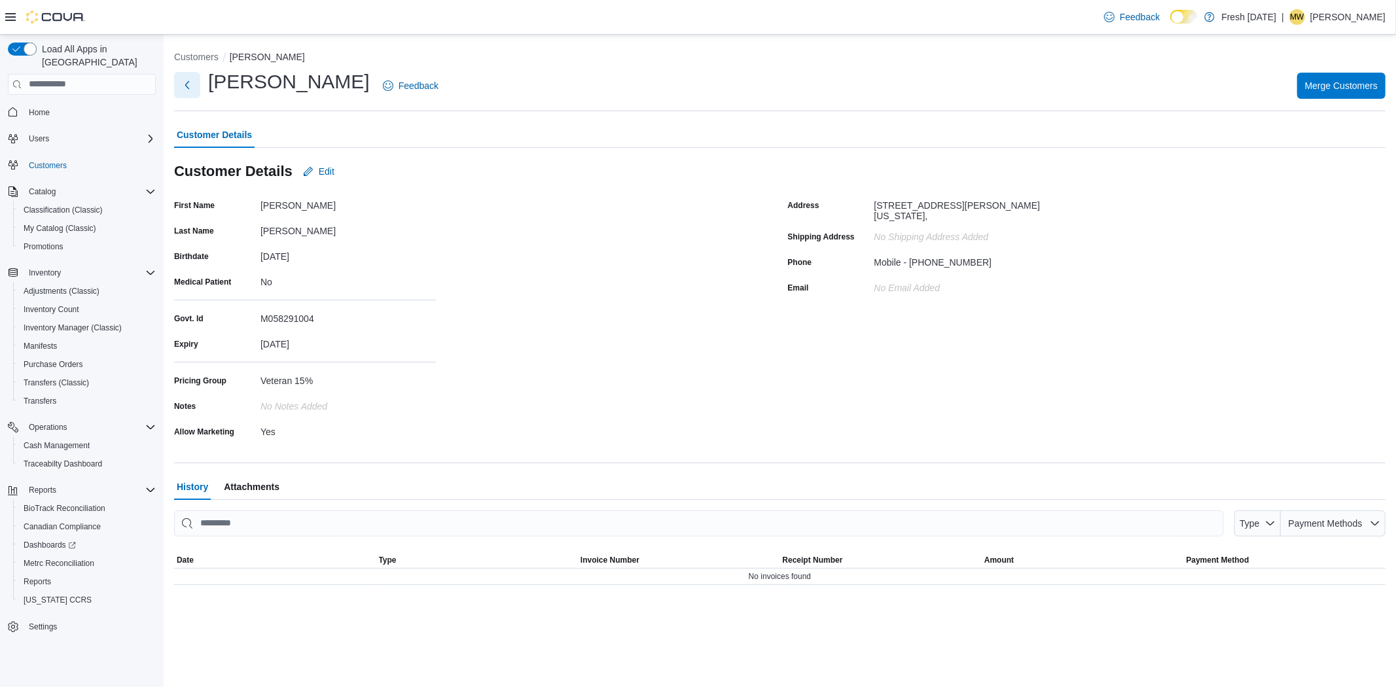
click at [179, 81] on button "Next" at bounding box center [187, 85] width 26 height 26
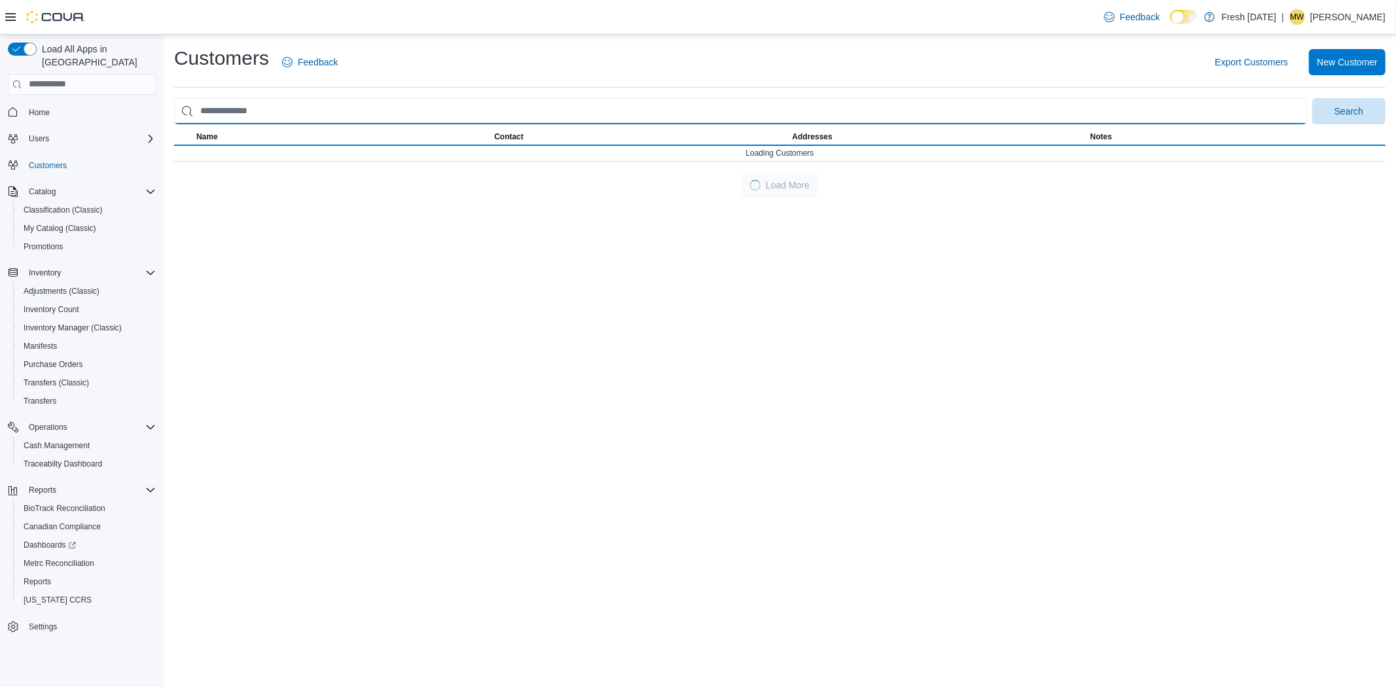
click at [220, 103] on input "search" at bounding box center [740, 111] width 1133 height 26
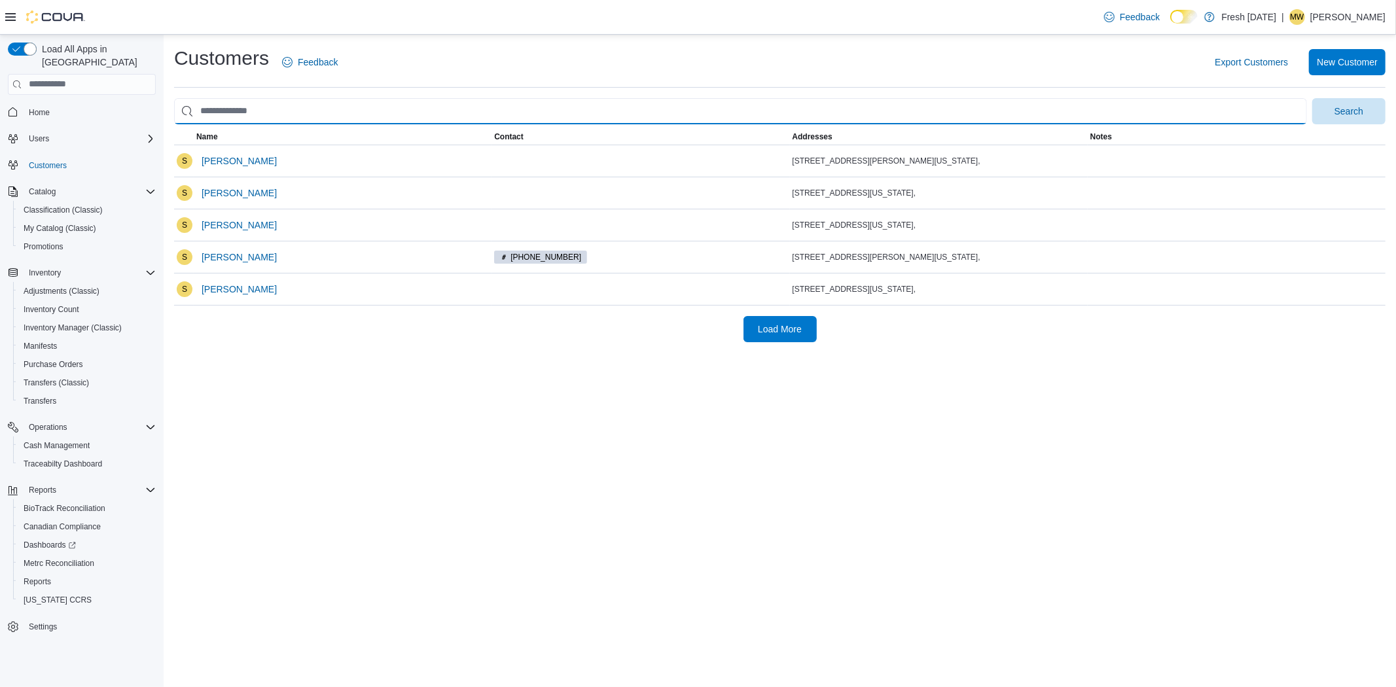
type input "*"
type input "**********"
click at [1312, 98] on button "Search" at bounding box center [1348, 111] width 73 height 26
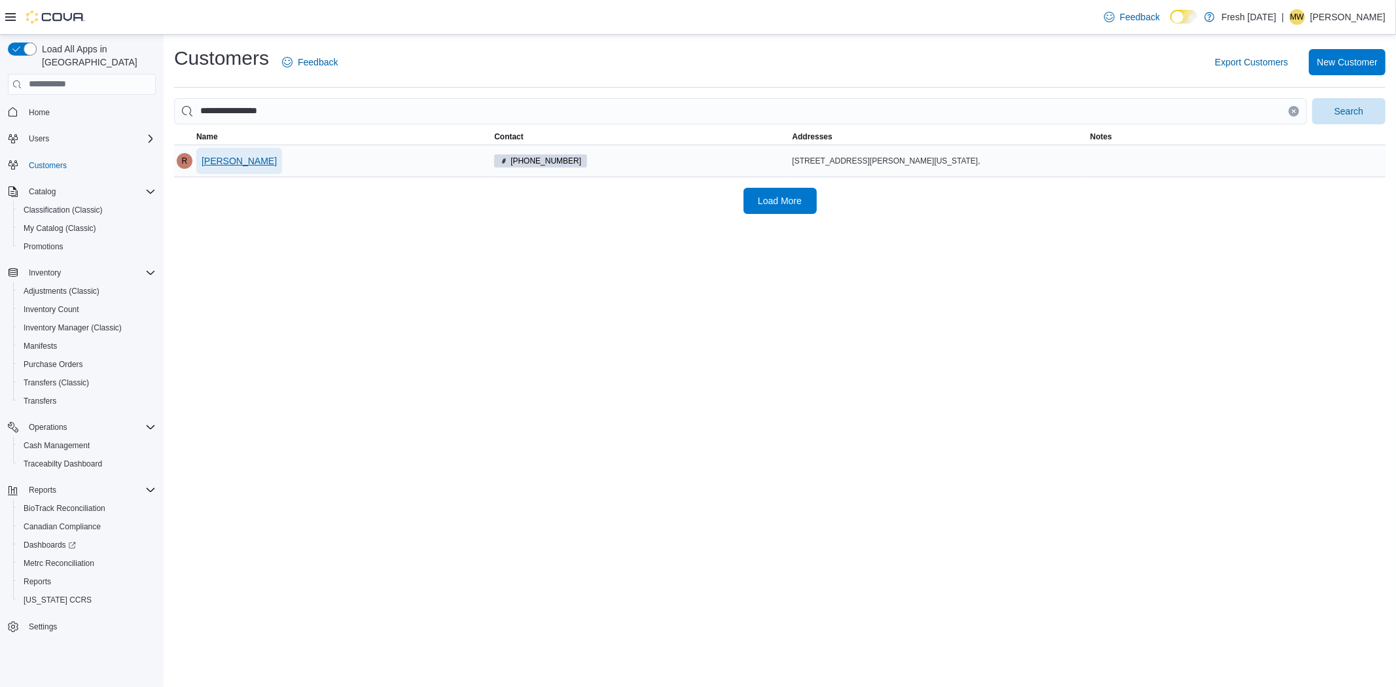
click at [208, 158] on span "Reshonda Peterson" at bounding box center [239, 160] width 75 height 13
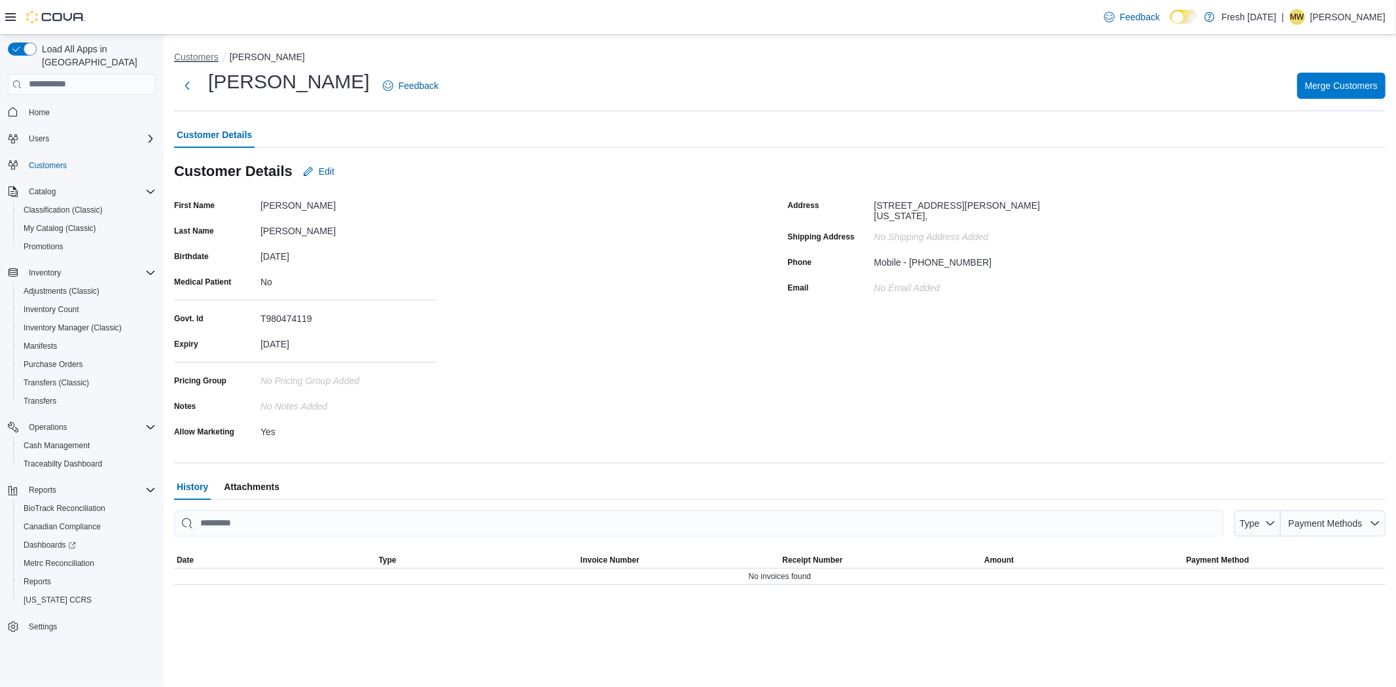
click at [201, 57] on button "Customers" at bounding box center [196, 57] width 45 height 10
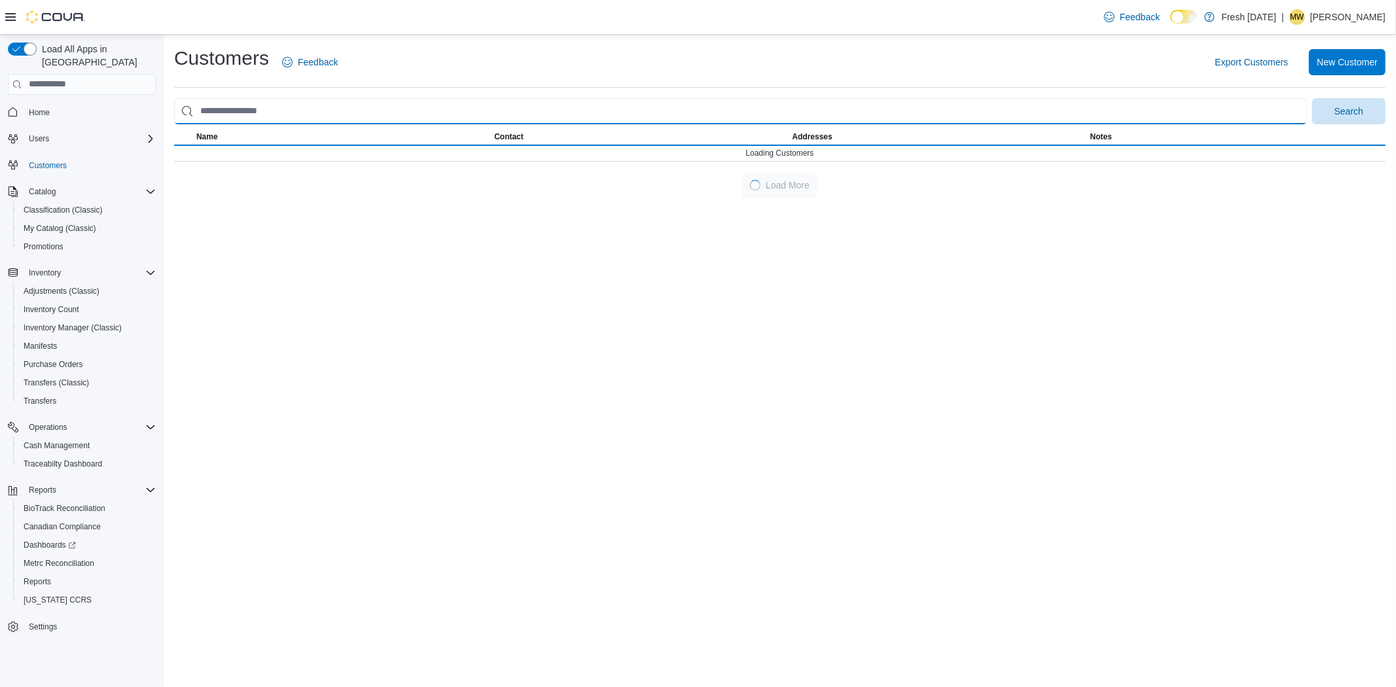
click at [253, 121] on input "search" at bounding box center [740, 111] width 1133 height 26
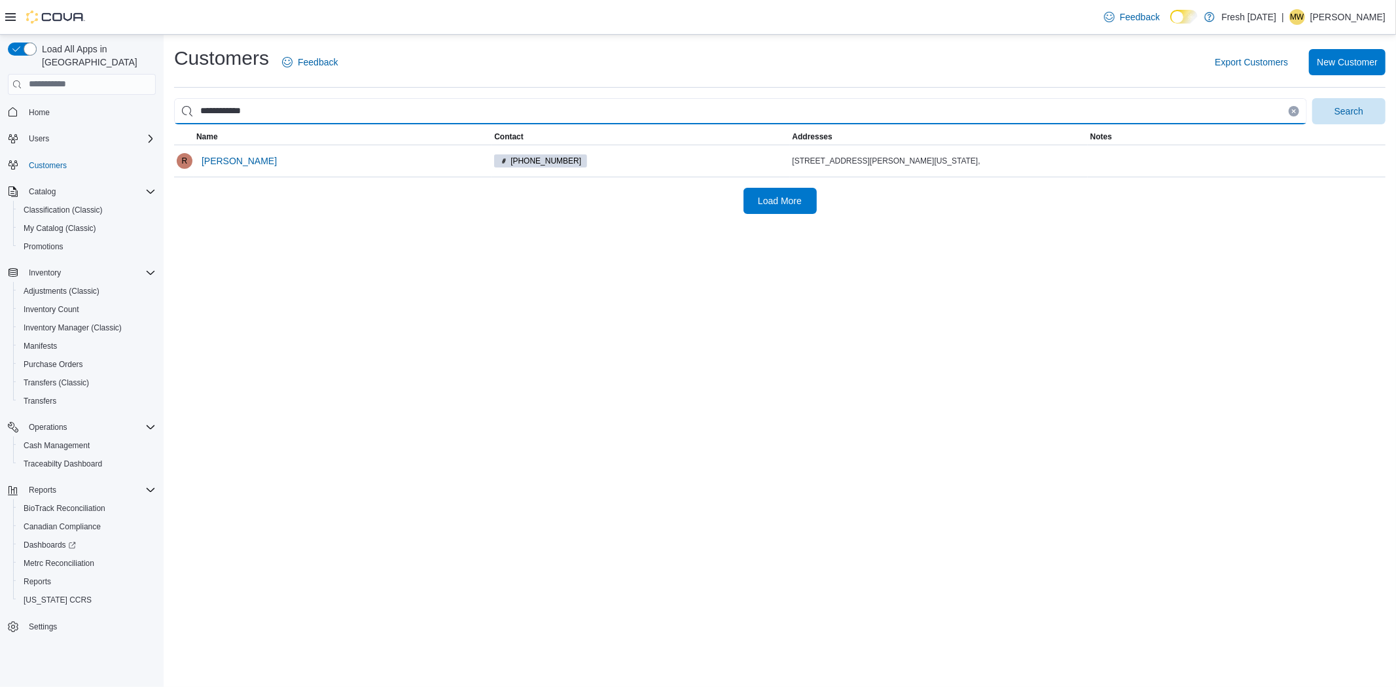
type input "**********"
click at [1312, 98] on button "Search" at bounding box center [1348, 111] width 73 height 26
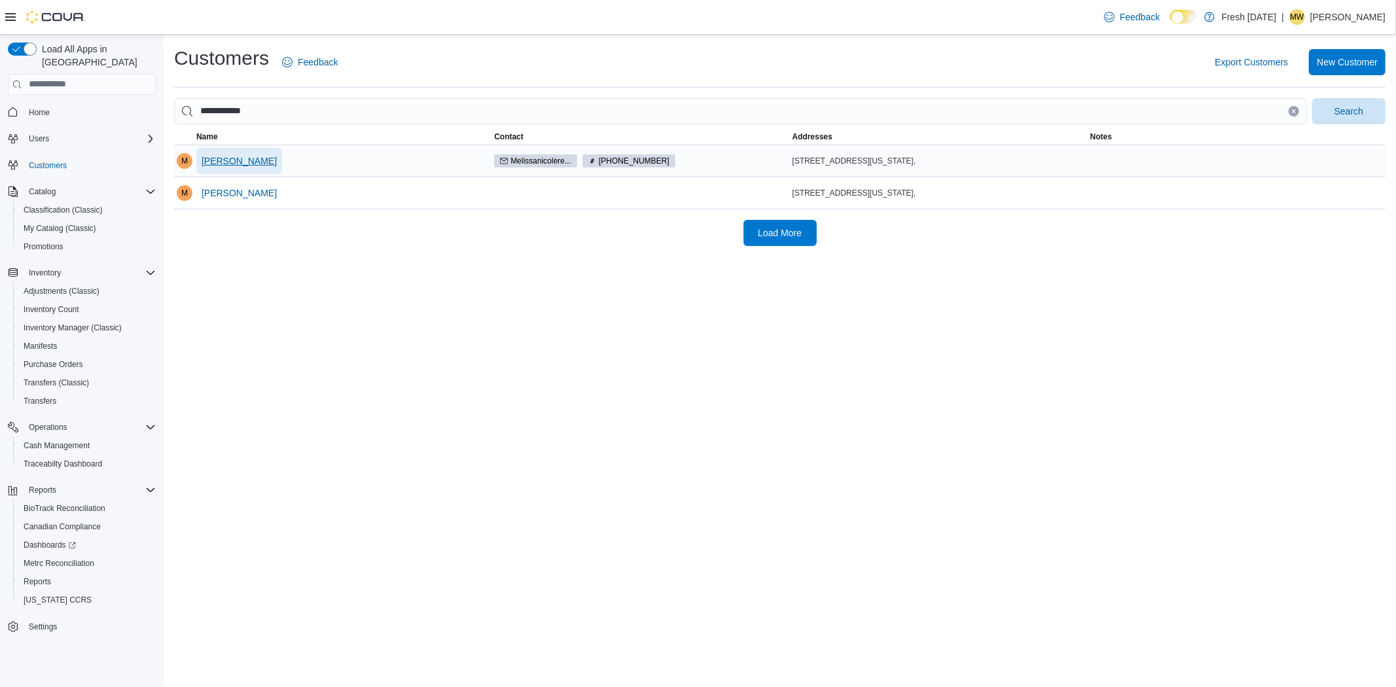
click at [244, 162] on span "Melissa Reed" at bounding box center [239, 160] width 75 height 13
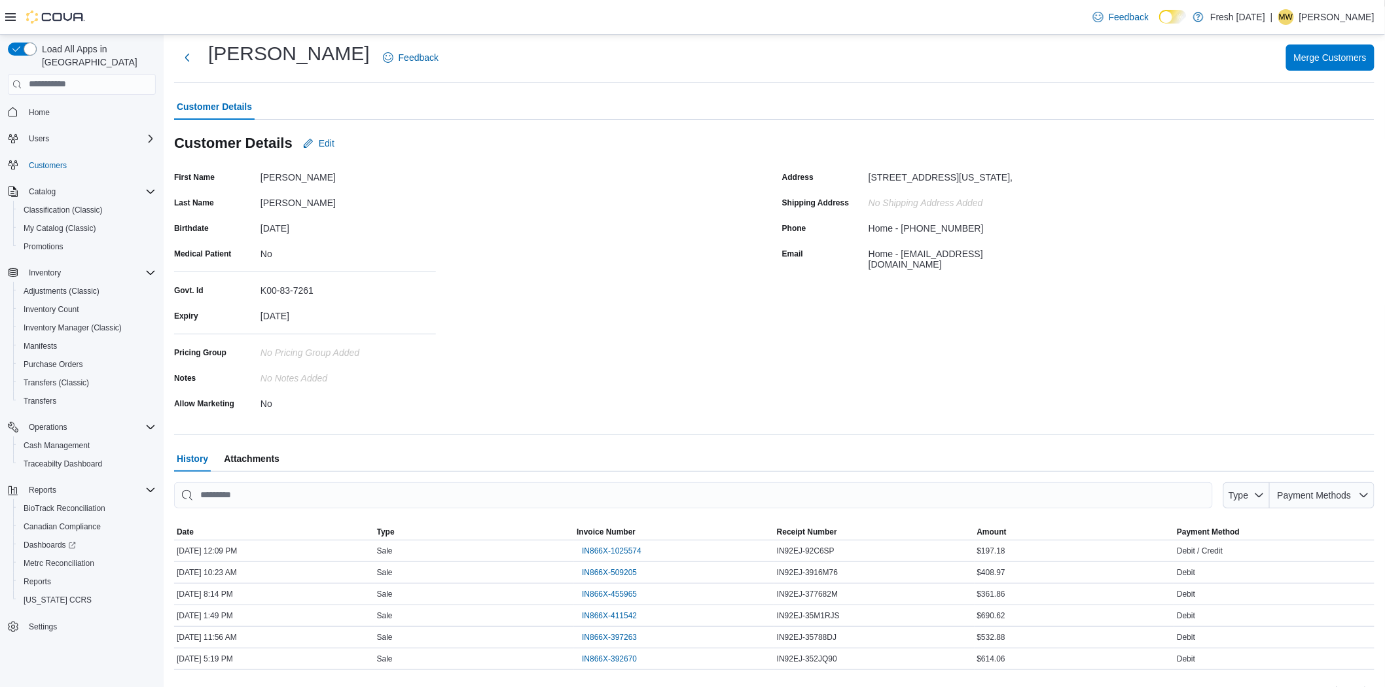
scroll to position [53, 0]
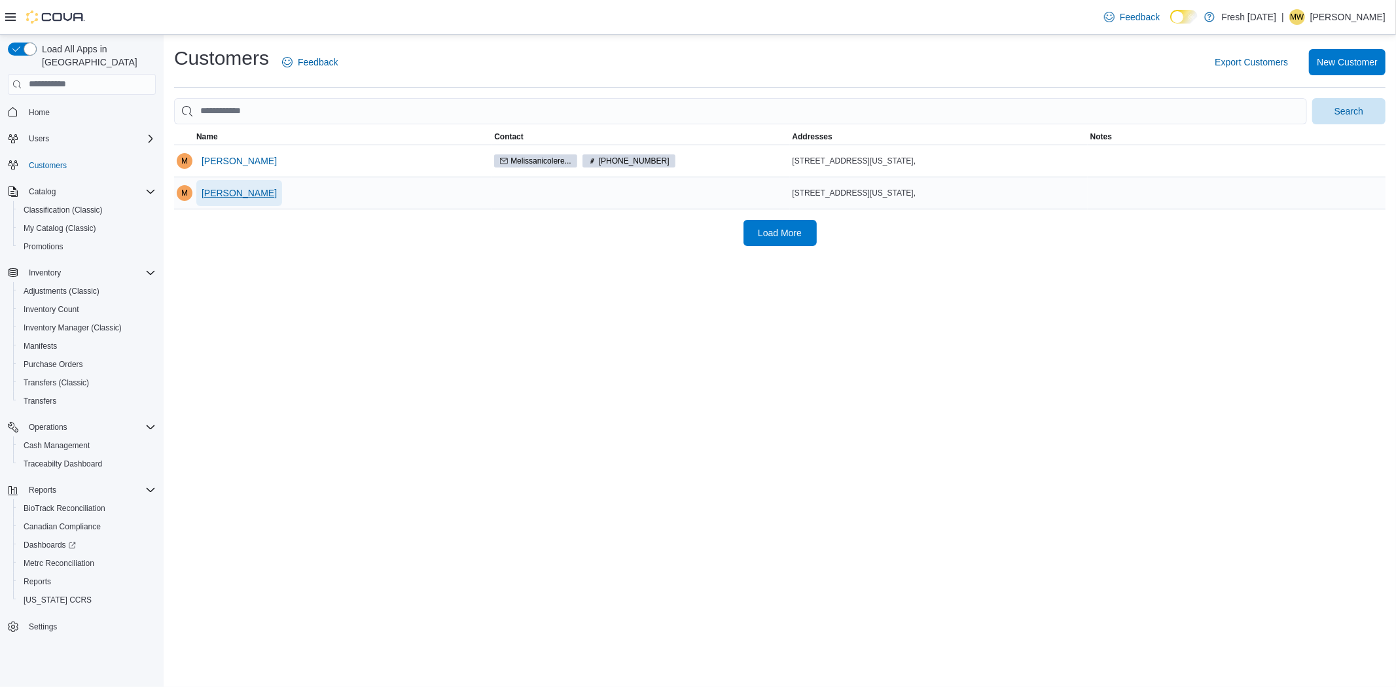
click at [233, 192] on span "Melissa Reed" at bounding box center [239, 193] width 75 height 13
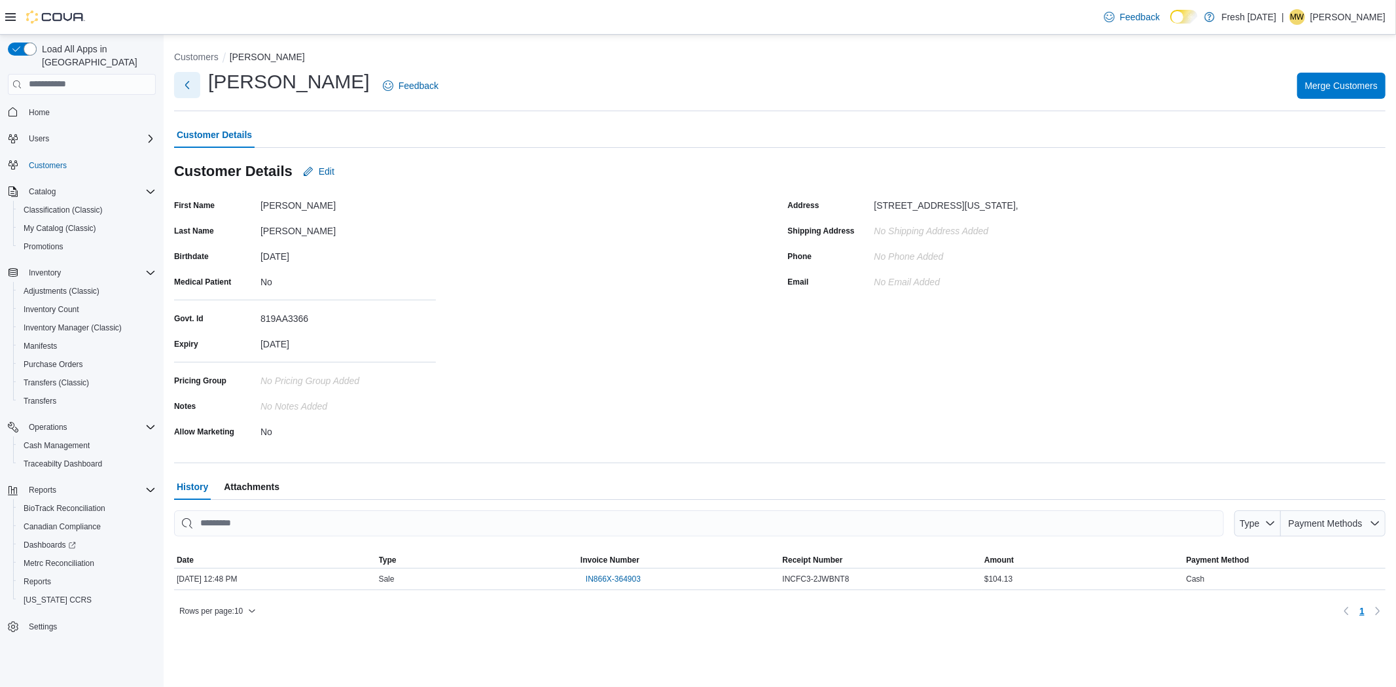
click at [187, 85] on button "Next" at bounding box center [187, 85] width 26 height 26
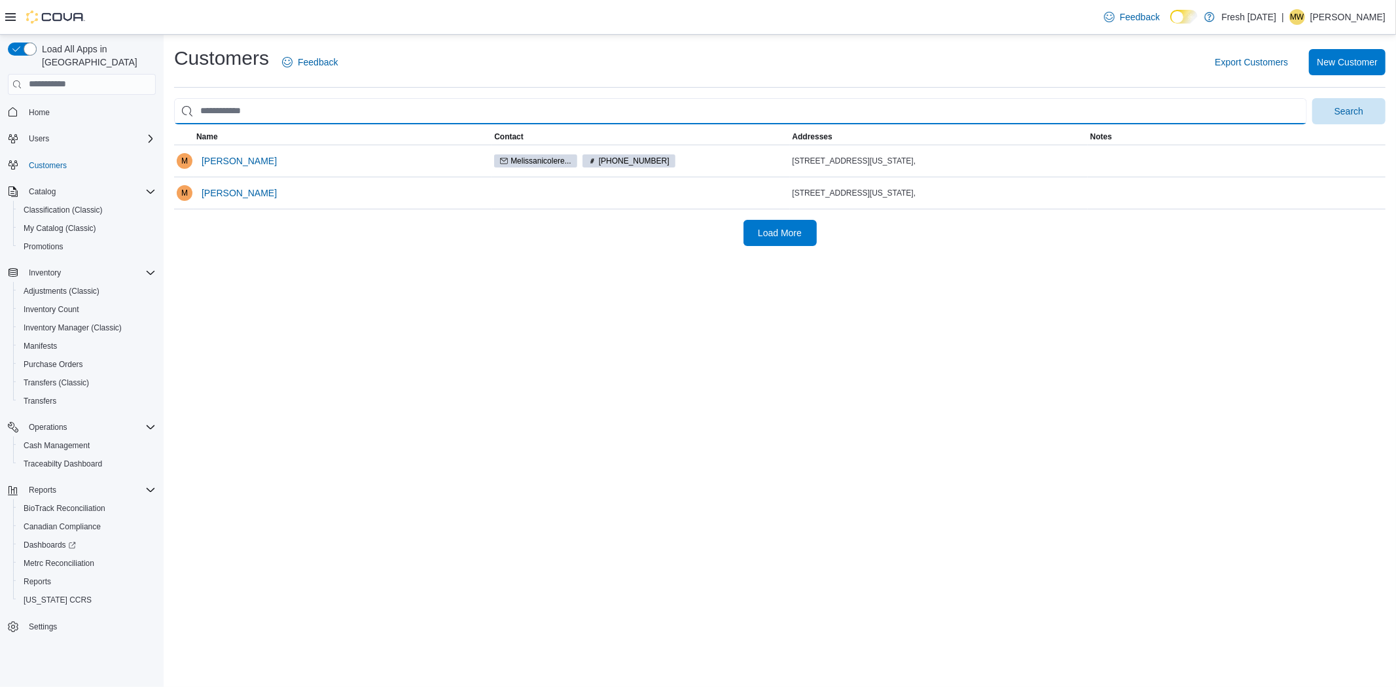
click at [239, 109] on input "search" at bounding box center [740, 111] width 1133 height 26
type input "**********"
click at [1312, 98] on button "Search" at bounding box center [1348, 111] width 73 height 26
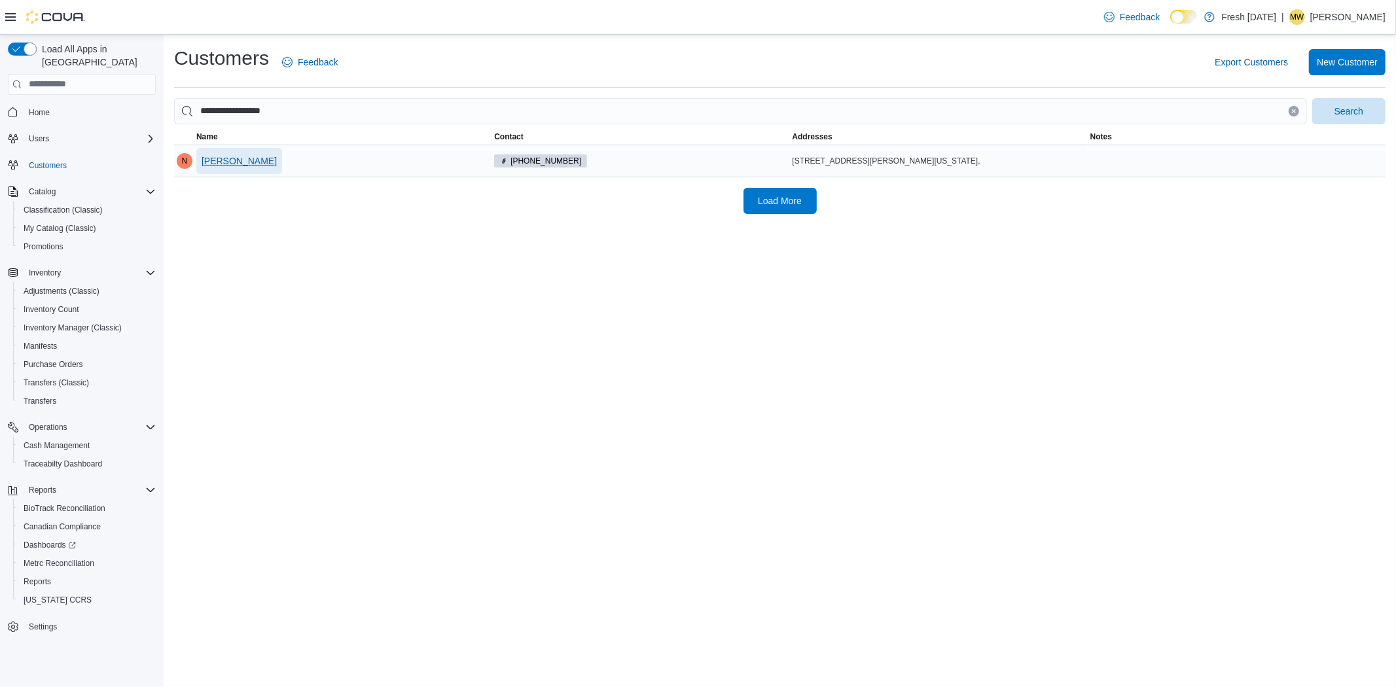
click at [243, 166] on span "Nathaniel Haefling" at bounding box center [239, 160] width 75 height 13
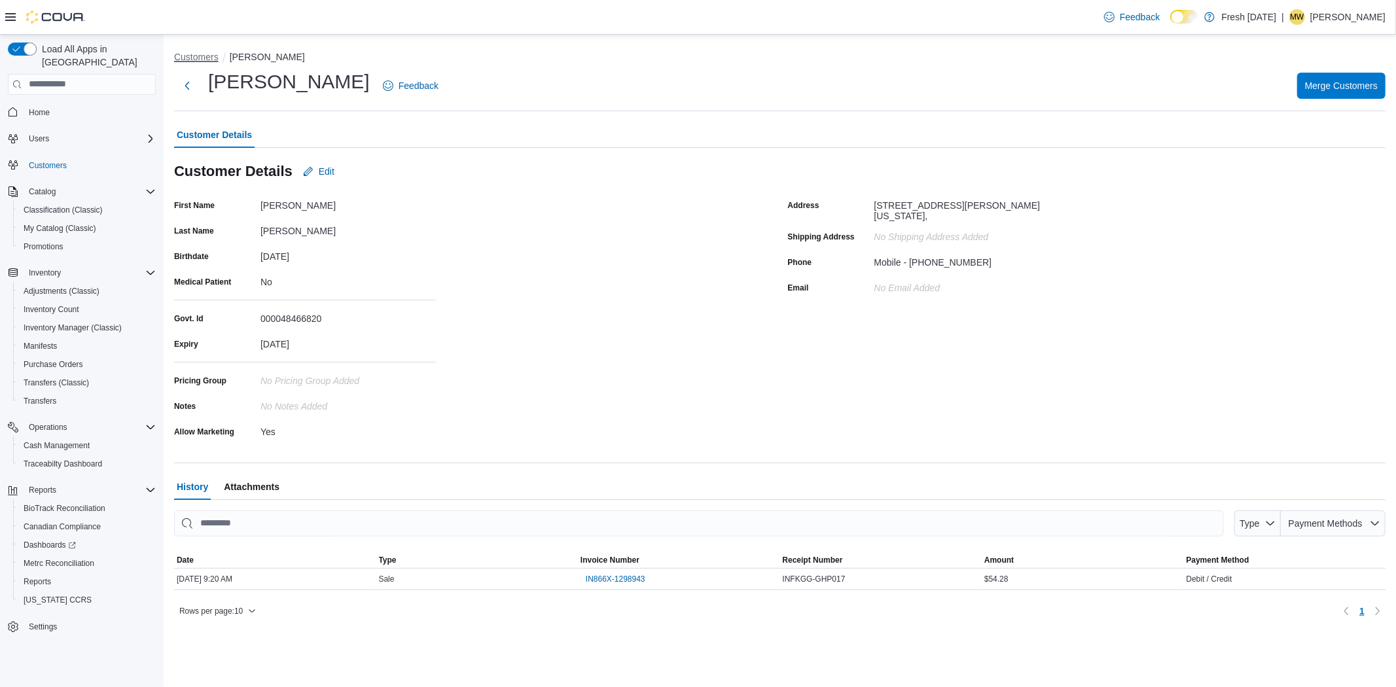
click at [203, 55] on button "Customers" at bounding box center [196, 57] width 45 height 10
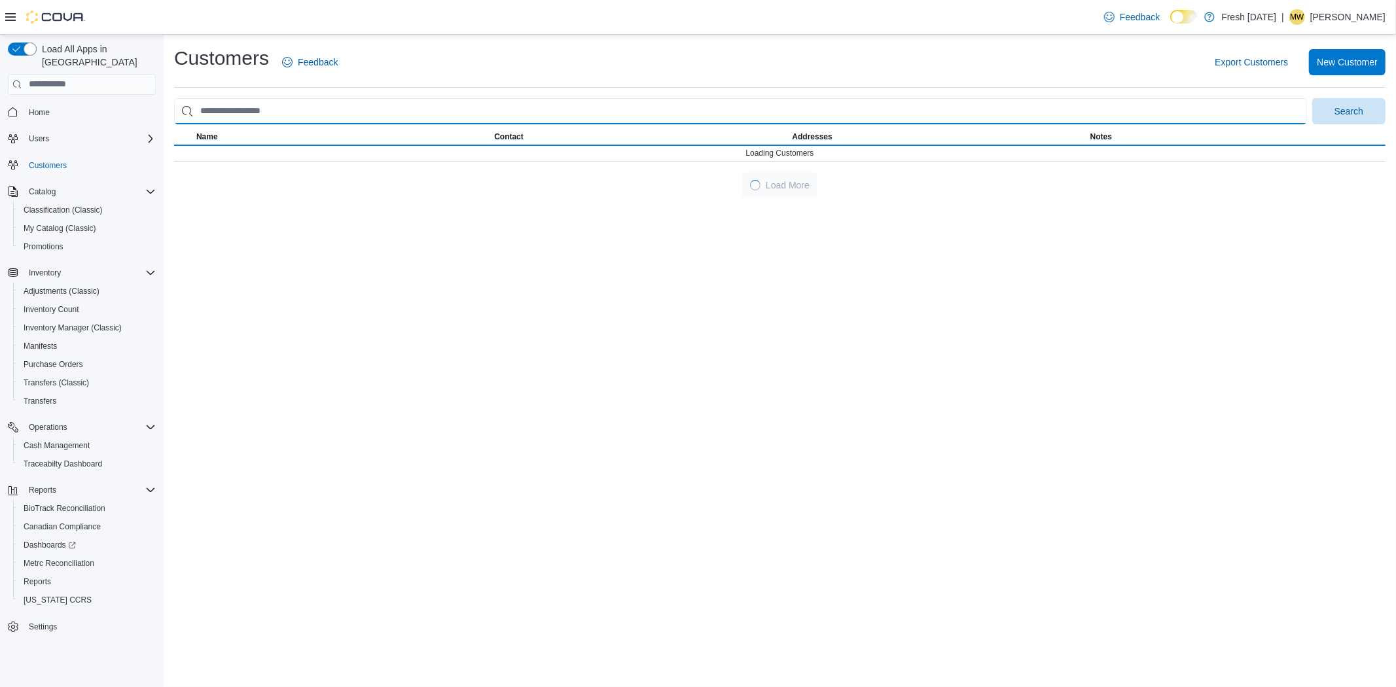
click at [329, 107] on input "search" at bounding box center [740, 111] width 1133 height 26
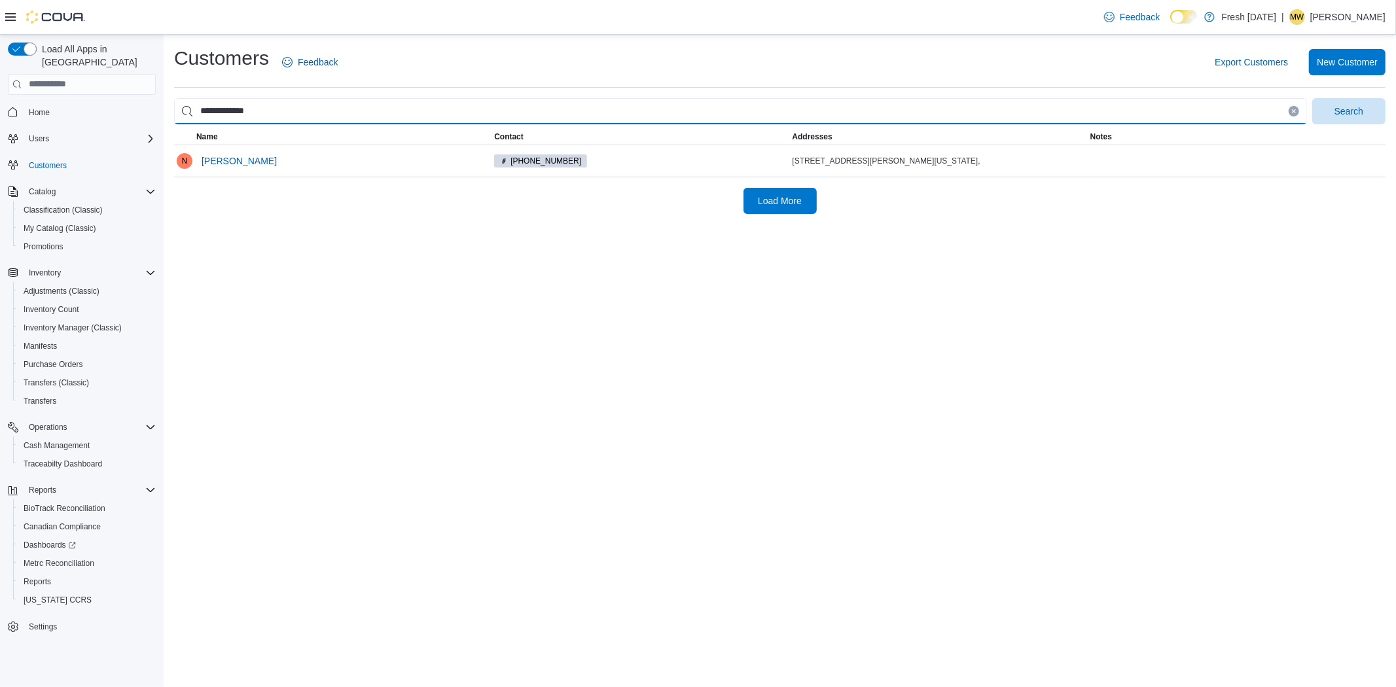
type input "**********"
click at [1312, 98] on button "Search" at bounding box center [1348, 111] width 73 height 26
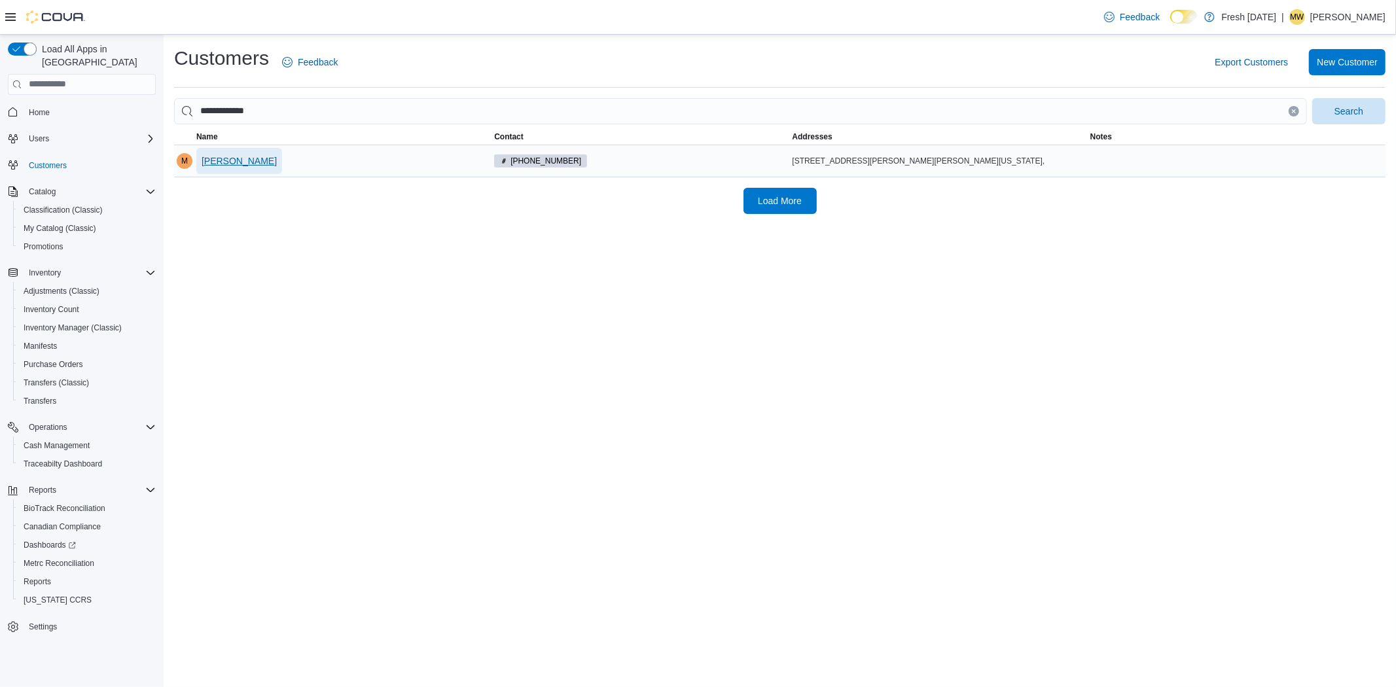
click at [240, 156] on span "Michael Deane" at bounding box center [239, 160] width 75 height 13
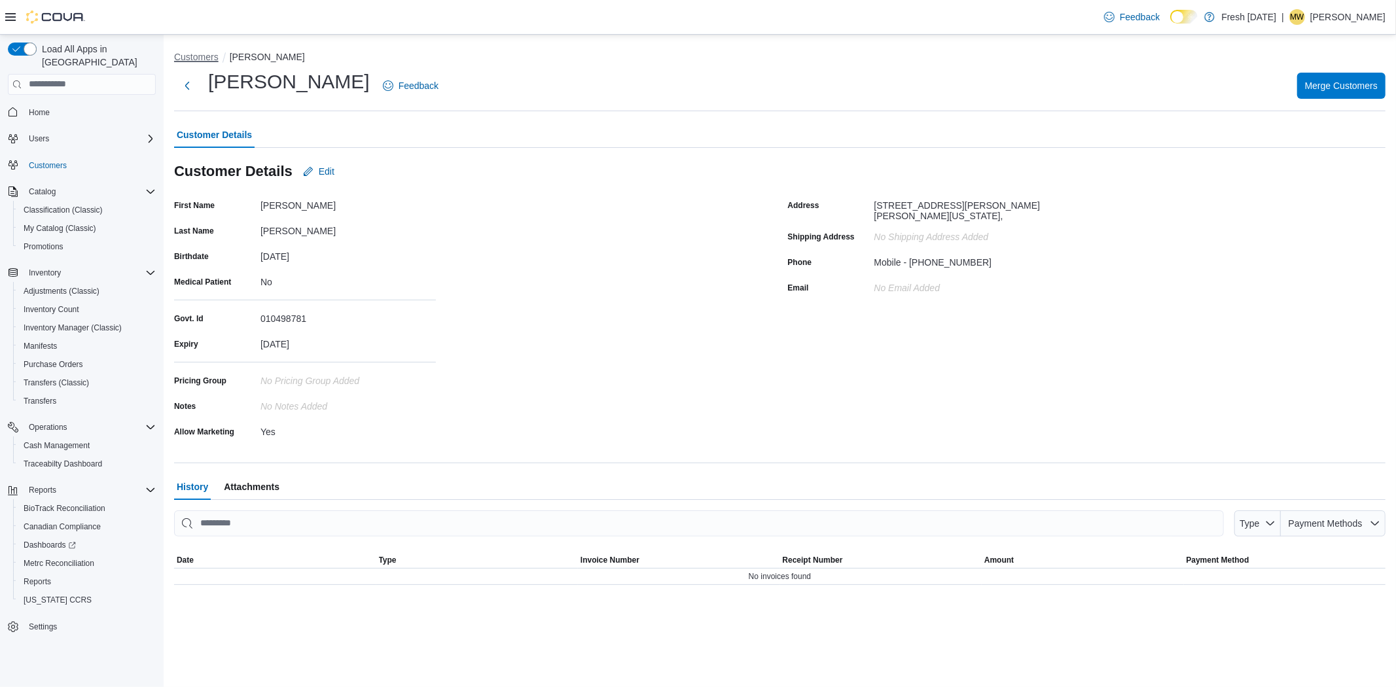
click at [187, 58] on button "Customers" at bounding box center [196, 57] width 45 height 10
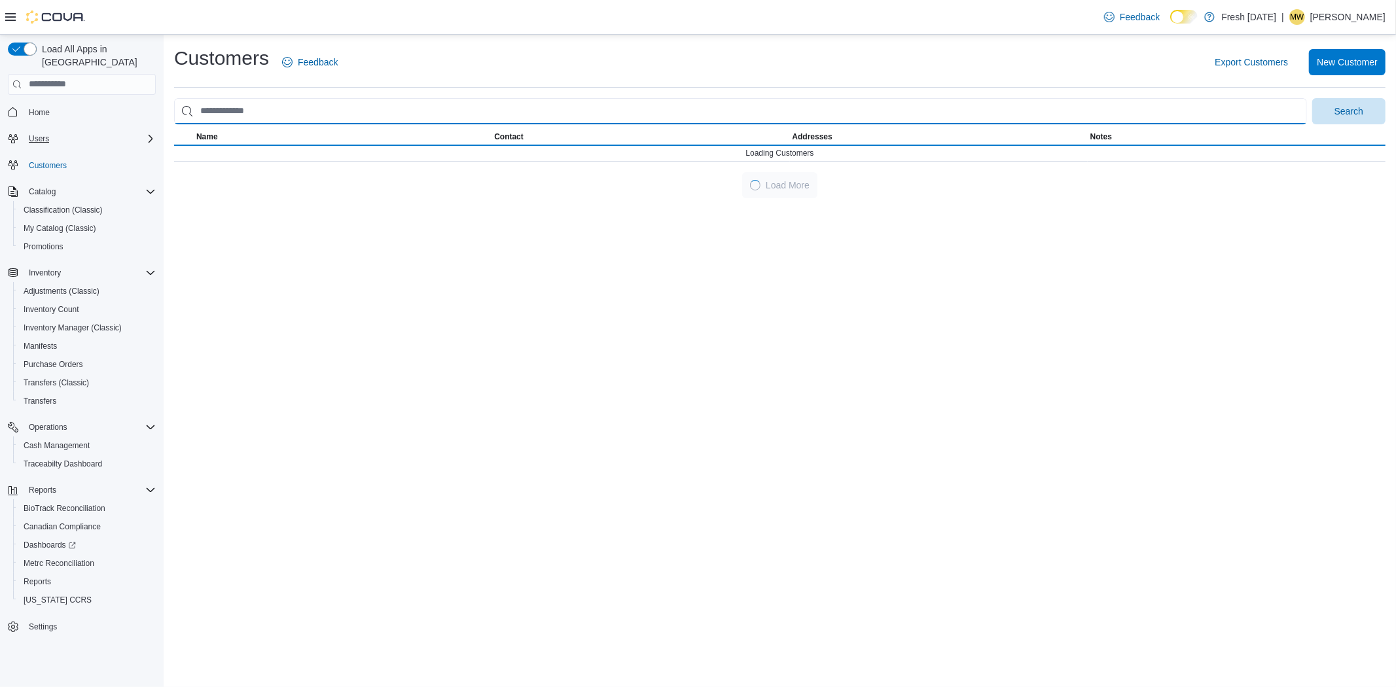
drag, startPoint x: 257, startPoint y: 118, endPoint x: 107, endPoint y: 120, distance: 149.9
click at [107, 120] on div "Load All Apps in New Hub Home Users Customers Catalog Classification (Classic) …" at bounding box center [698, 361] width 1396 height 653
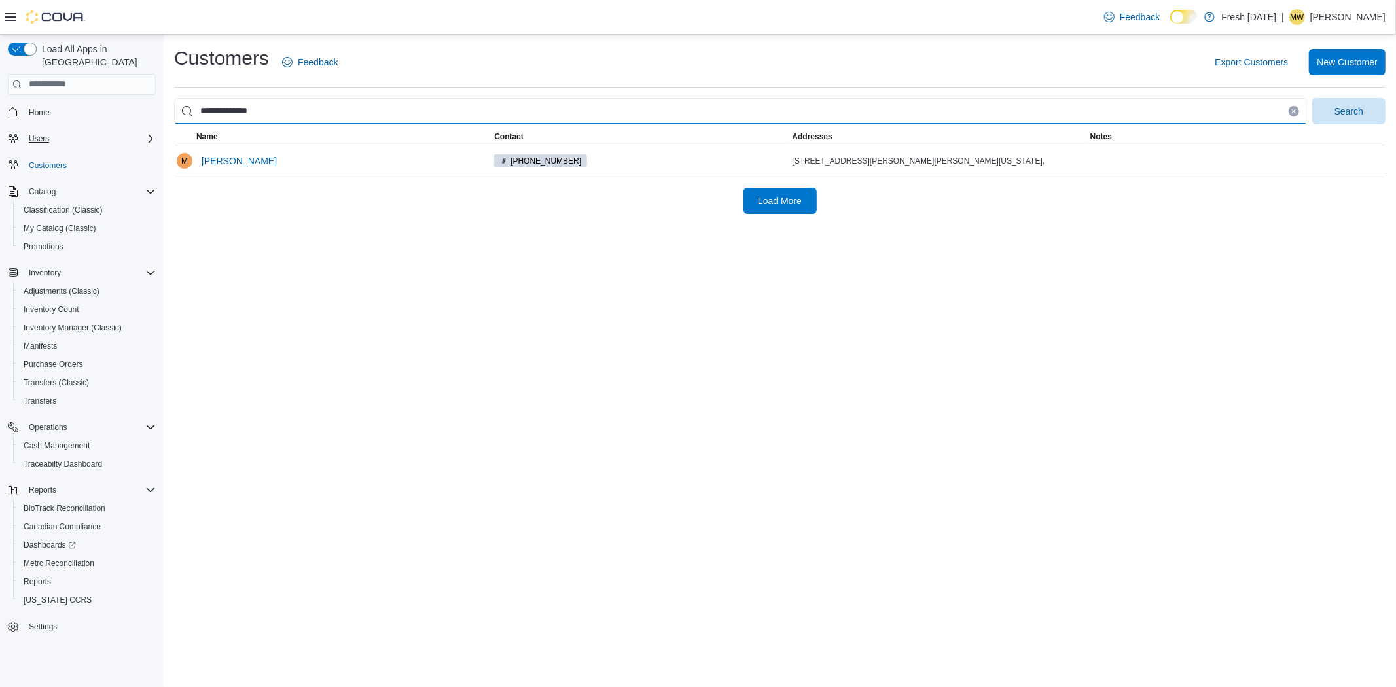
type input "**********"
click at [1312, 98] on button "Search" at bounding box center [1348, 111] width 73 height 26
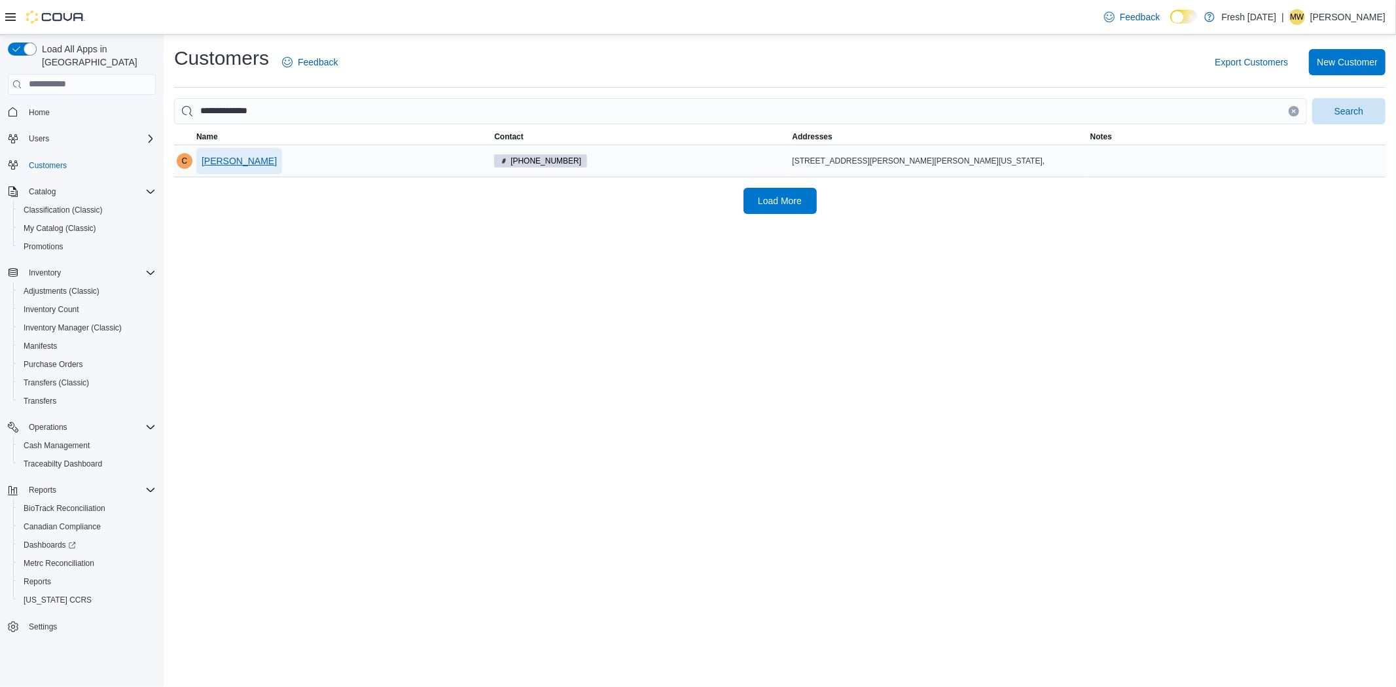
click at [247, 157] on span "Candace Howell" at bounding box center [239, 160] width 75 height 13
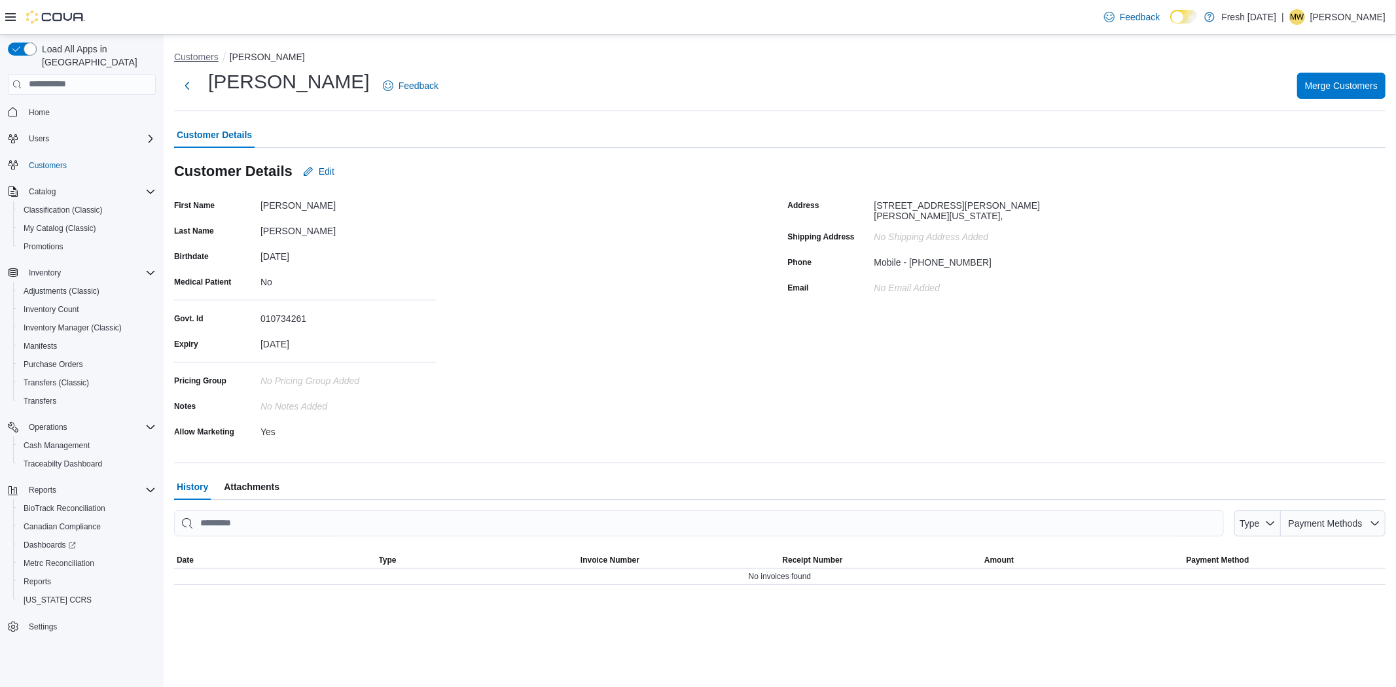
click at [208, 58] on button "Customers" at bounding box center [196, 57] width 45 height 10
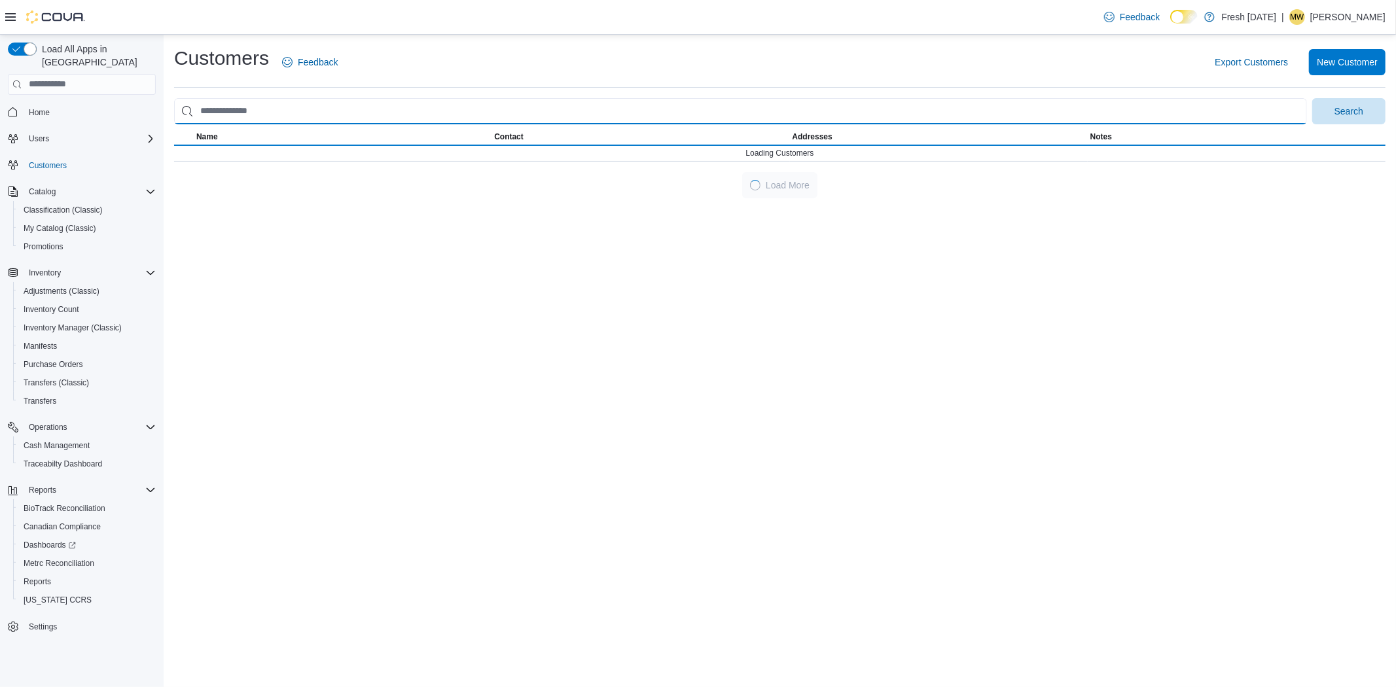
click at [247, 118] on input "search" at bounding box center [740, 111] width 1133 height 26
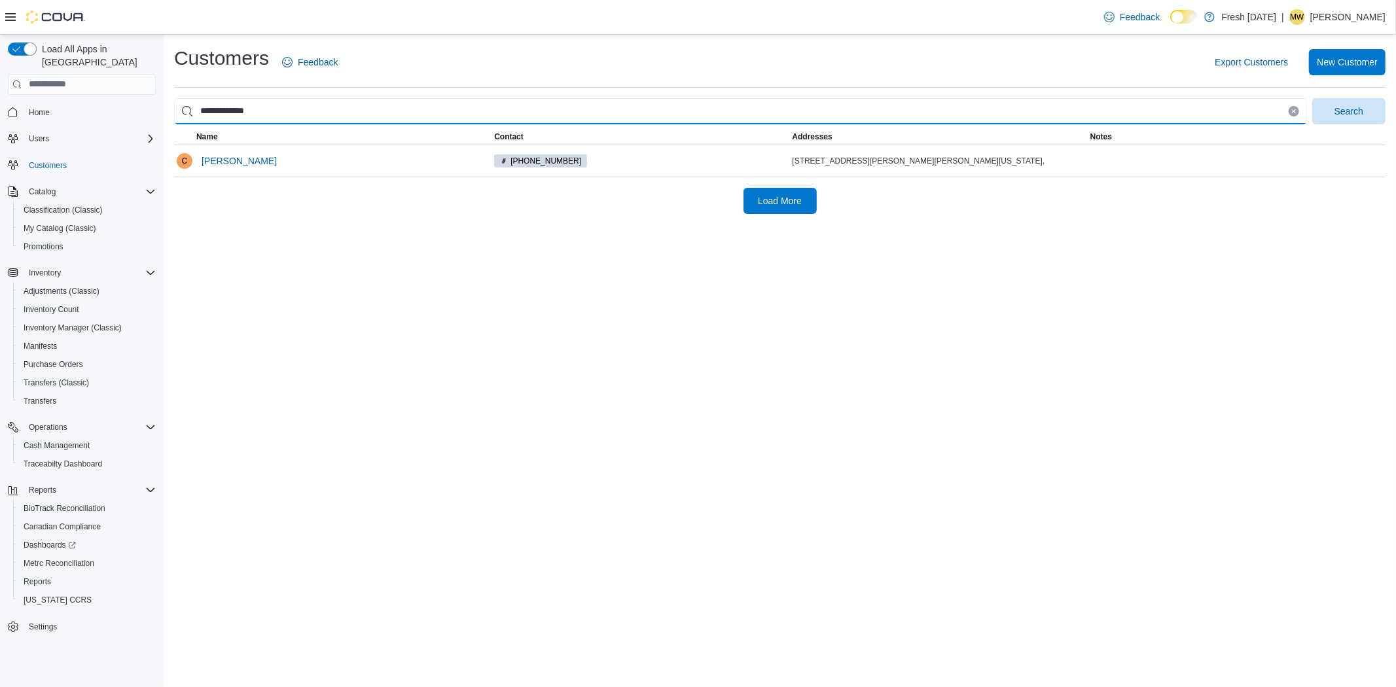
type input "**********"
click at [1312, 98] on button "Search" at bounding box center [1348, 111] width 73 height 26
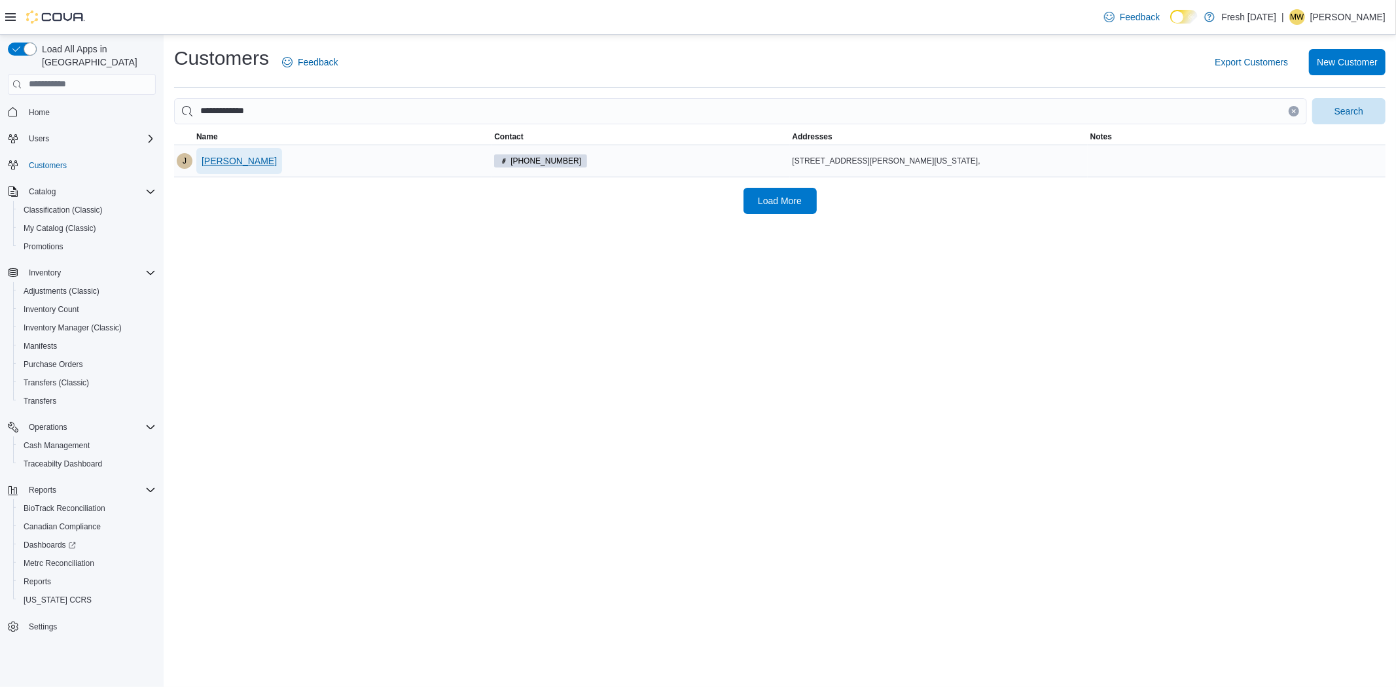
click at [237, 151] on span "Jordan Huskey" at bounding box center [239, 161] width 75 height 26
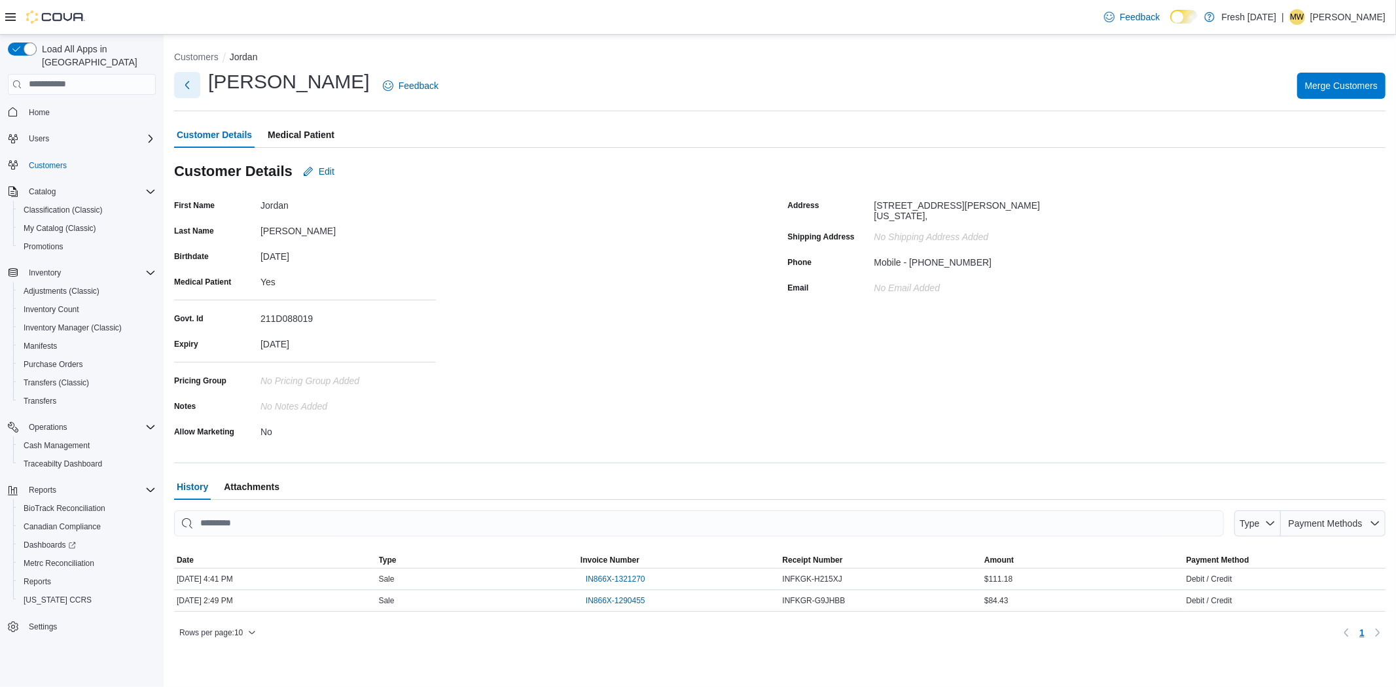
click at [192, 76] on button "Next" at bounding box center [187, 85] width 26 height 26
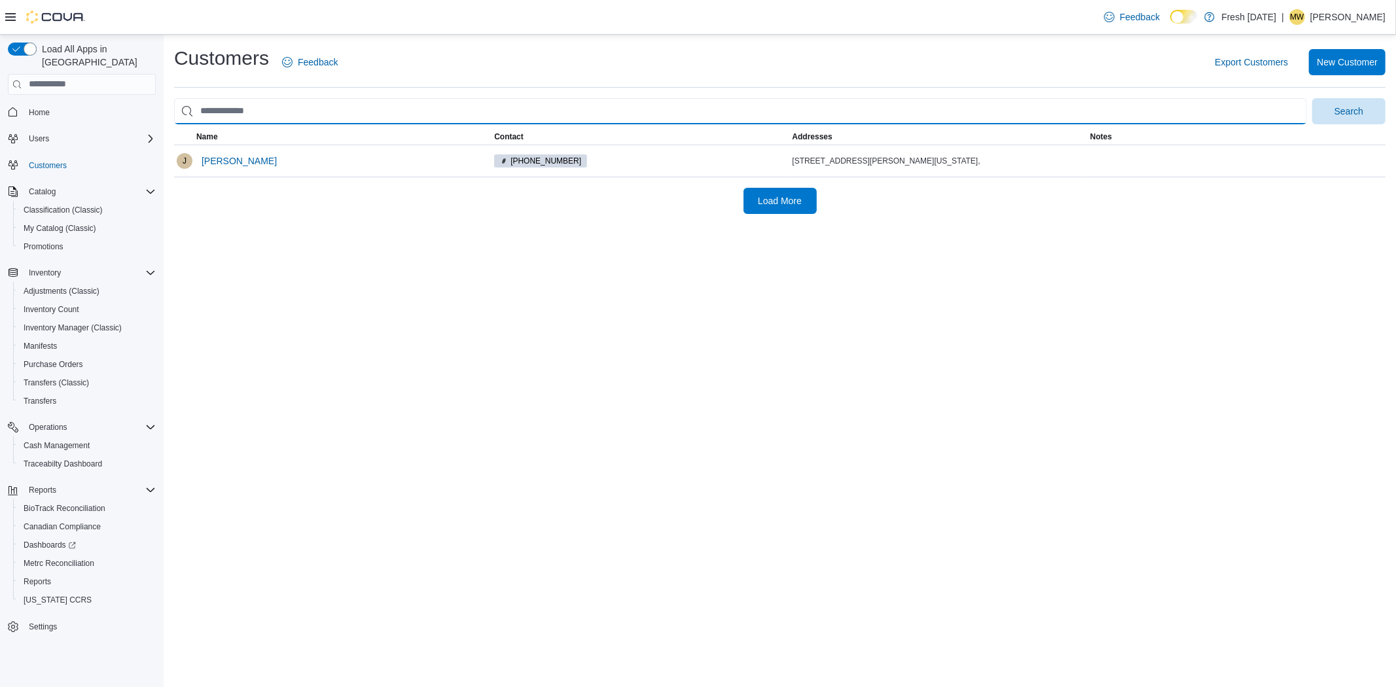
click at [262, 123] on input "search" at bounding box center [740, 111] width 1133 height 26
type input "**********"
click at [1312, 98] on button "Search" at bounding box center [1348, 111] width 73 height 26
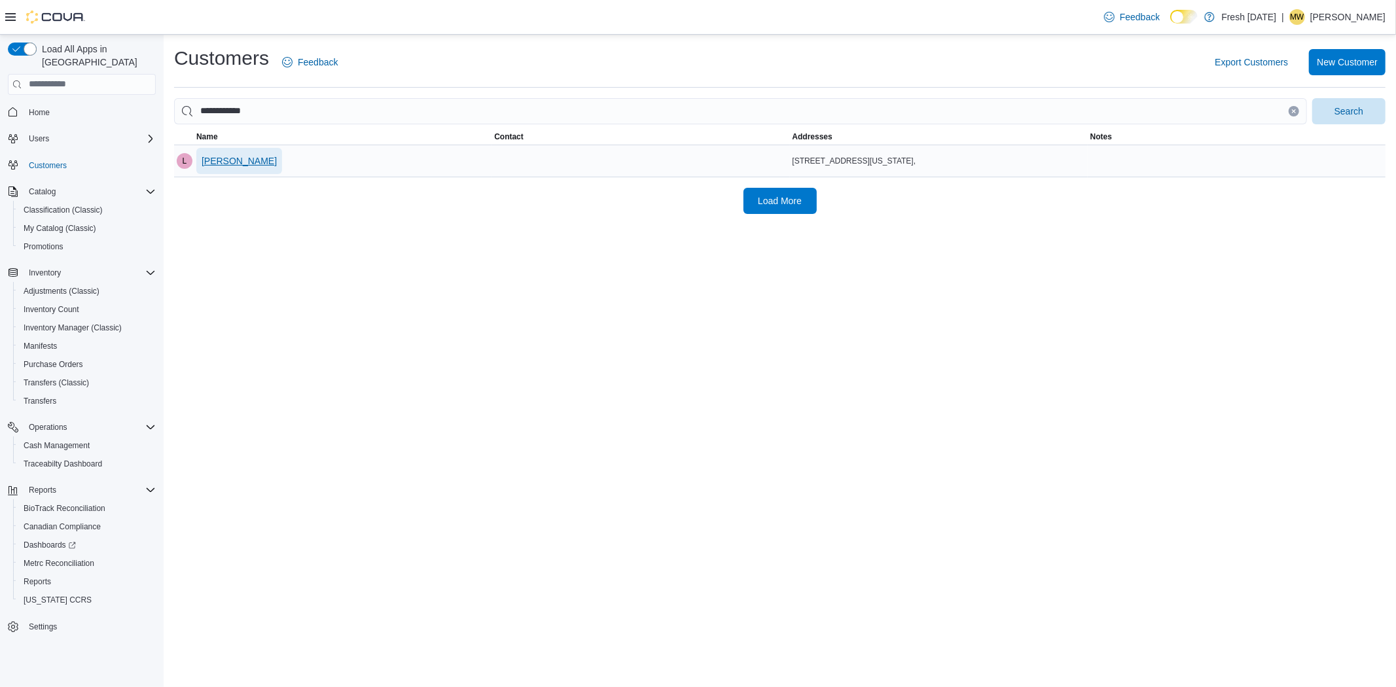
click at [232, 161] on span "Lora Johnson" at bounding box center [239, 160] width 75 height 13
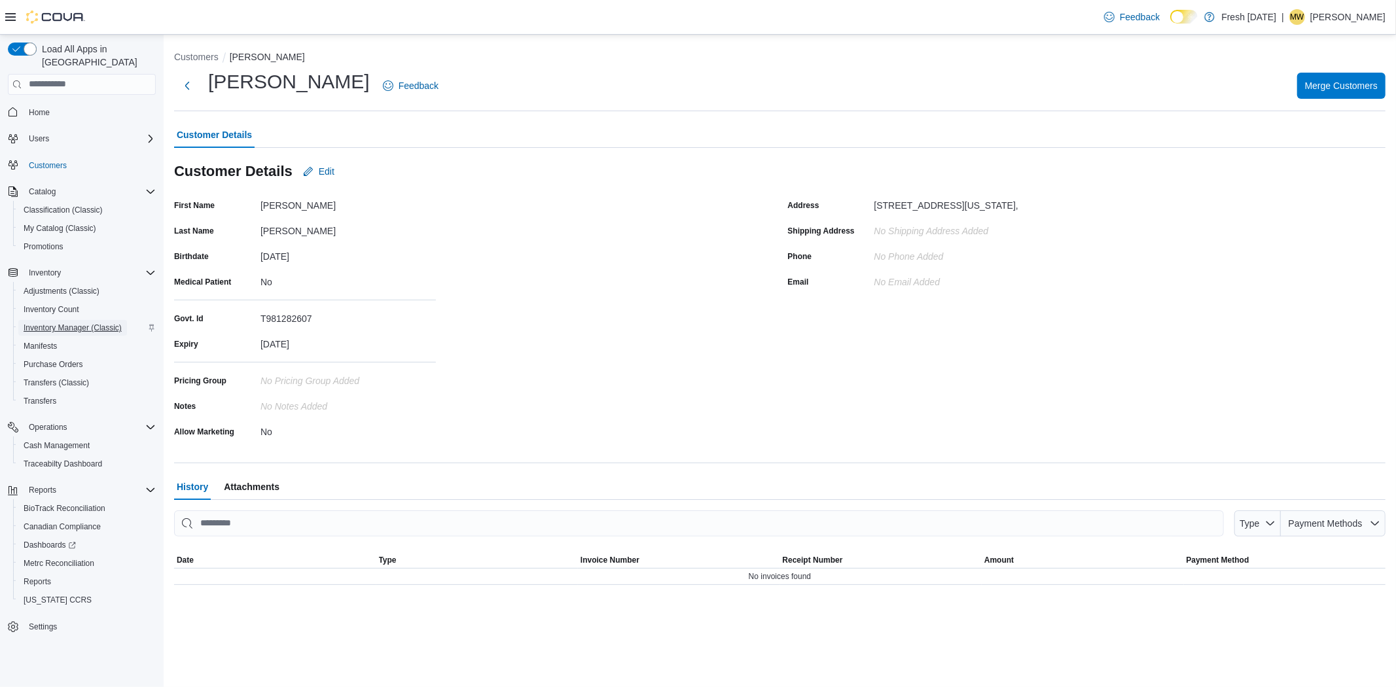
click at [83, 323] on span "Inventory Manager (Classic)" at bounding box center [73, 328] width 98 height 10
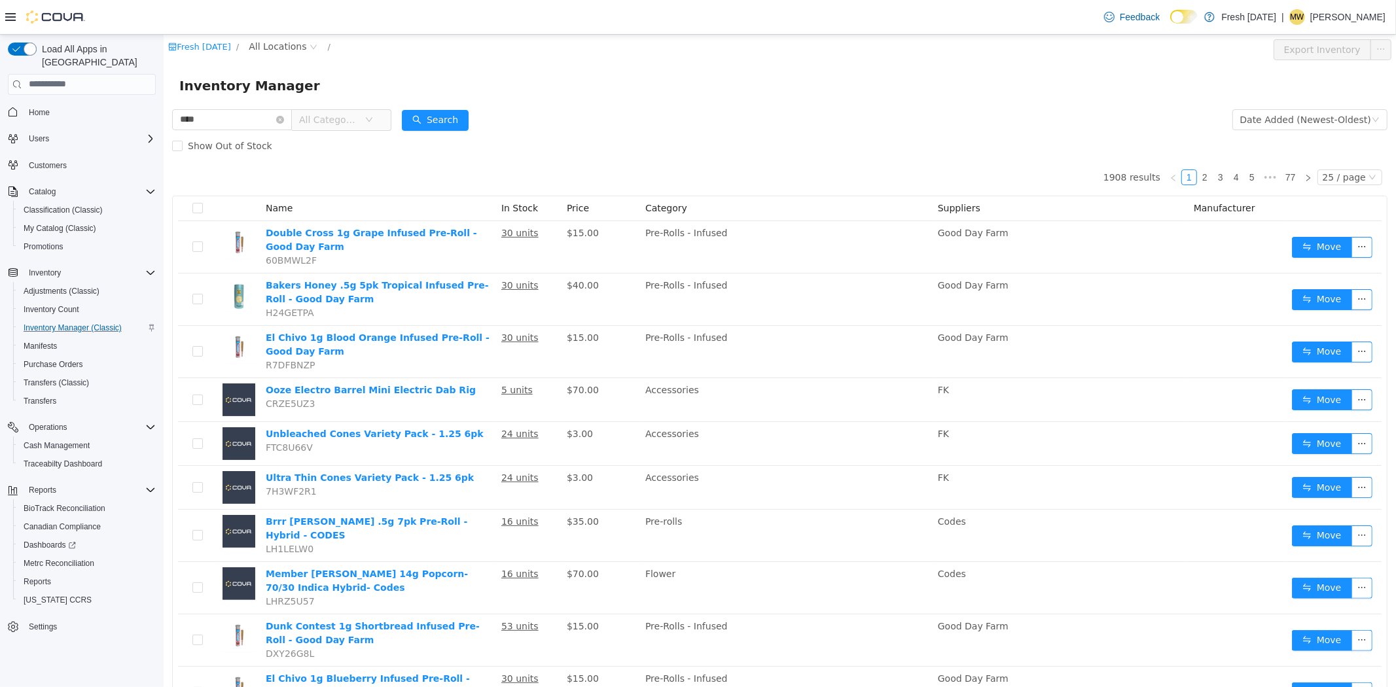
type input "*********"
click at [442, 118] on button "Search" at bounding box center [434, 119] width 67 height 21
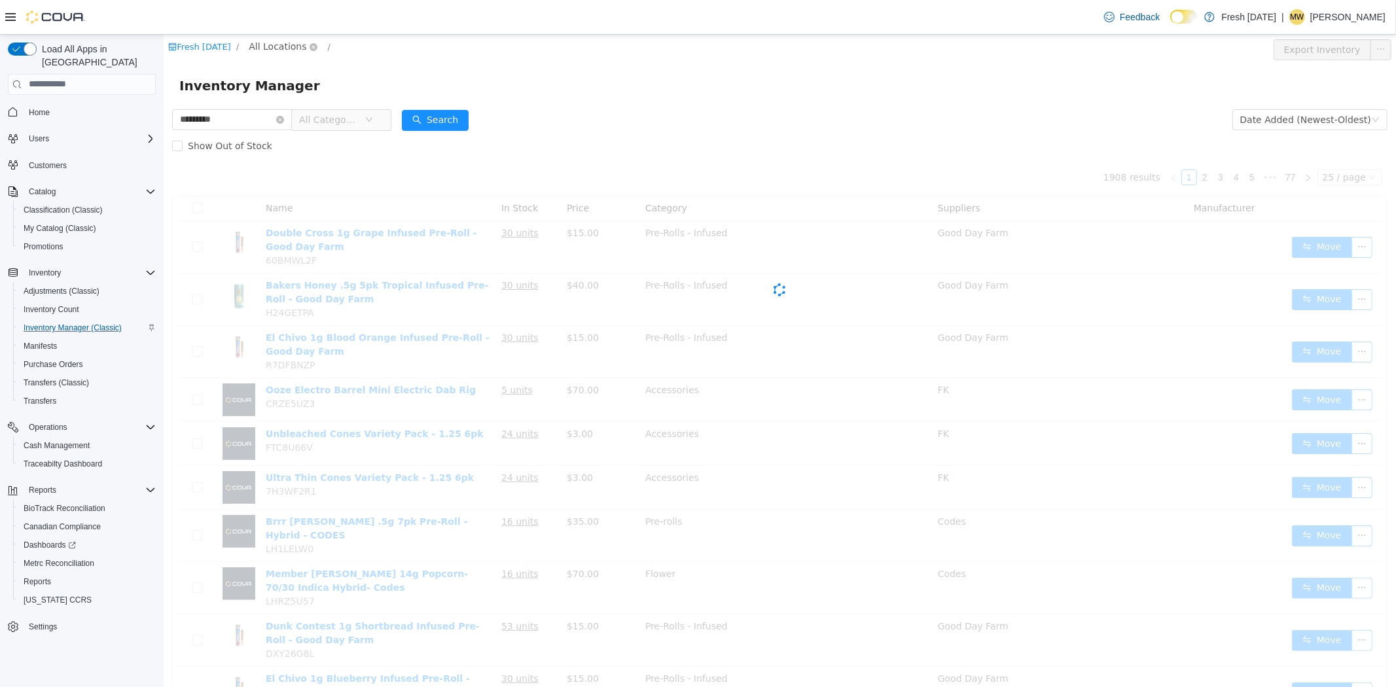
click at [266, 47] on span "All Locations" at bounding box center [277, 46] width 58 height 14
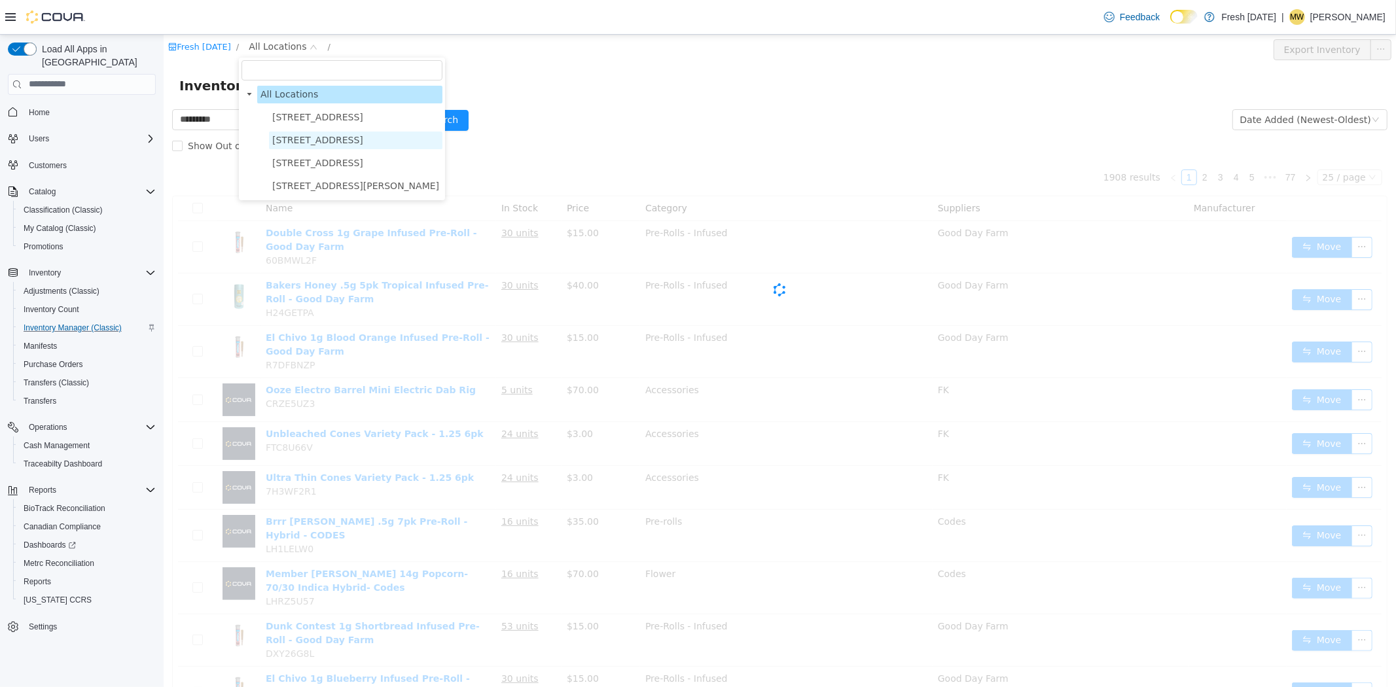
click at [289, 142] on span "1407 Cinnamon Hill Lane" at bounding box center [317, 139] width 91 height 10
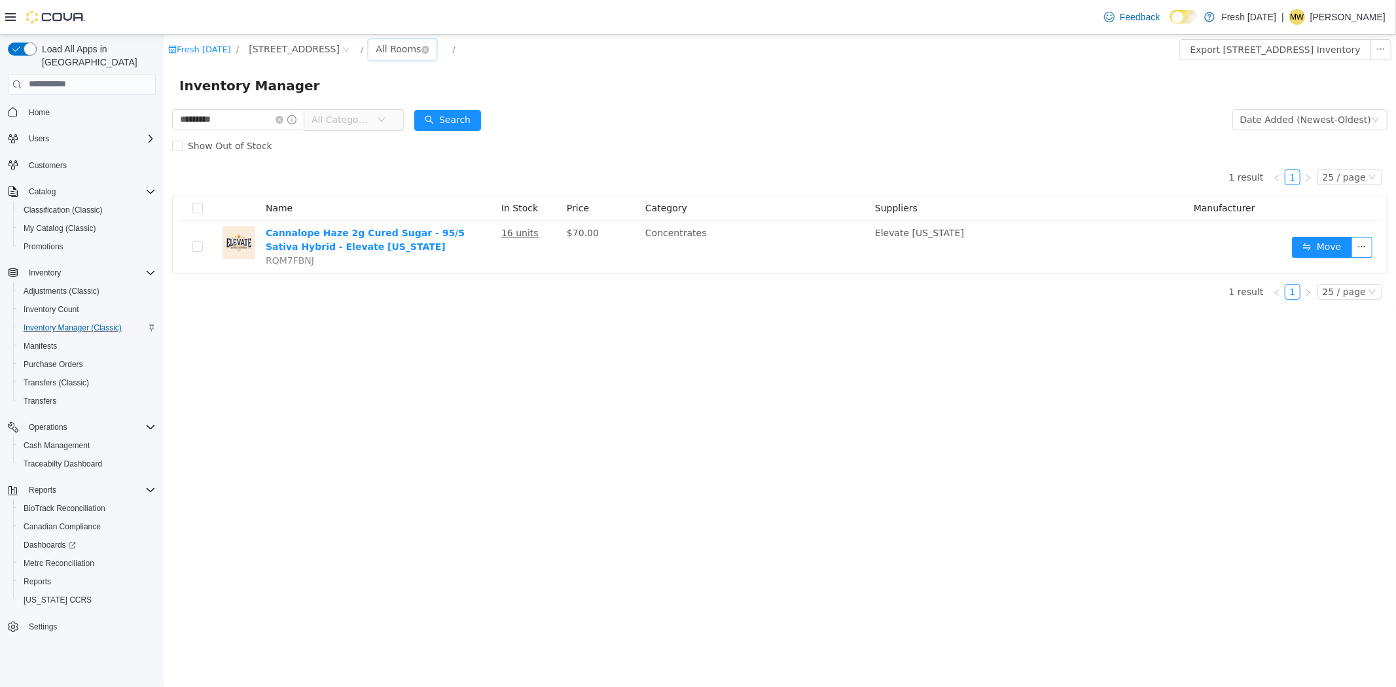
click at [388, 45] on div "All Rooms" at bounding box center [397, 49] width 45 height 20
click at [412, 172] on li "Display Box" at bounding box center [412, 180] width 79 height 21
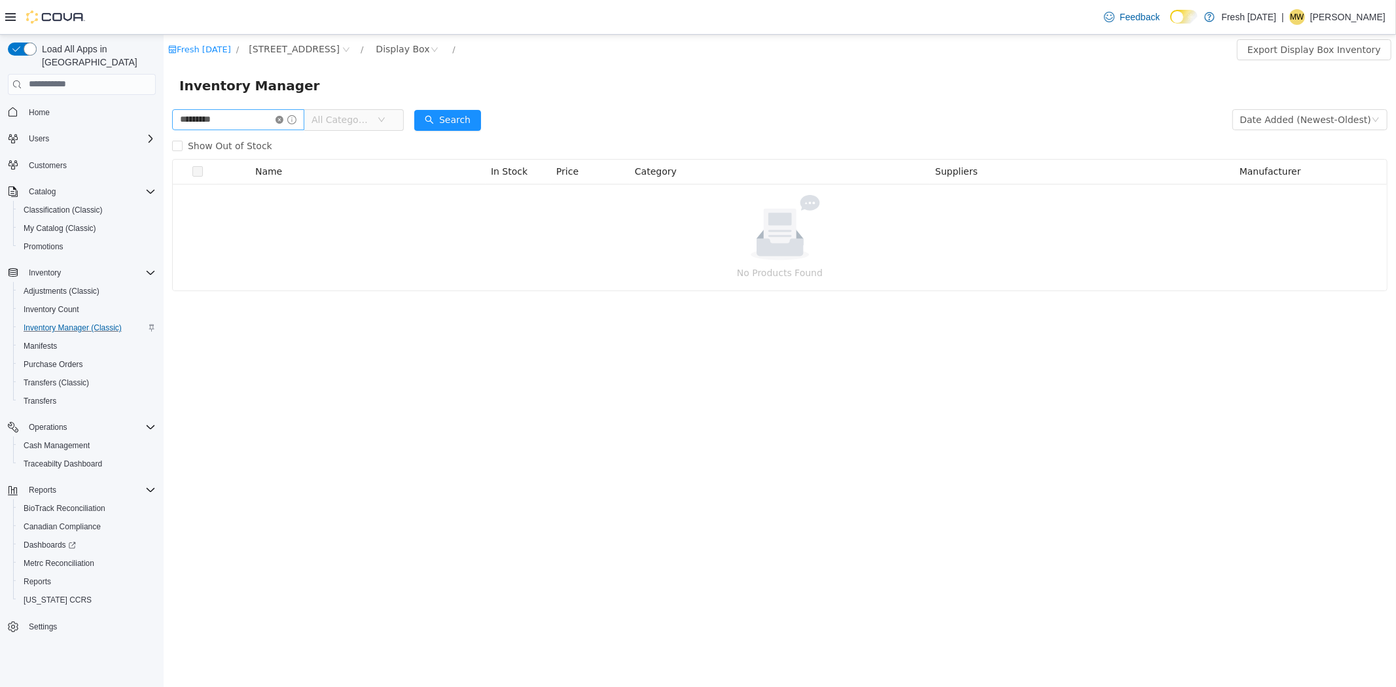
click at [283, 118] on icon "icon: close-circle" at bounding box center [279, 119] width 8 height 8
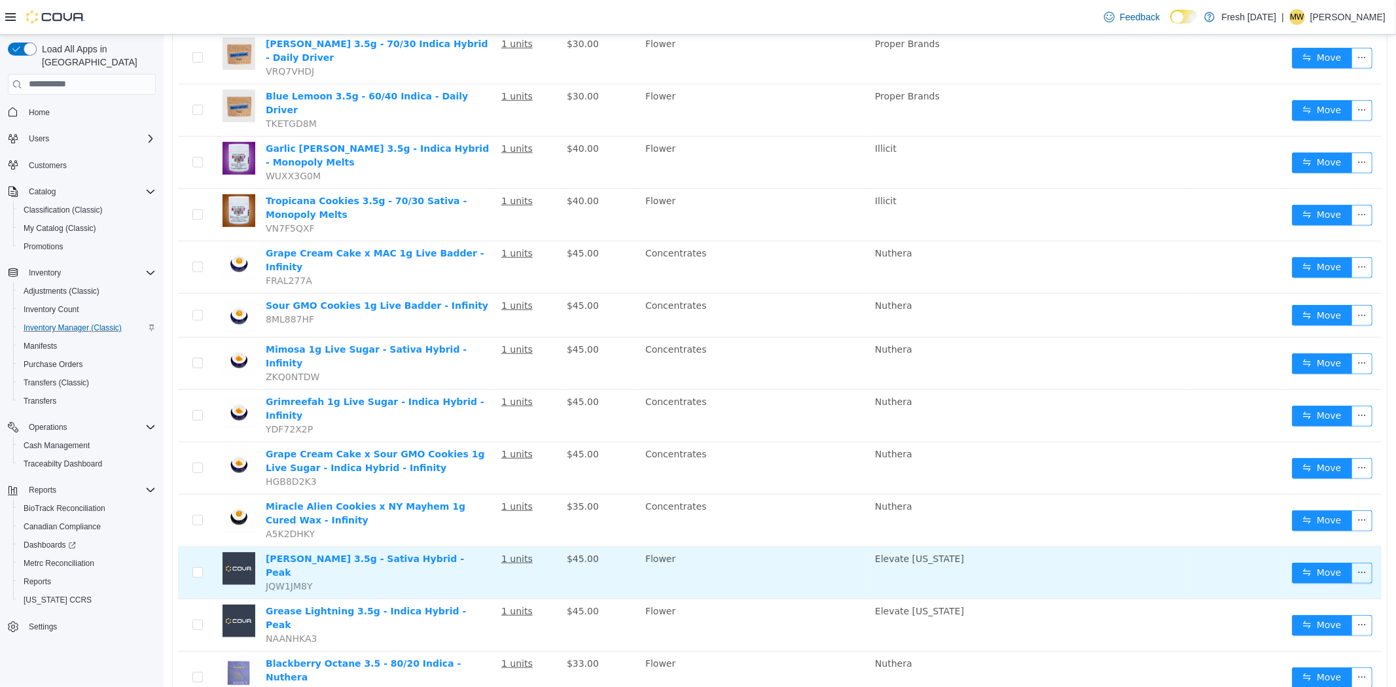
scroll to position [694, 0]
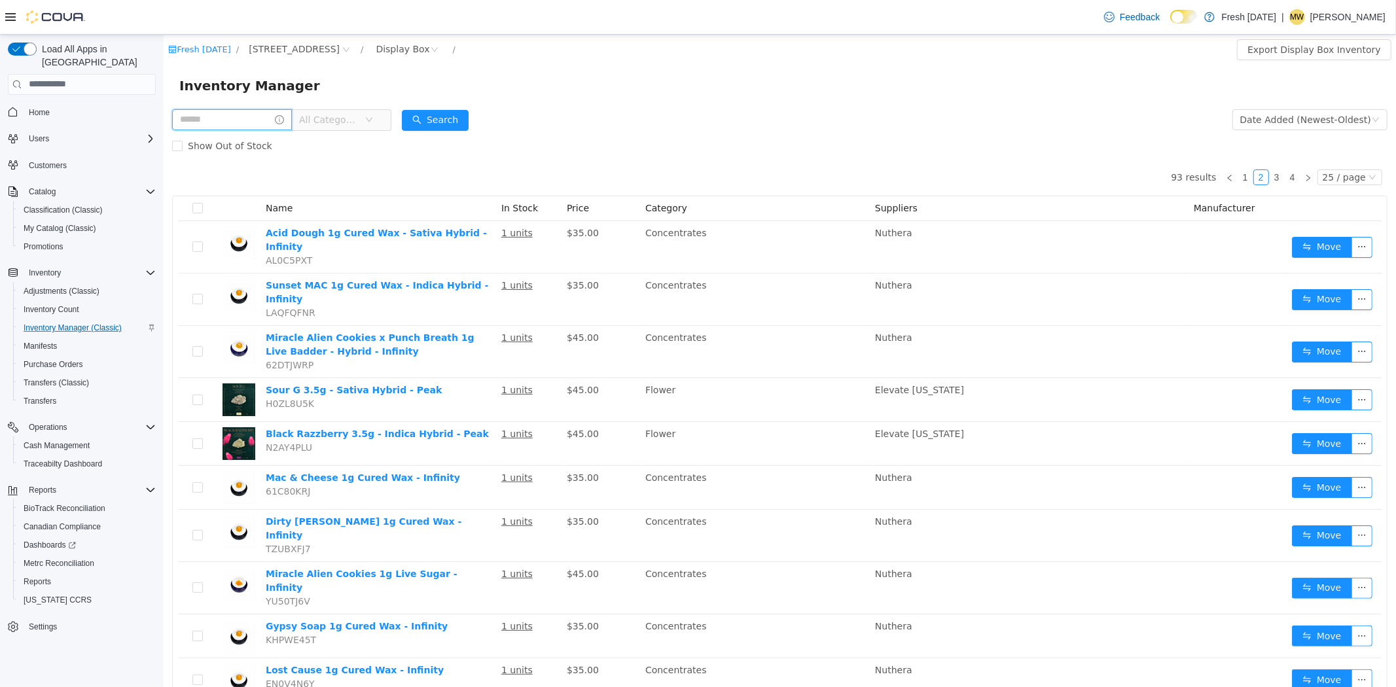
click at [260, 115] on input "text" at bounding box center [231, 119] width 120 height 21
type input "******"
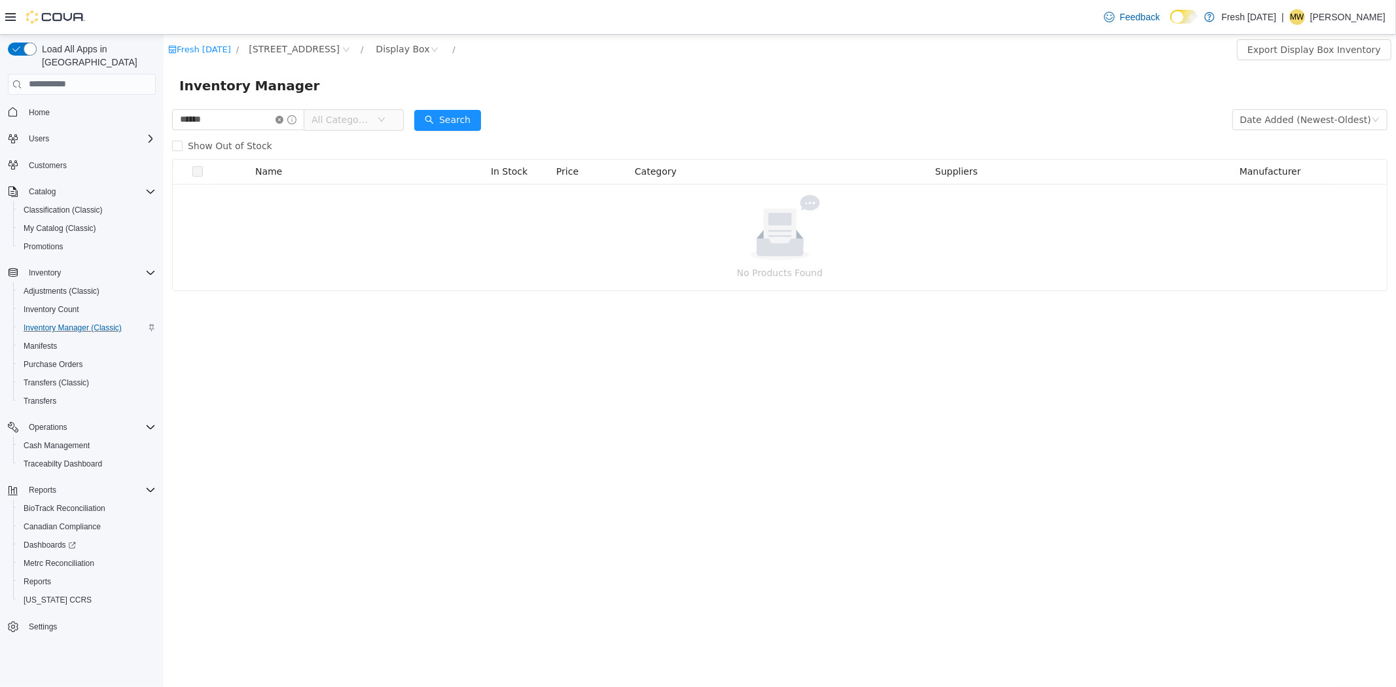
click at [283, 122] on icon "icon: close-circle" at bounding box center [279, 119] width 8 height 8
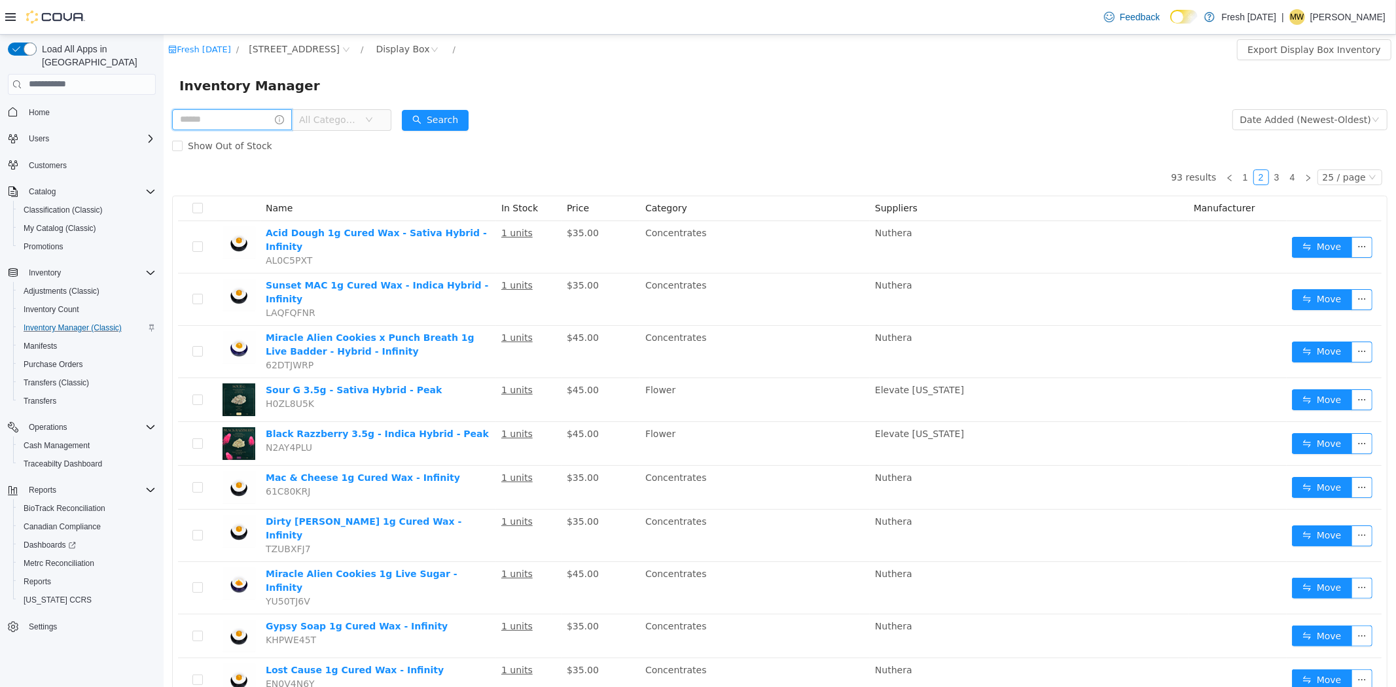
click at [192, 122] on input "text" at bounding box center [231, 119] width 120 height 21
type input "****"
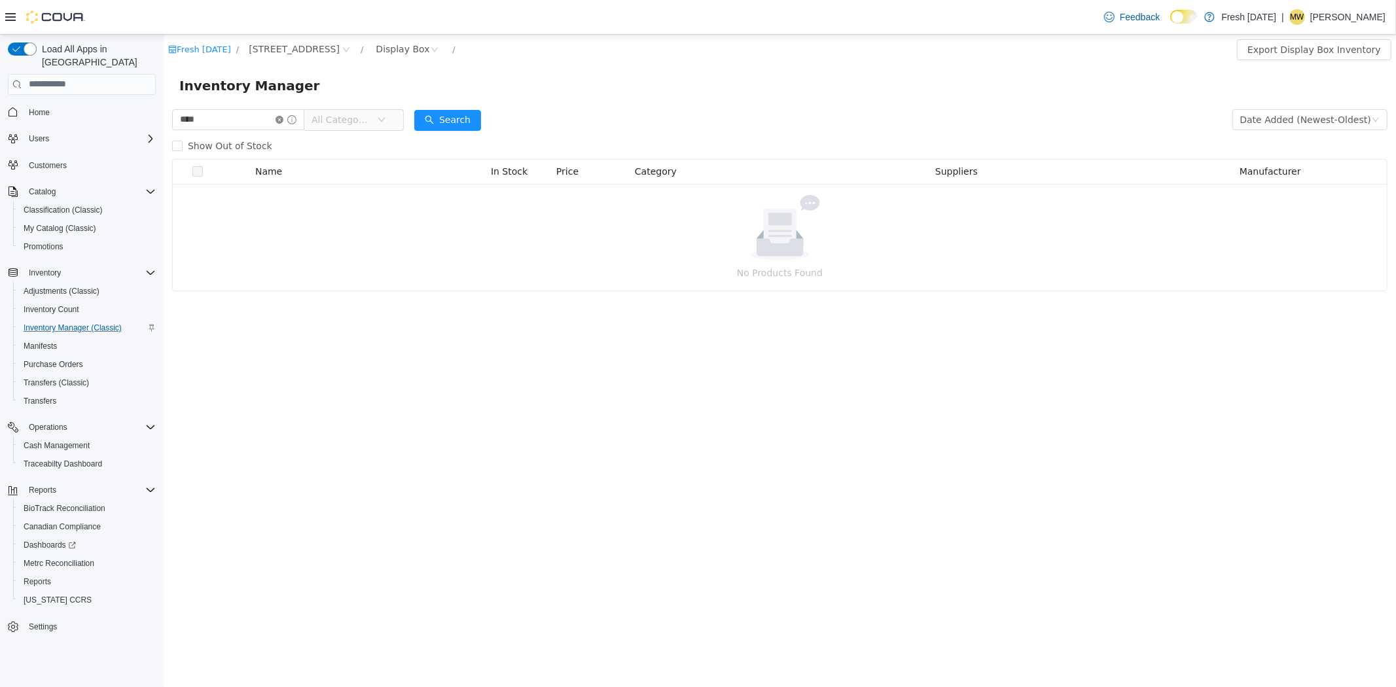
click at [283, 122] on icon "icon: close-circle" at bounding box center [279, 119] width 8 height 8
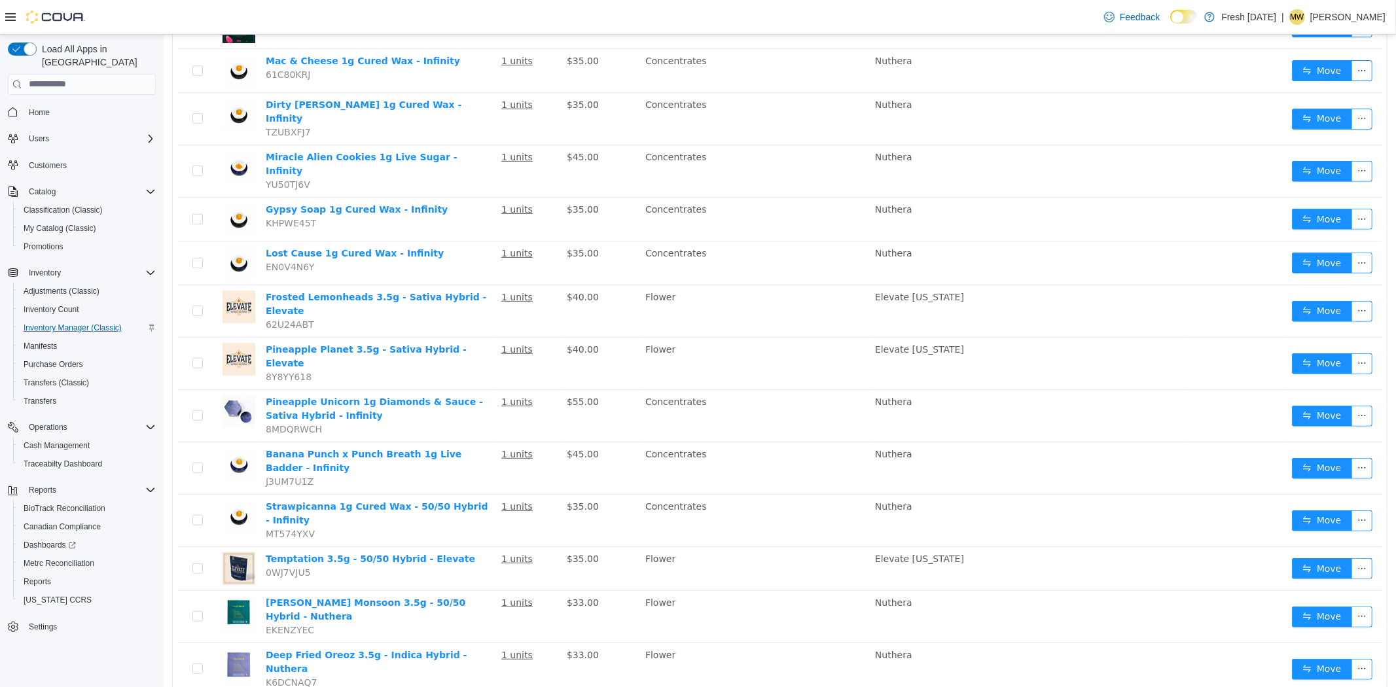
scroll to position [710, 0]
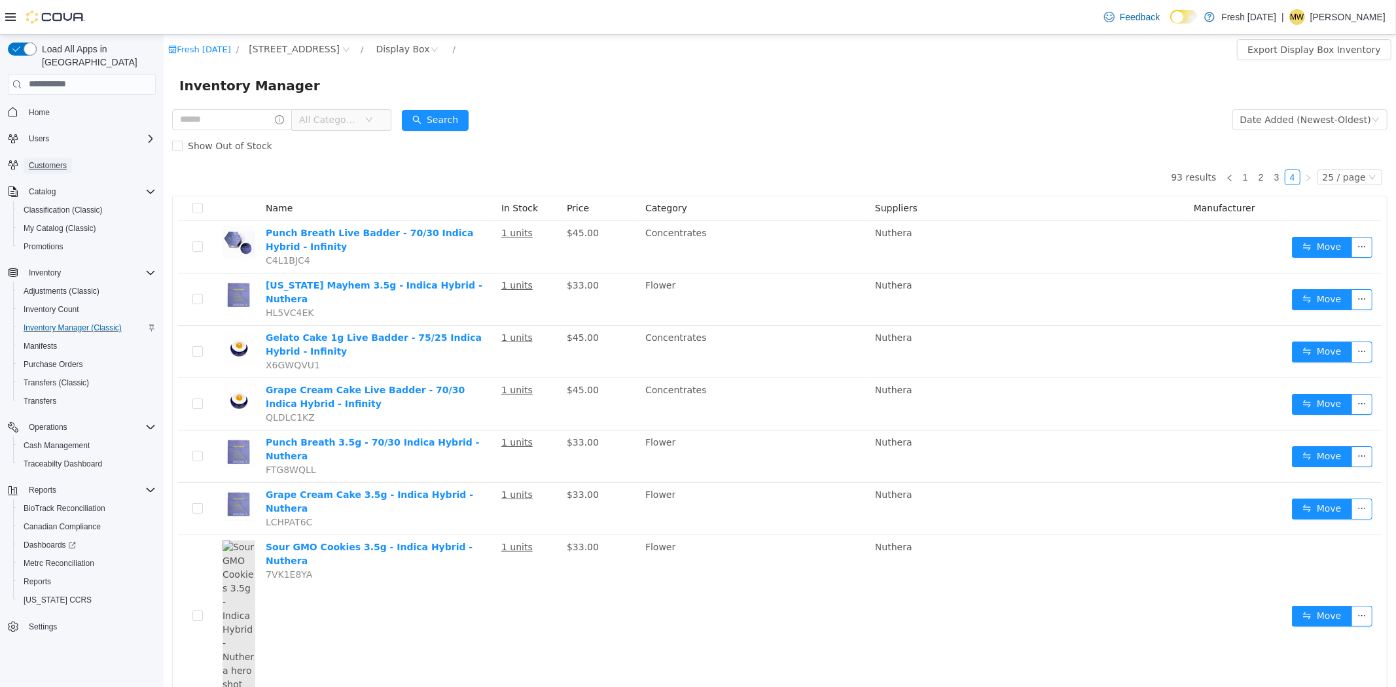
click at [48, 160] on span "Customers" at bounding box center [48, 165] width 38 height 10
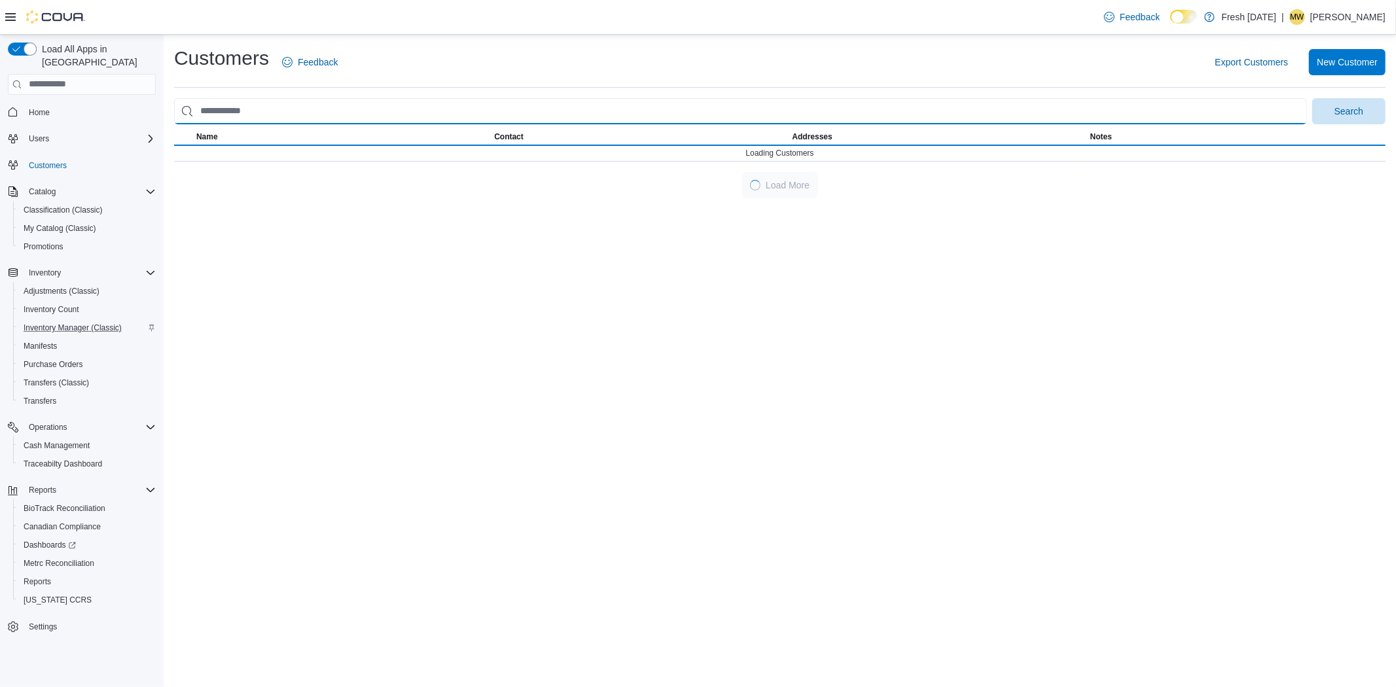
click at [244, 120] on input "search" at bounding box center [740, 111] width 1133 height 26
type input "*"
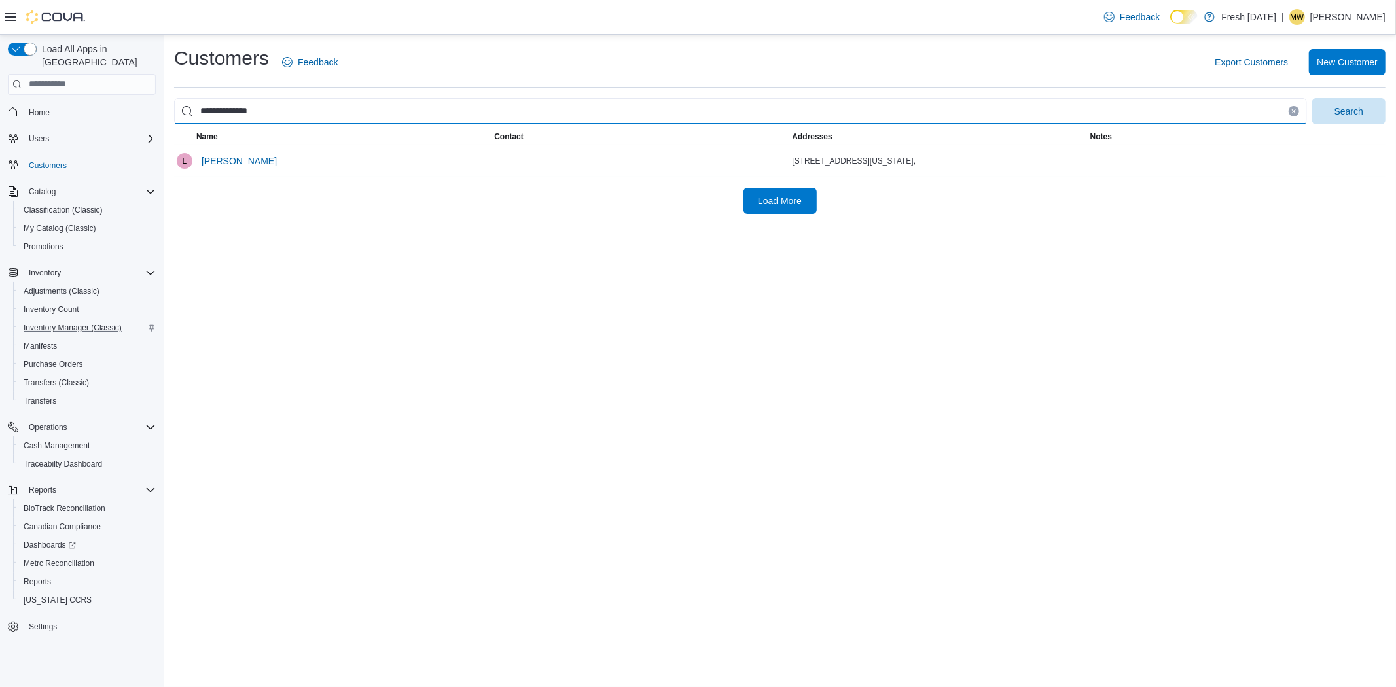
type input "**********"
click at [1312, 98] on button "Search" at bounding box center [1348, 111] width 73 height 26
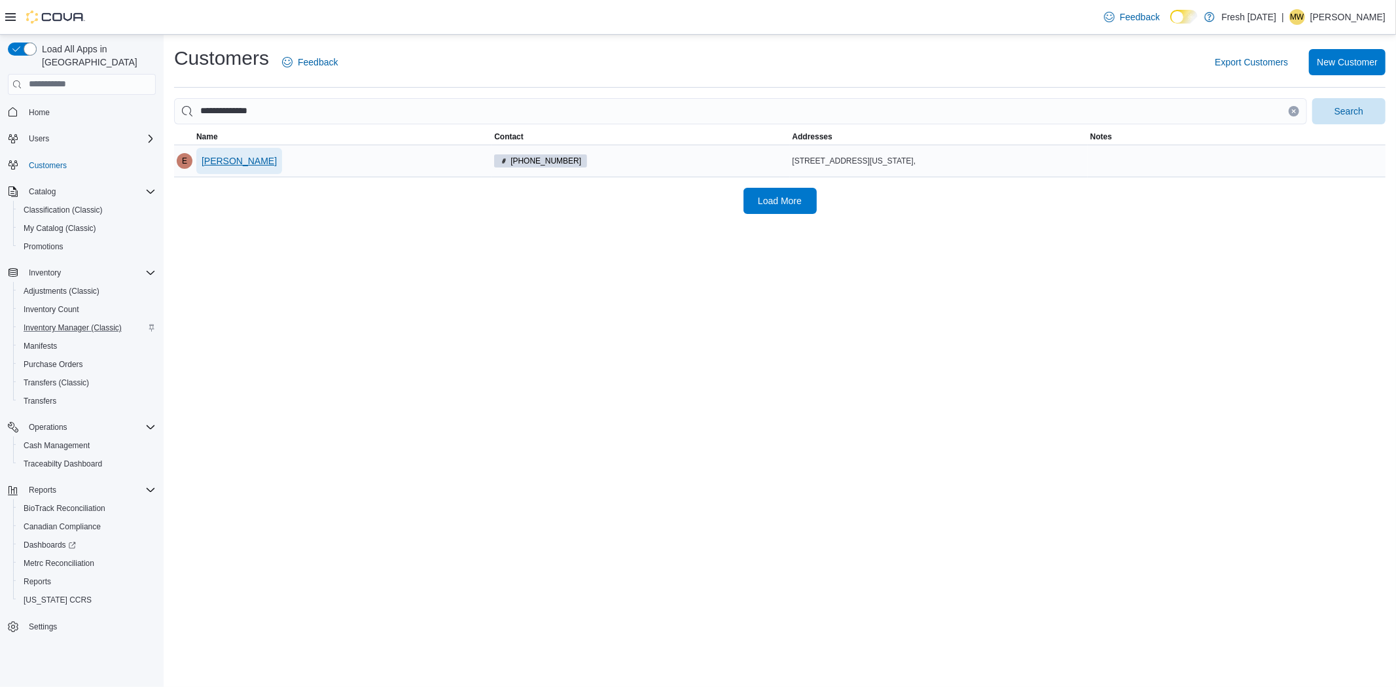
click at [243, 172] on span "Emmanuel Nieto" at bounding box center [239, 161] width 75 height 26
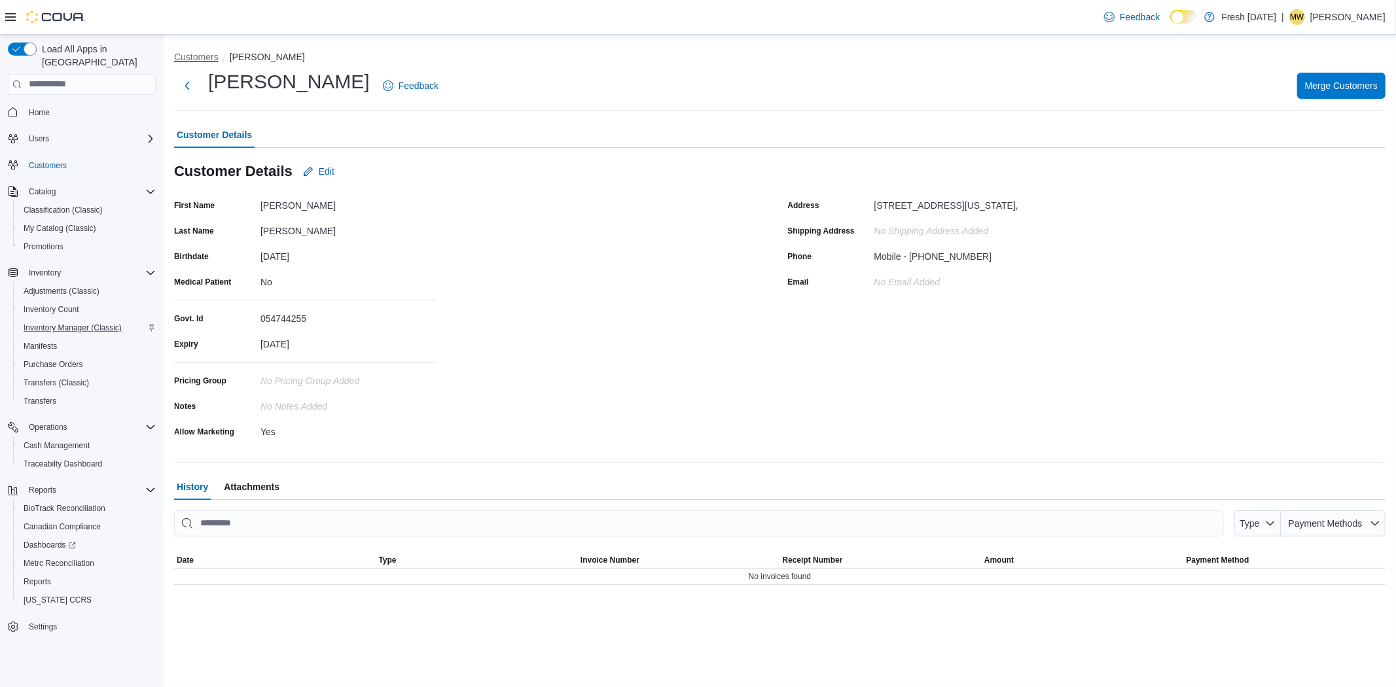
click at [184, 55] on button "Customers" at bounding box center [196, 57] width 45 height 10
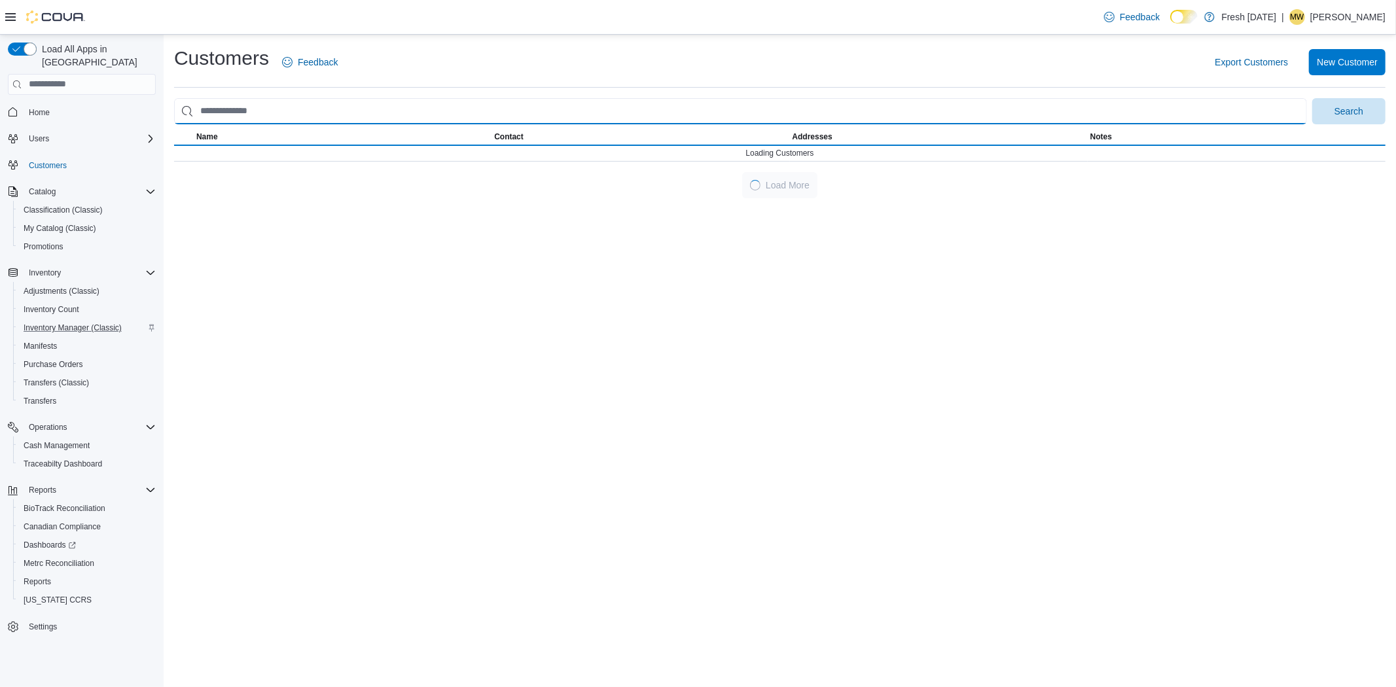
click at [238, 106] on input "search" at bounding box center [740, 111] width 1133 height 26
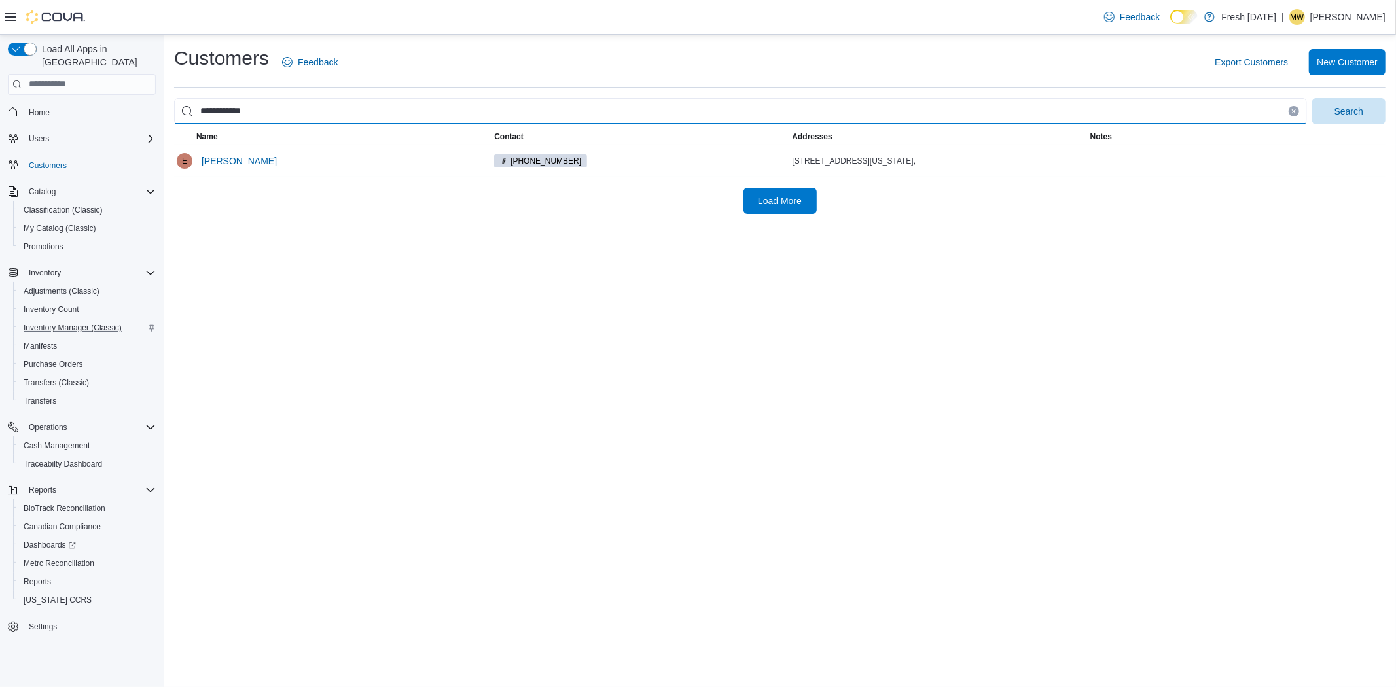
click at [1312, 98] on button "Search" at bounding box center [1348, 111] width 73 height 26
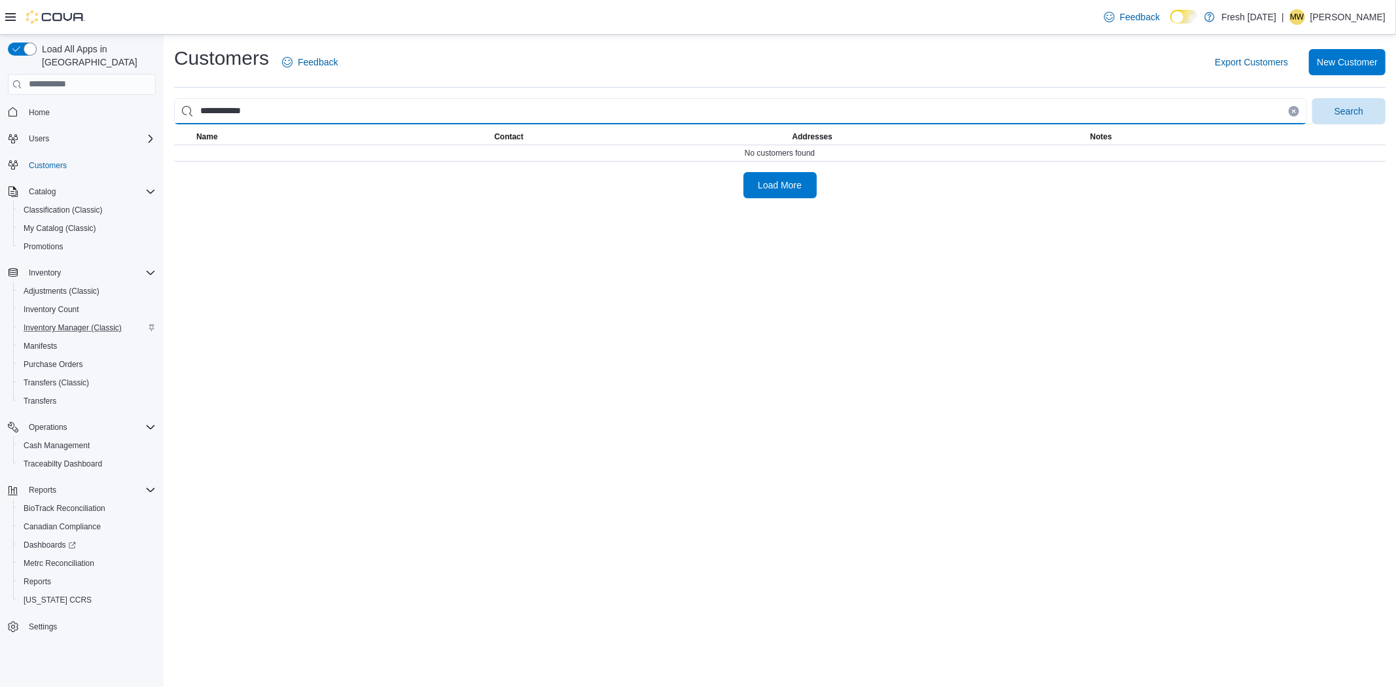
click at [215, 116] on input "**********" at bounding box center [740, 111] width 1133 height 26
click at [1312, 98] on button "Search" at bounding box center [1348, 111] width 73 height 26
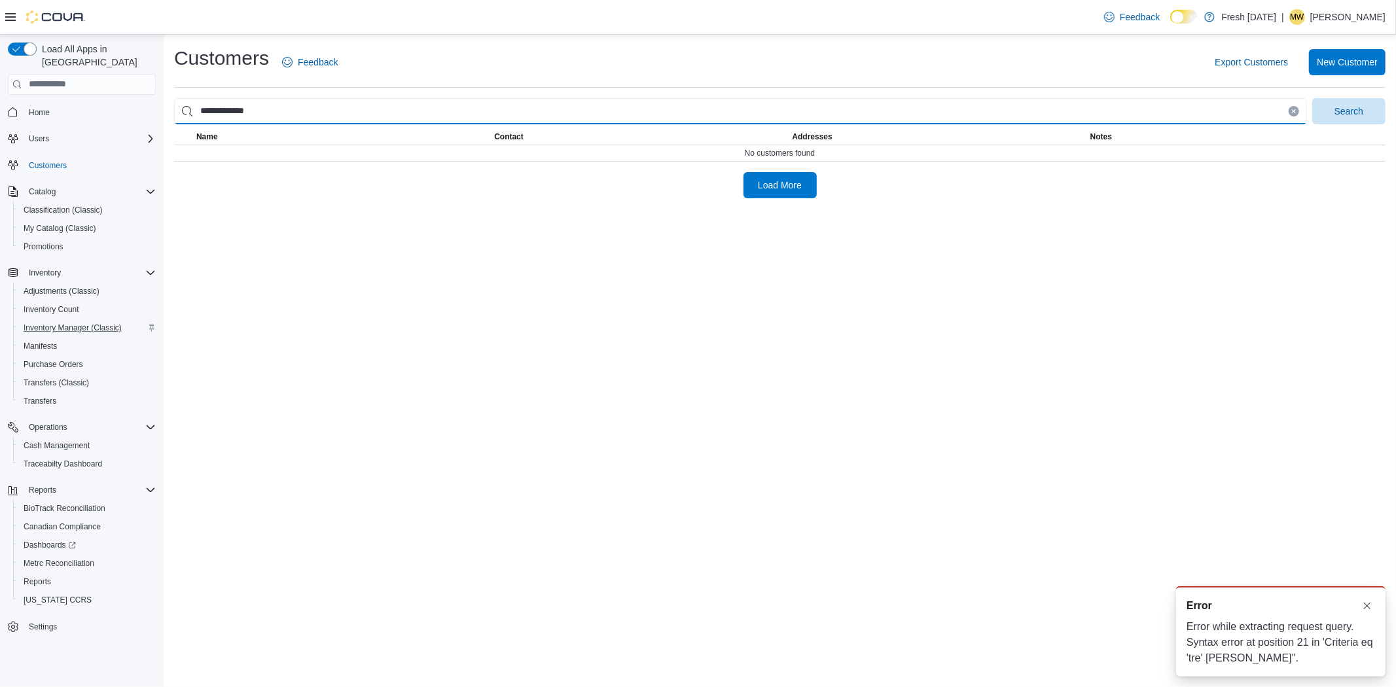
click at [1312, 98] on button "Search" at bounding box center [1348, 111] width 73 height 26
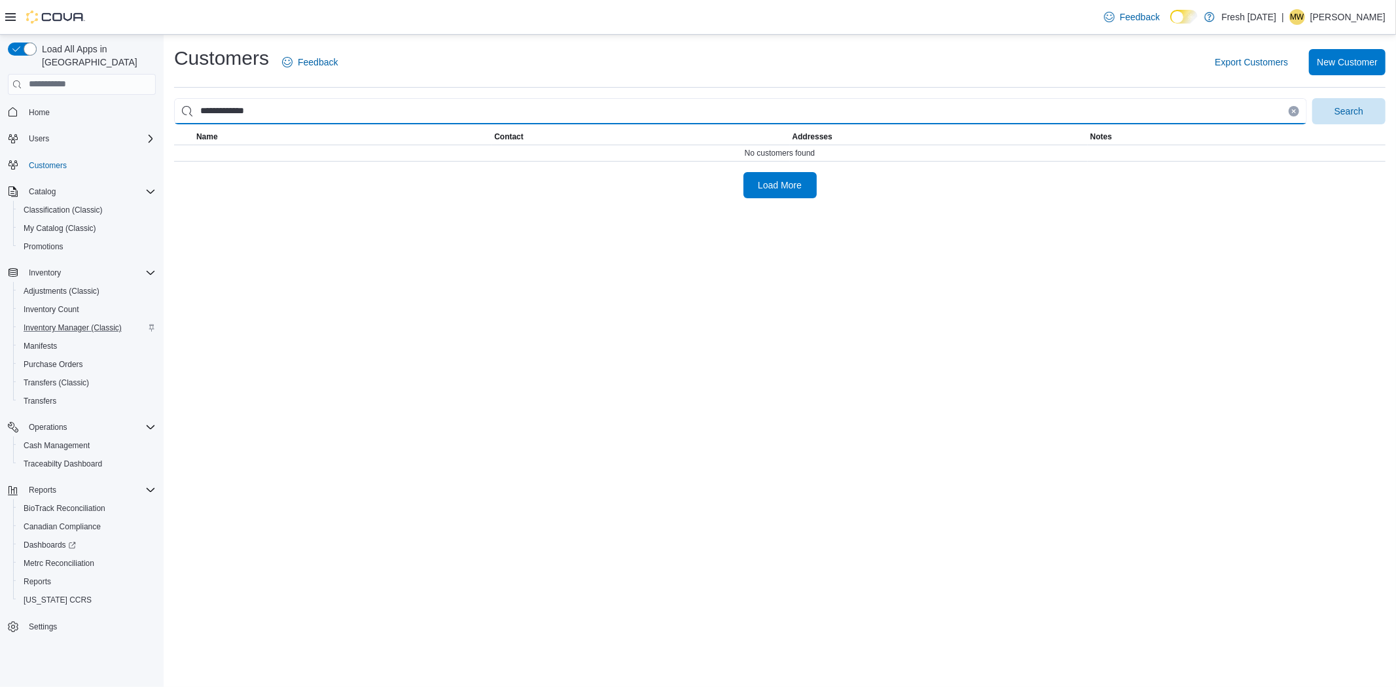
click at [255, 115] on input "**********" at bounding box center [740, 111] width 1133 height 26
click at [1312, 98] on button "Search" at bounding box center [1348, 111] width 73 height 26
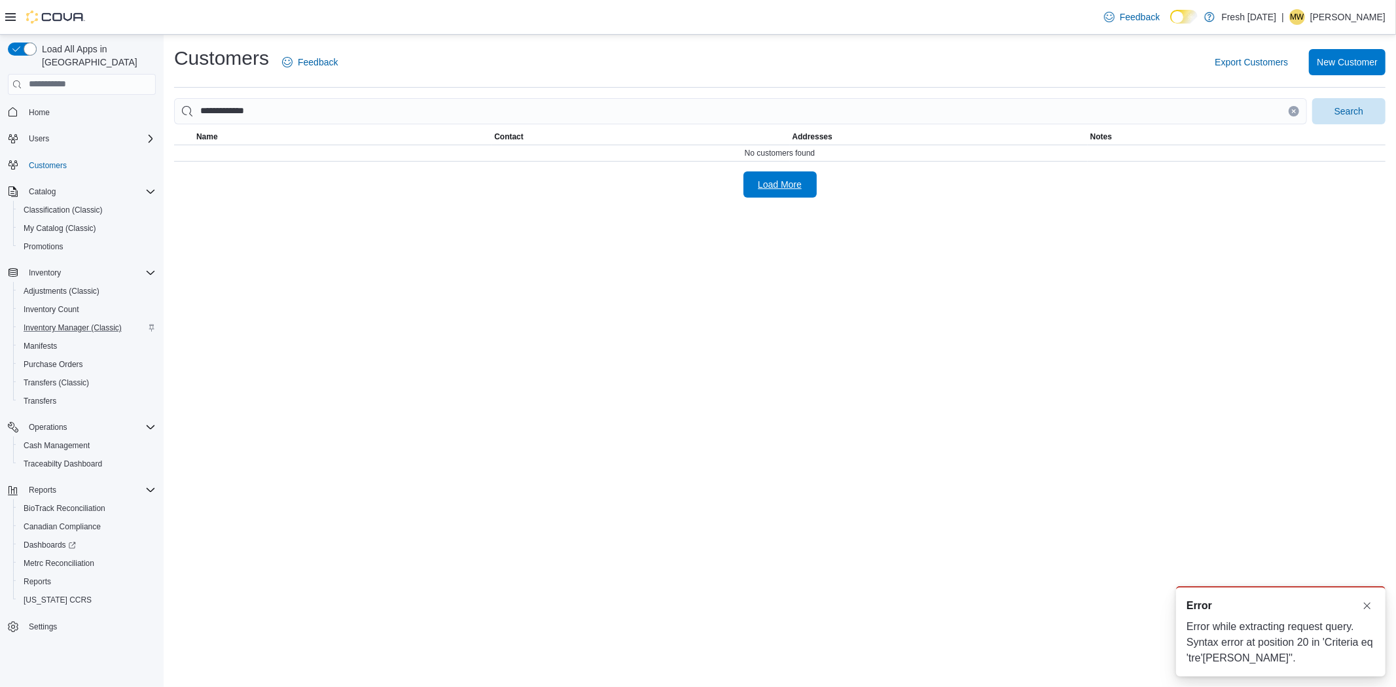
click at [802, 185] on span "Load More" at bounding box center [780, 184] width 58 height 26
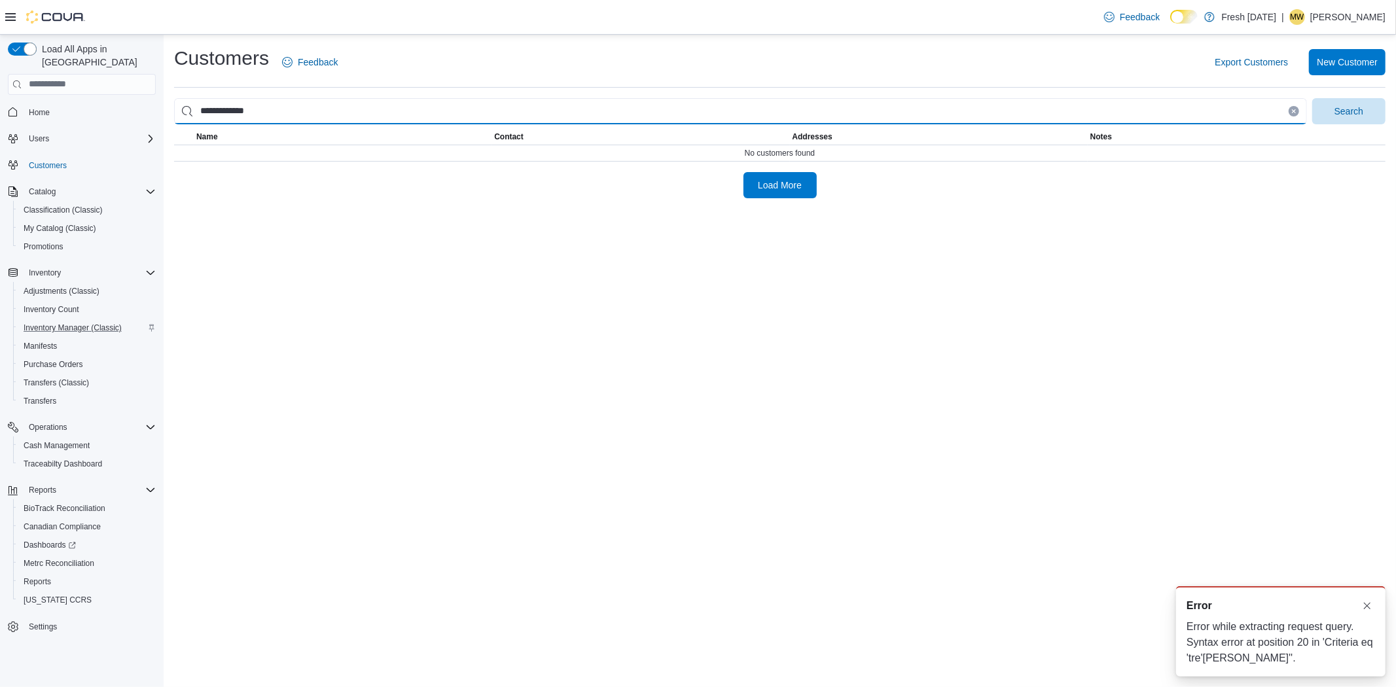
click at [216, 107] on input "**********" at bounding box center [740, 111] width 1133 height 26
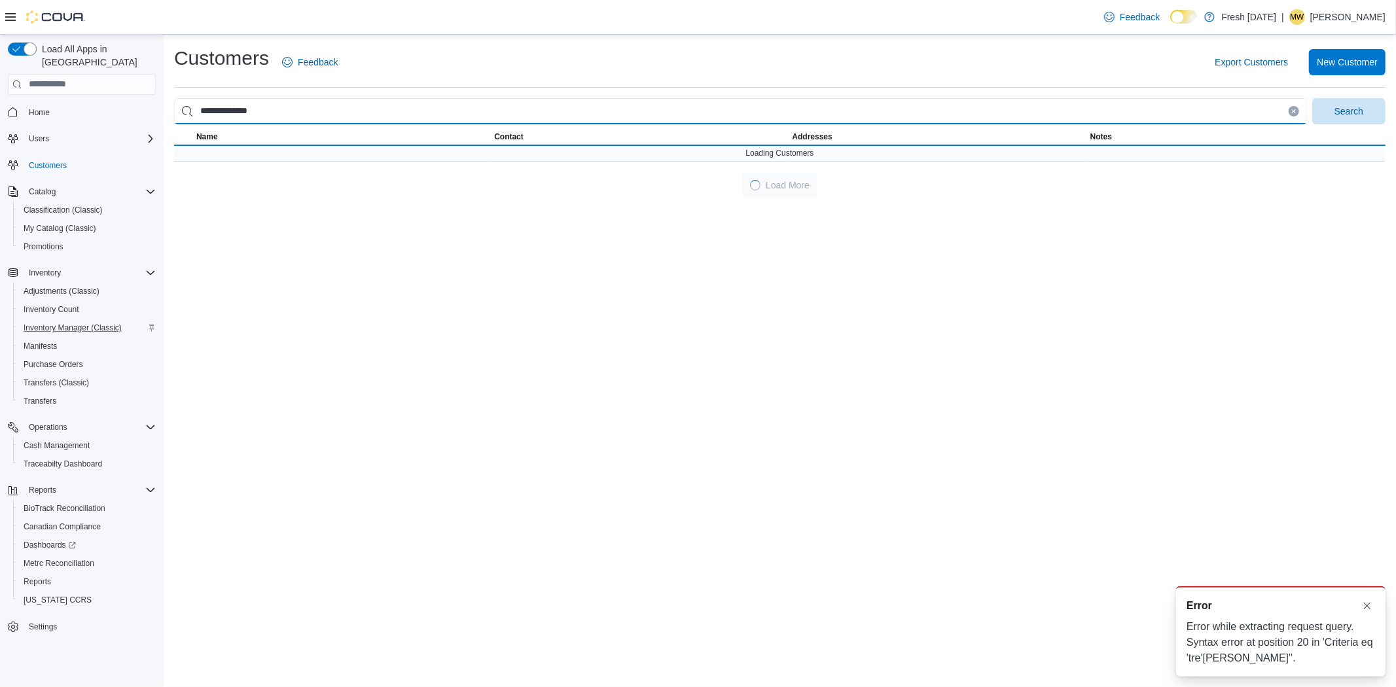
click at [1312, 98] on button "Search" at bounding box center [1348, 111] width 73 height 26
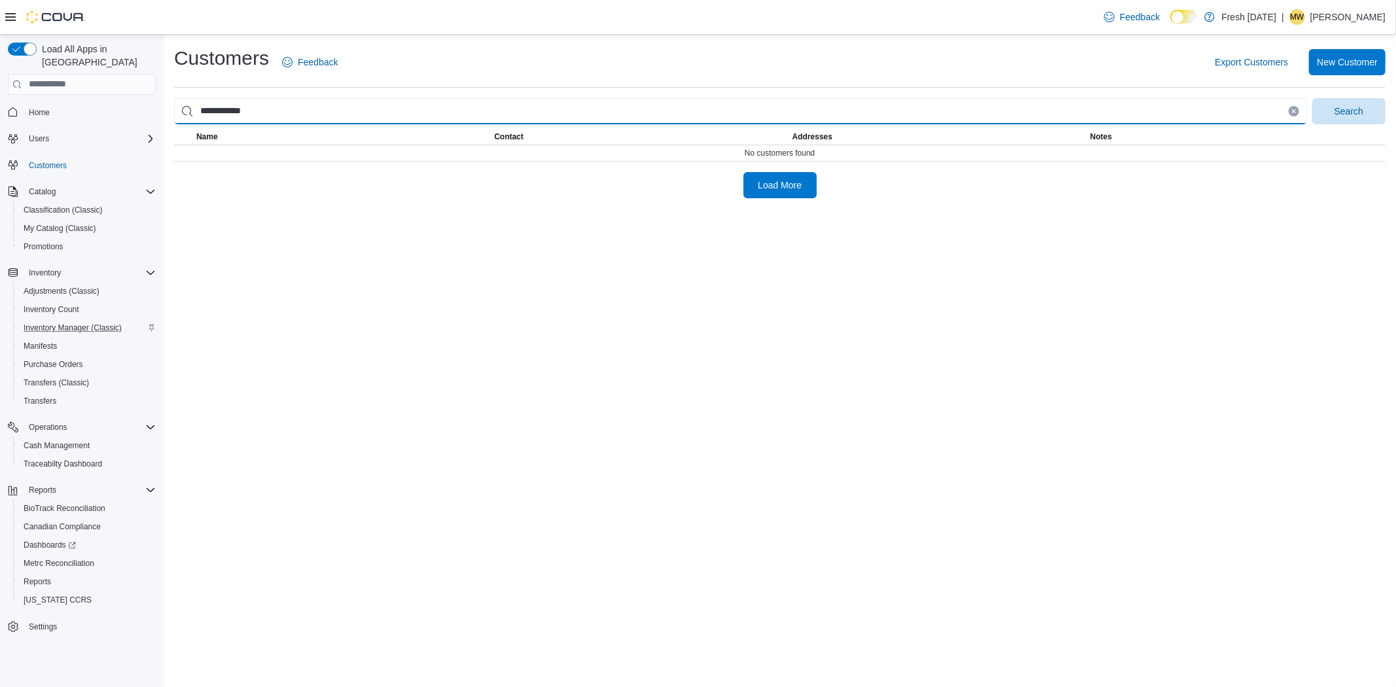
type input "**********"
click at [1312, 98] on button "Search" at bounding box center [1348, 111] width 73 height 26
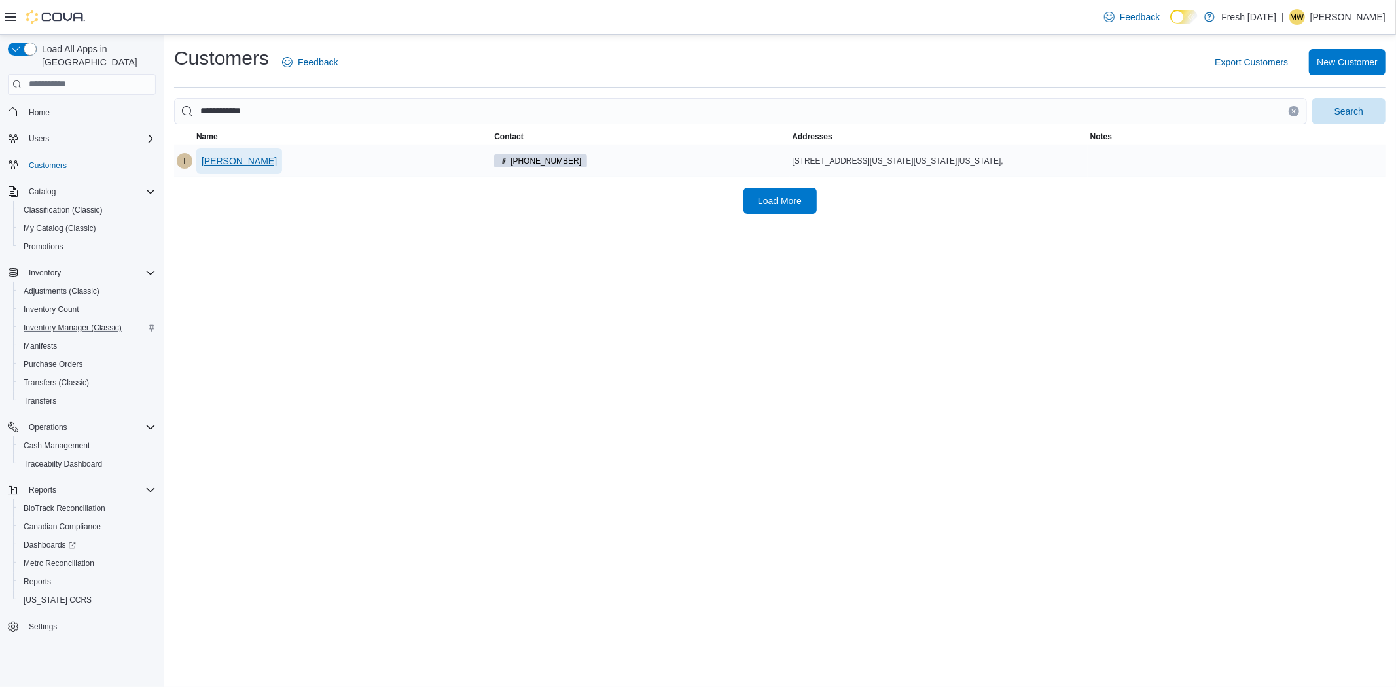
click at [249, 161] on span "Trevon Jones" at bounding box center [239, 160] width 75 height 13
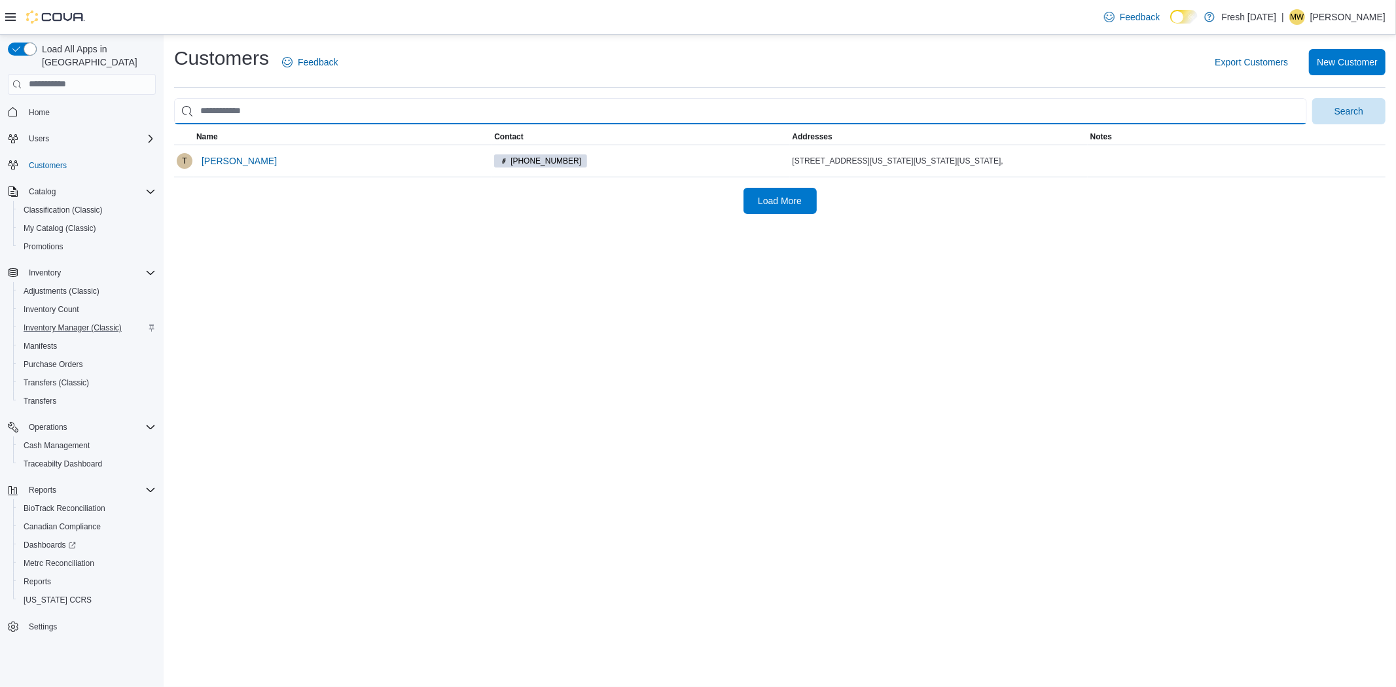
click at [223, 116] on input "search" at bounding box center [740, 111] width 1133 height 26
click at [1312, 98] on button "Search" at bounding box center [1348, 111] width 73 height 26
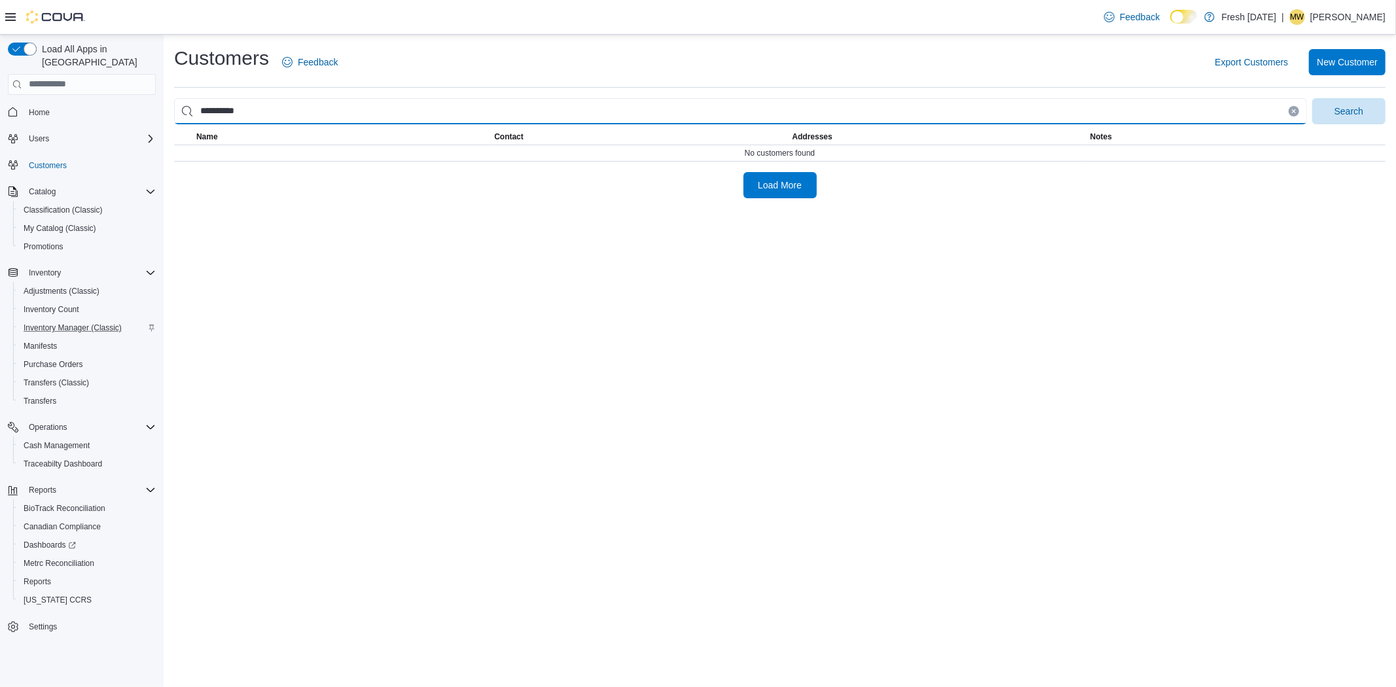
drag, startPoint x: 301, startPoint y: 113, endPoint x: 0, endPoint y: 120, distance: 301.2
click at [0, 120] on div "**********" at bounding box center [698, 361] width 1396 height 653
type input "**********"
click at [1312, 98] on button "Search" at bounding box center [1348, 111] width 73 height 26
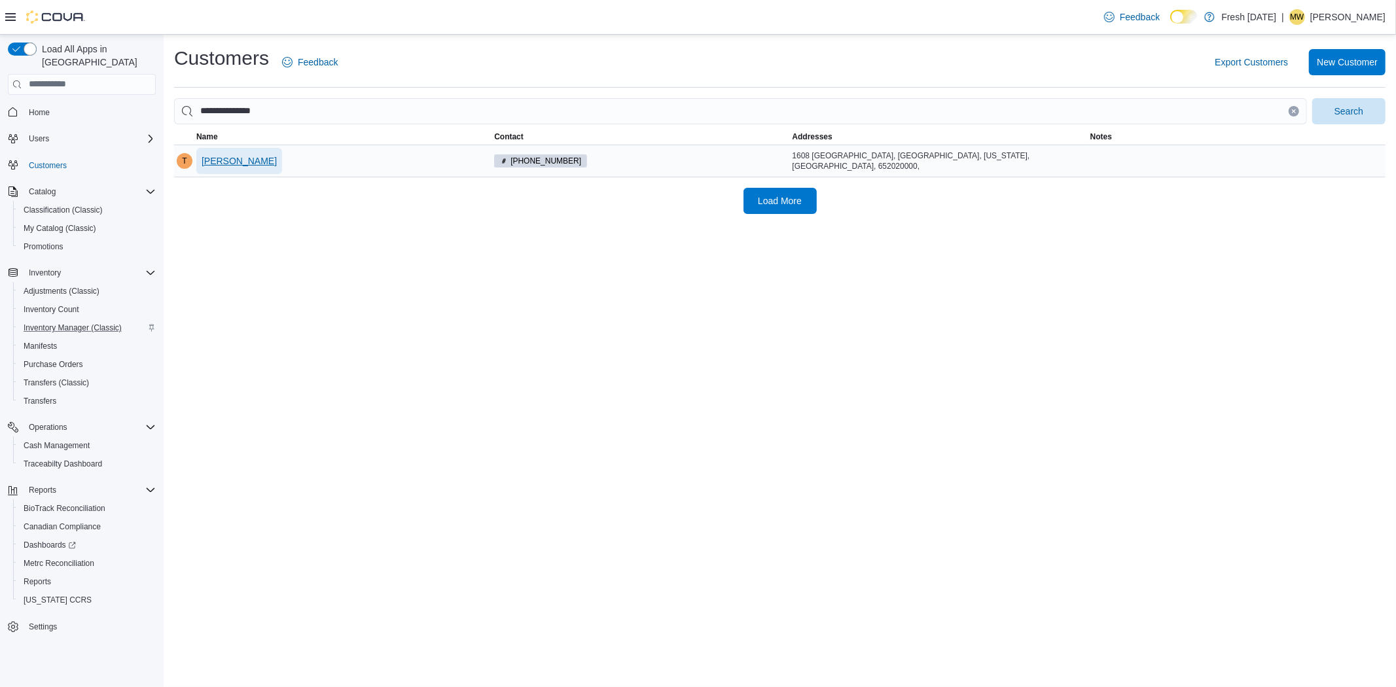
click at [231, 160] on span "Tyeisha Daniels" at bounding box center [239, 160] width 75 height 13
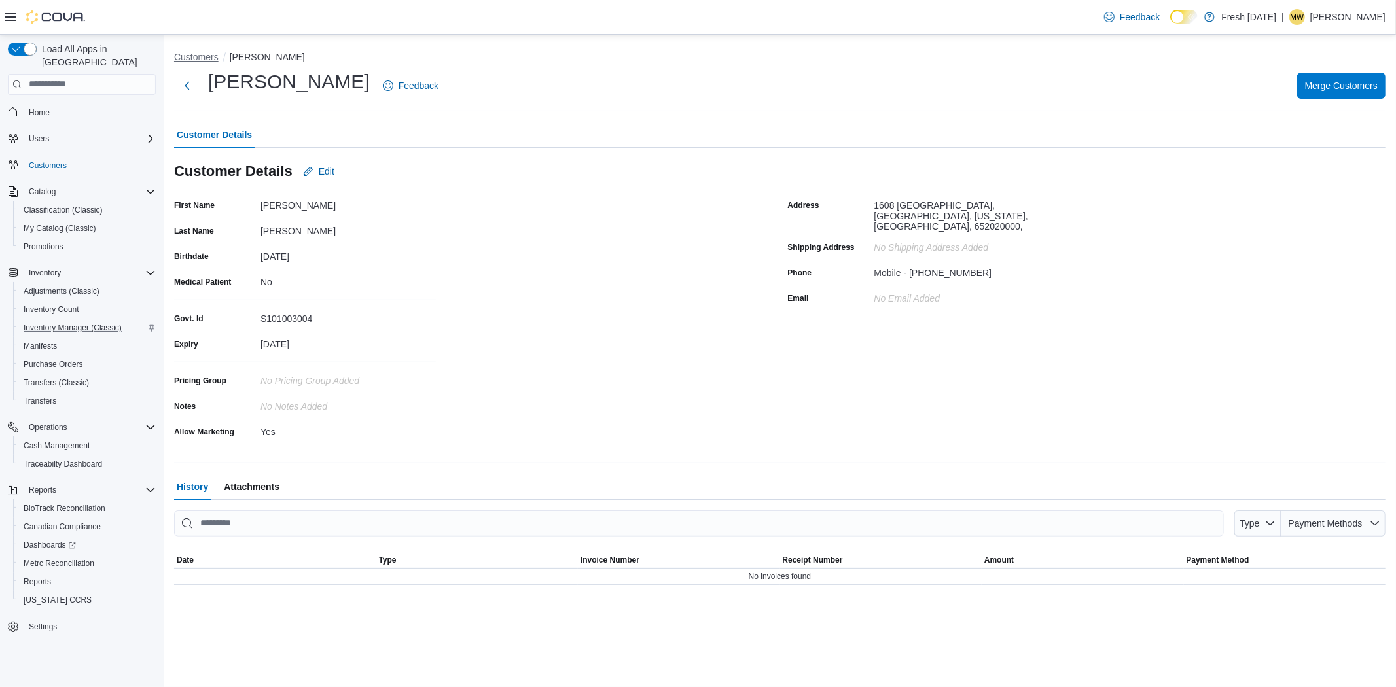
click at [194, 54] on button "Customers" at bounding box center [196, 57] width 45 height 10
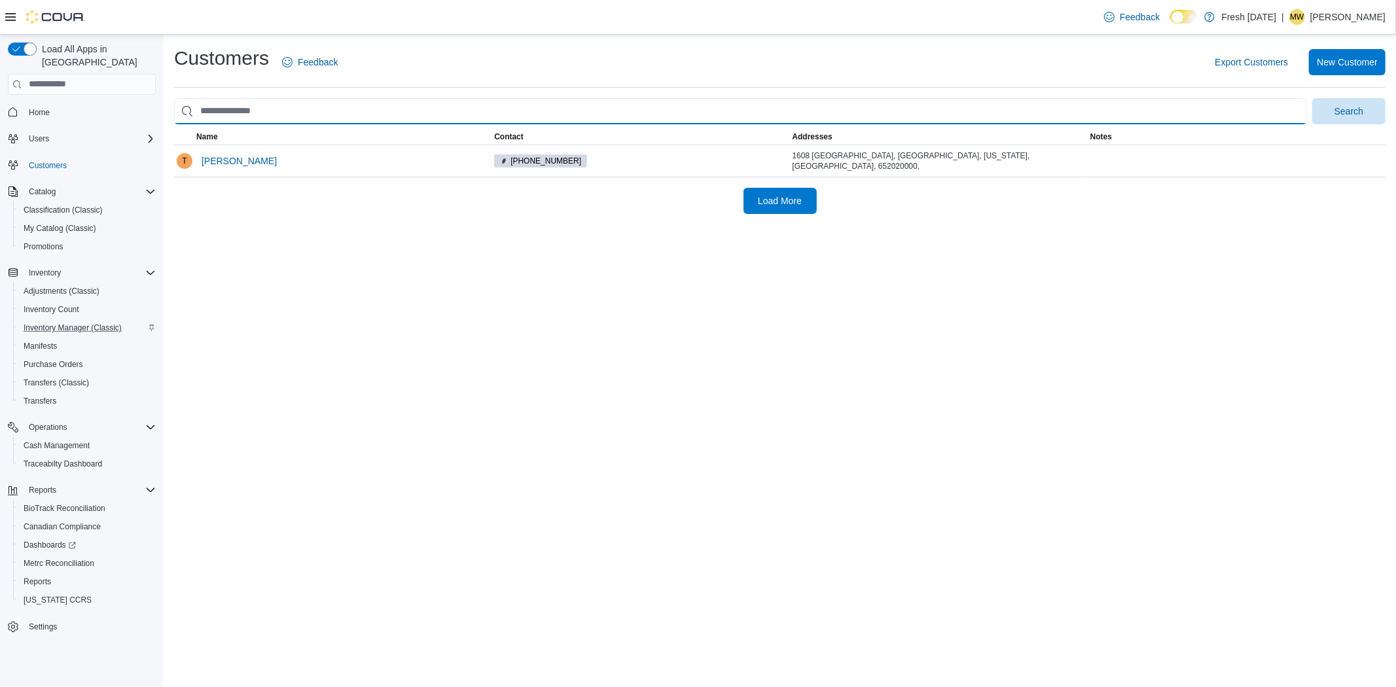
click at [230, 117] on input "search" at bounding box center [740, 111] width 1133 height 26
type input "**********"
click at [1312, 98] on button "Search" at bounding box center [1348, 111] width 73 height 26
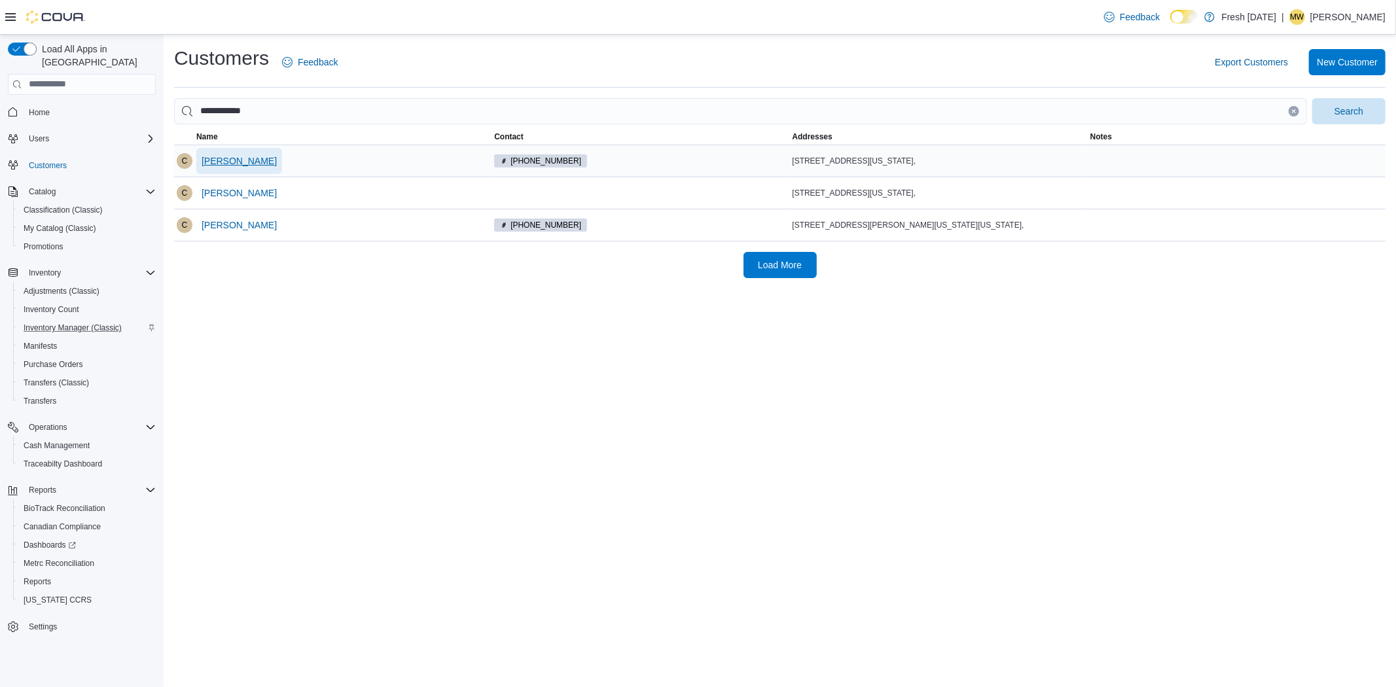
click at [217, 161] on span "Carlos Brown" at bounding box center [239, 160] width 75 height 13
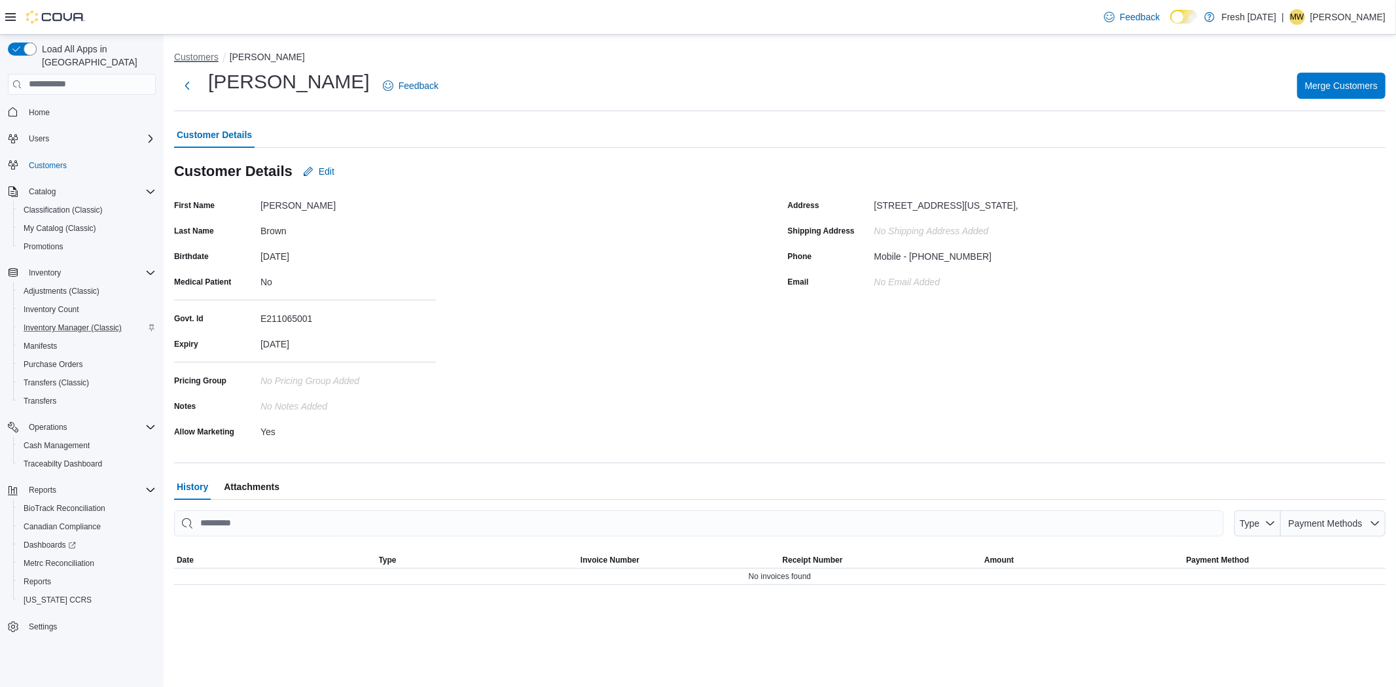
click at [182, 56] on button "Customers" at bounding box center [196, 57] width 45 height 10
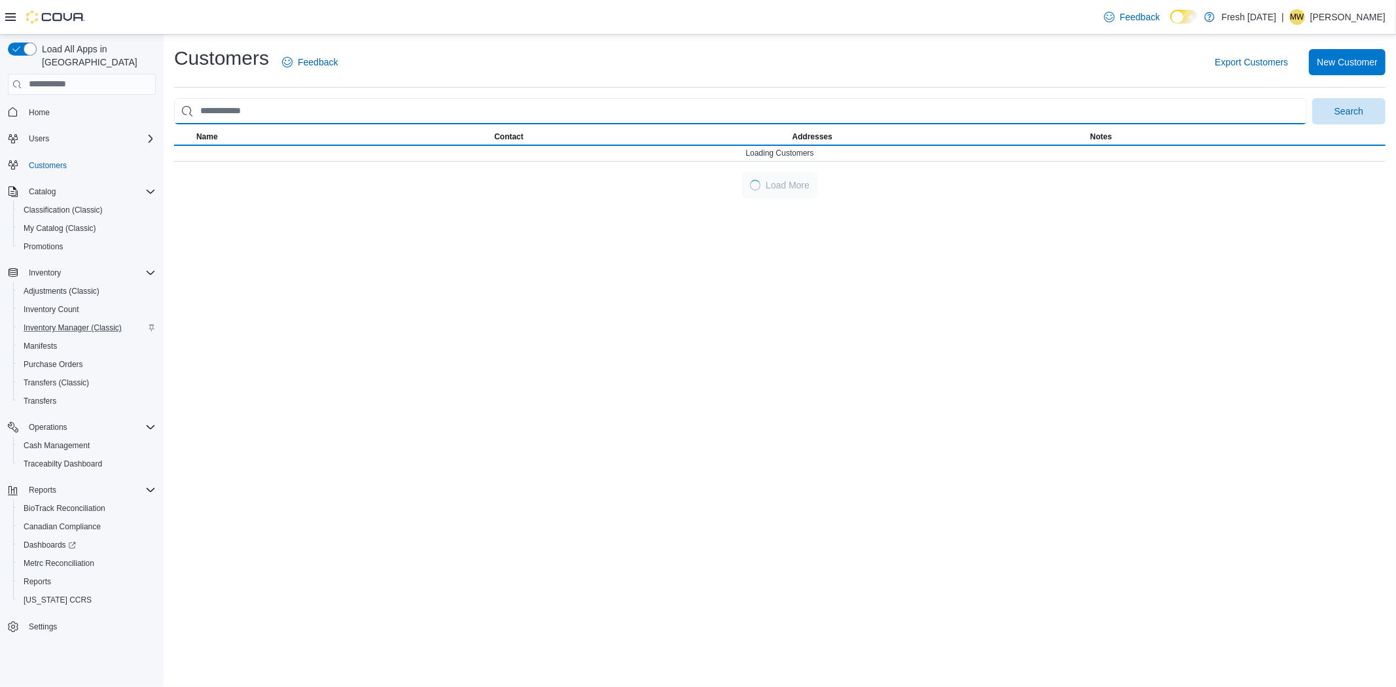
click at [250, 113] on input "search" at bounding box center [740, 111] width 1133 height 26
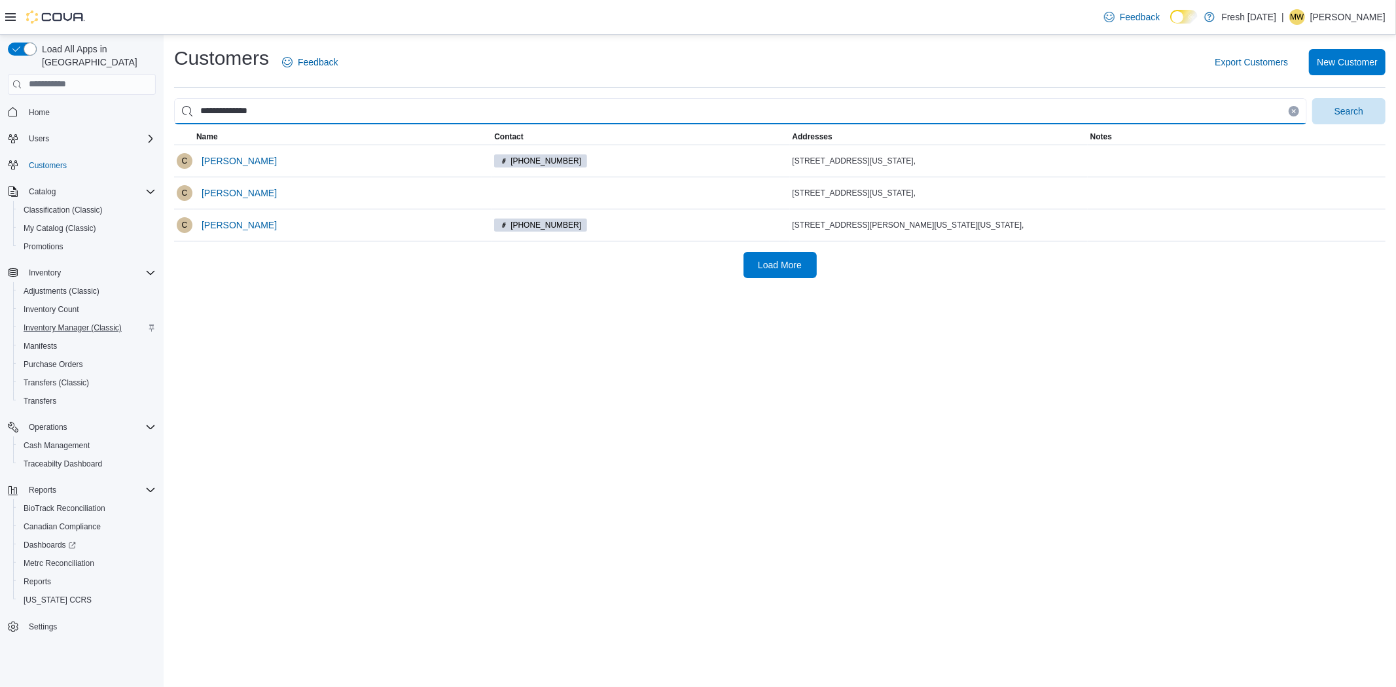
type input "**********"
click at [1312, 98] on button "Search" at bounding box center [1348, 111] width 73 height 26
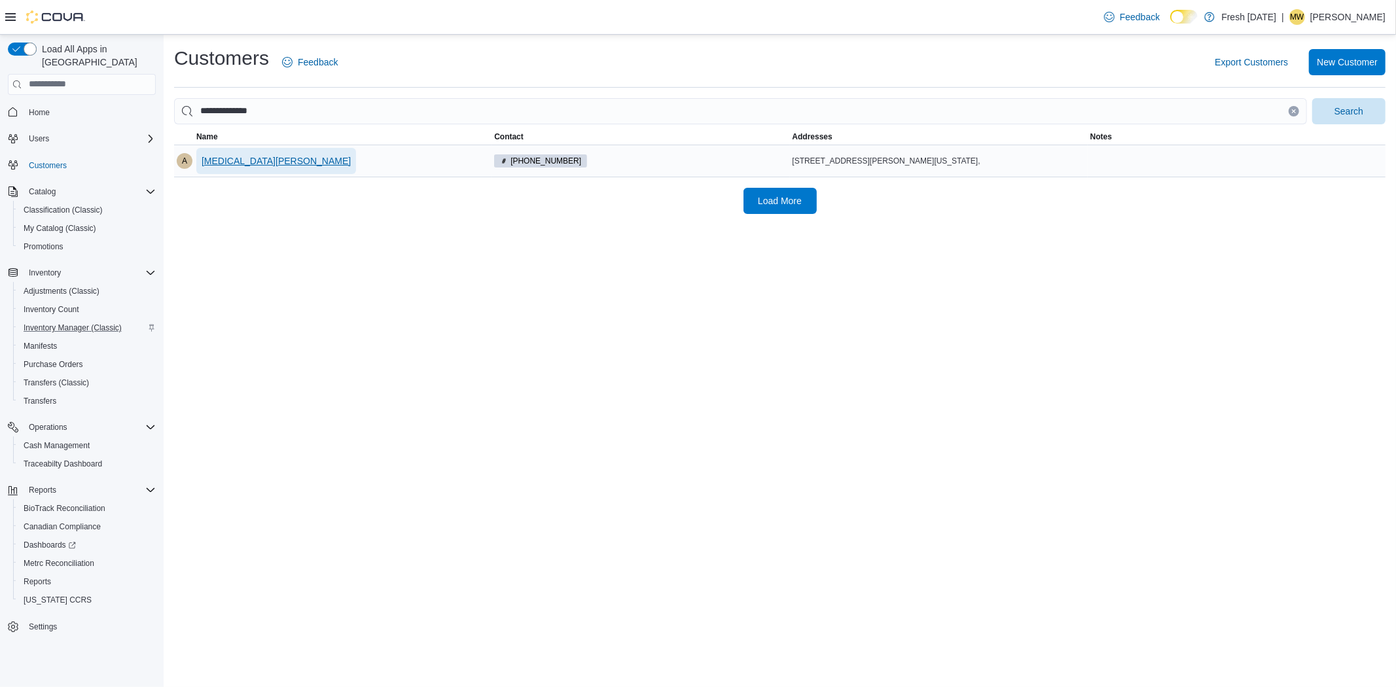
click at [244, 152] on span "Alexia Daniels" at bounding box center [276, 161] width 149 height 26
